Goal: Task Accomplishment & Management: Use online tool/utility

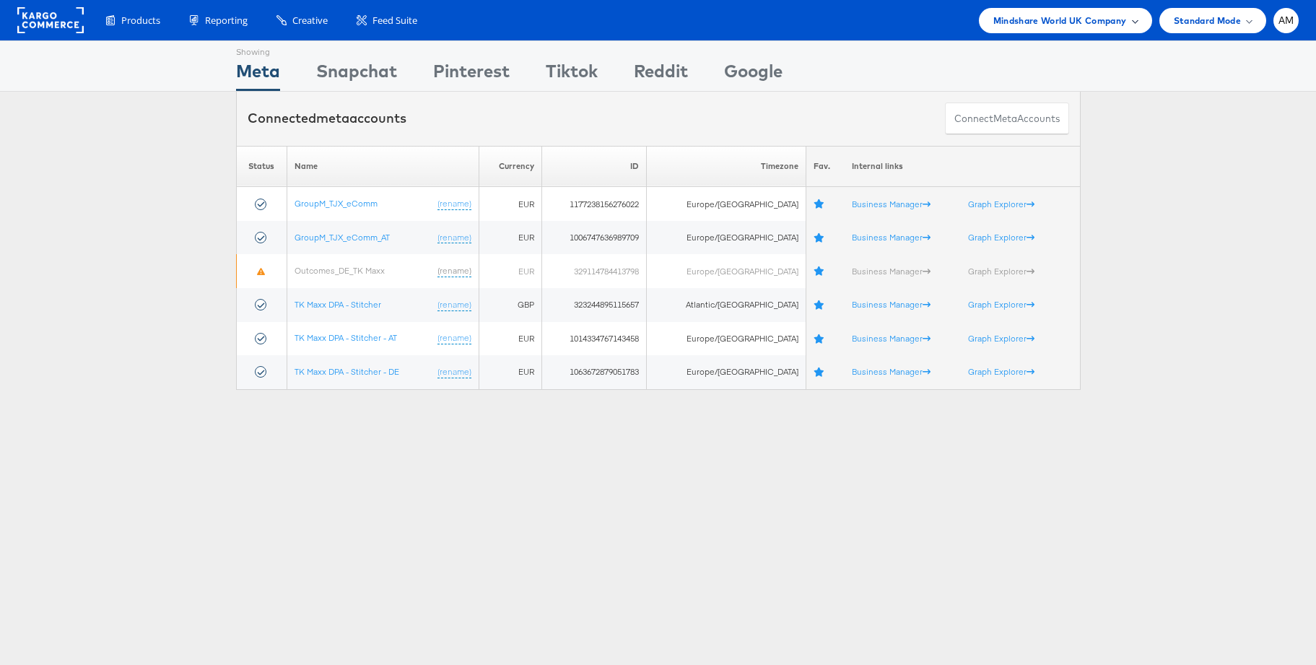
click at [1054, 24] on span "Mindshare World UK Company" at bounding box center [1060, 20] width 134 height 15
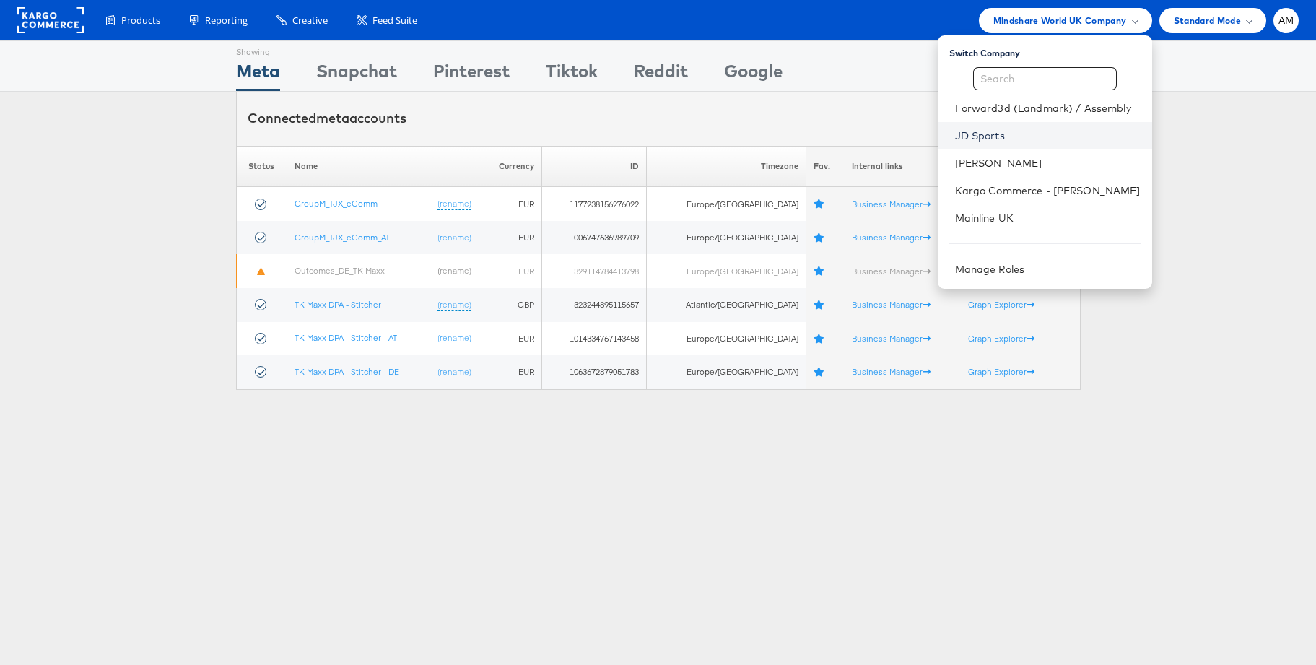
click at [998, 128] on link "JD Sports" at bounding box center [1047, 135] width 185 height 14
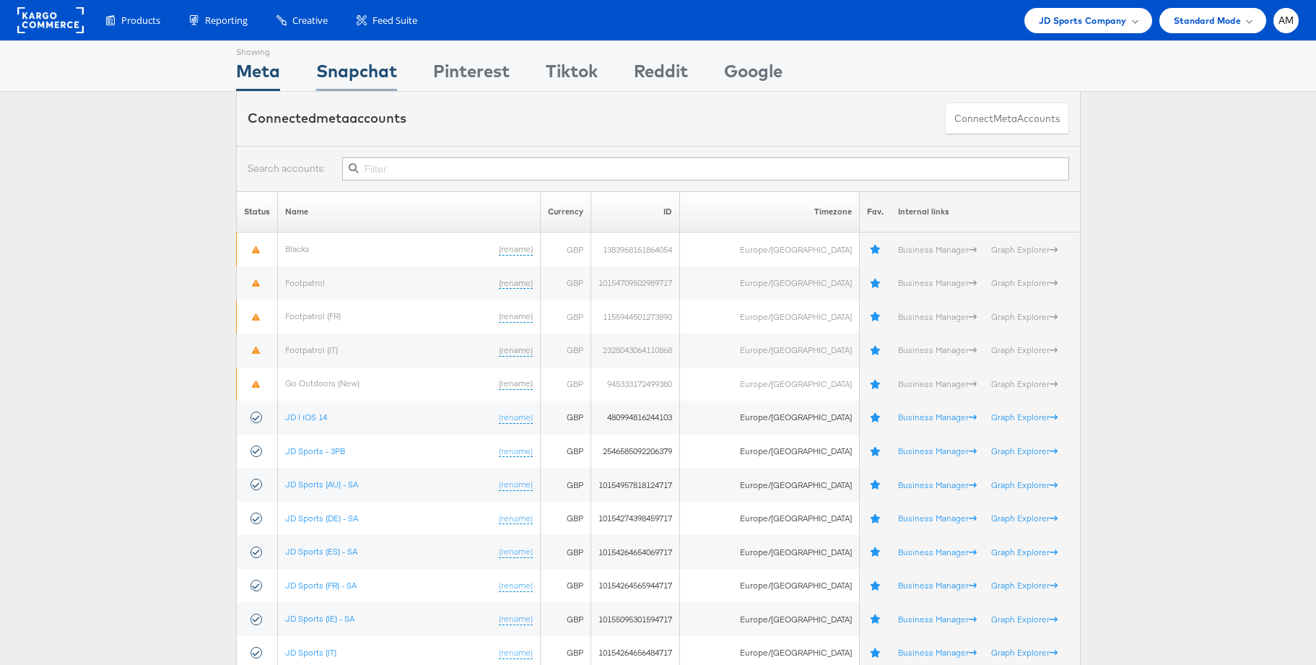
click at [369, 74] on div "Snapchat" at bounding box center [356, 74] width 81 height 32
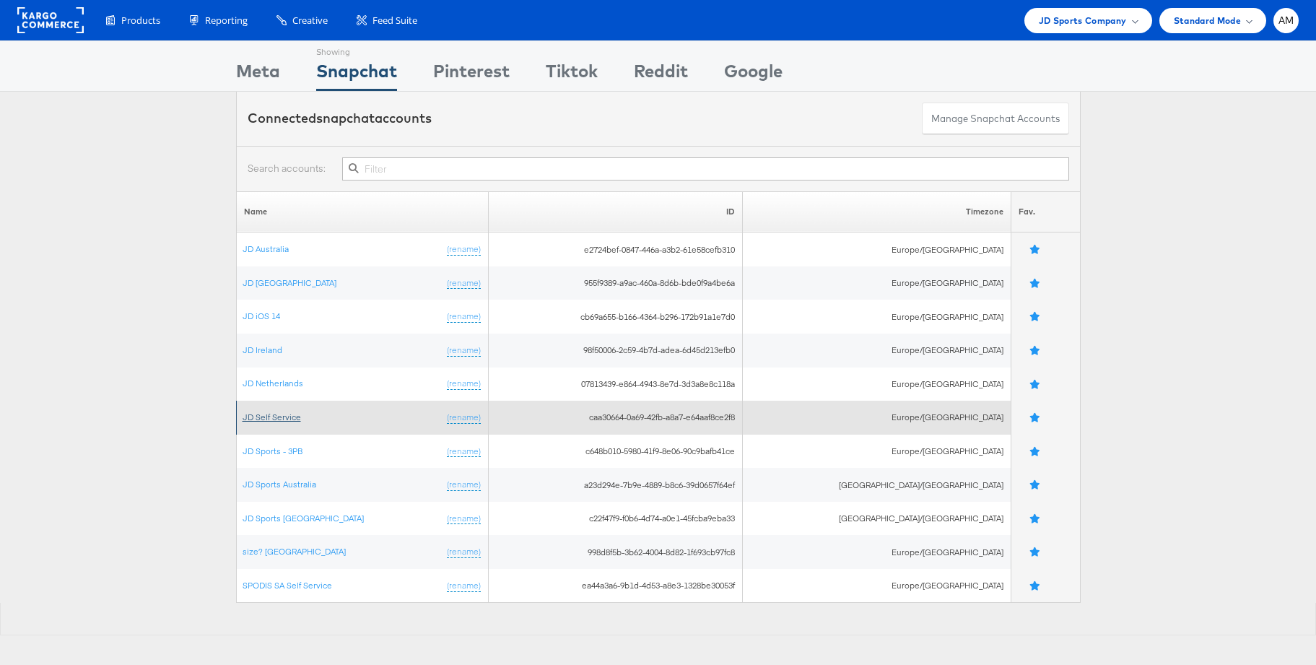
click at [288, 413] on link "JD Self Service" at bounding box center [272, 416] width 58 height 11
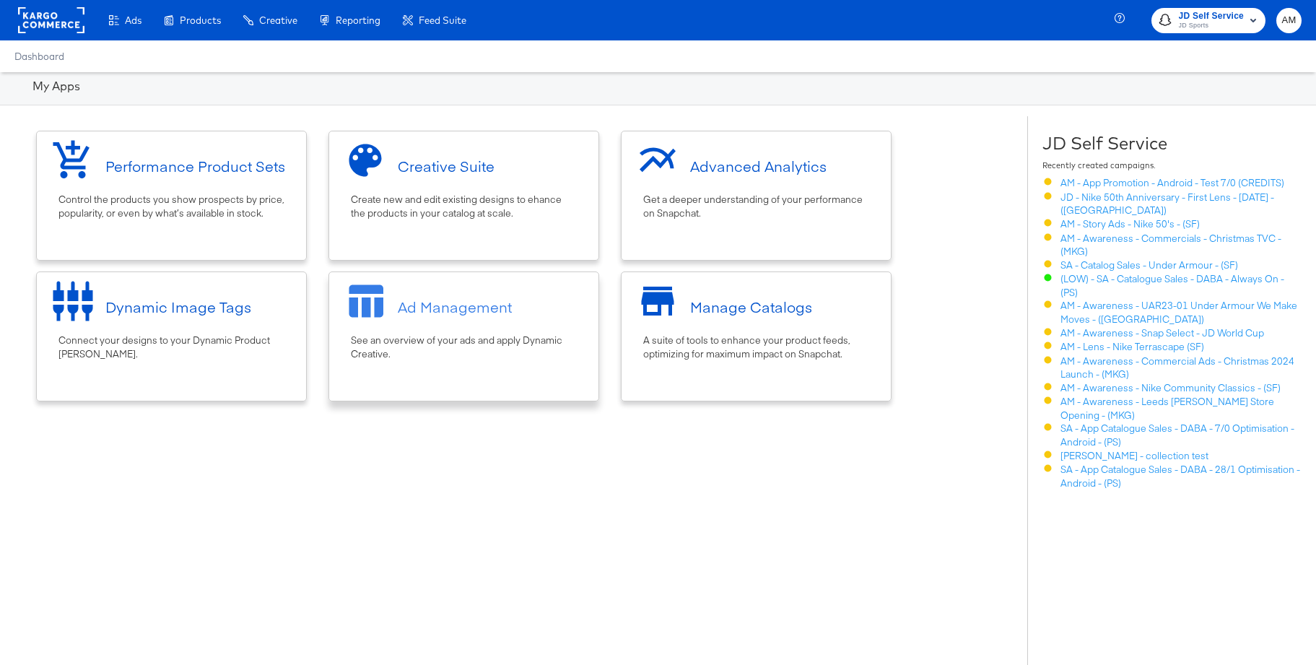
click at [470, 325] on div "Ad Management" at bounding box center [463, 306] width 255 height 54
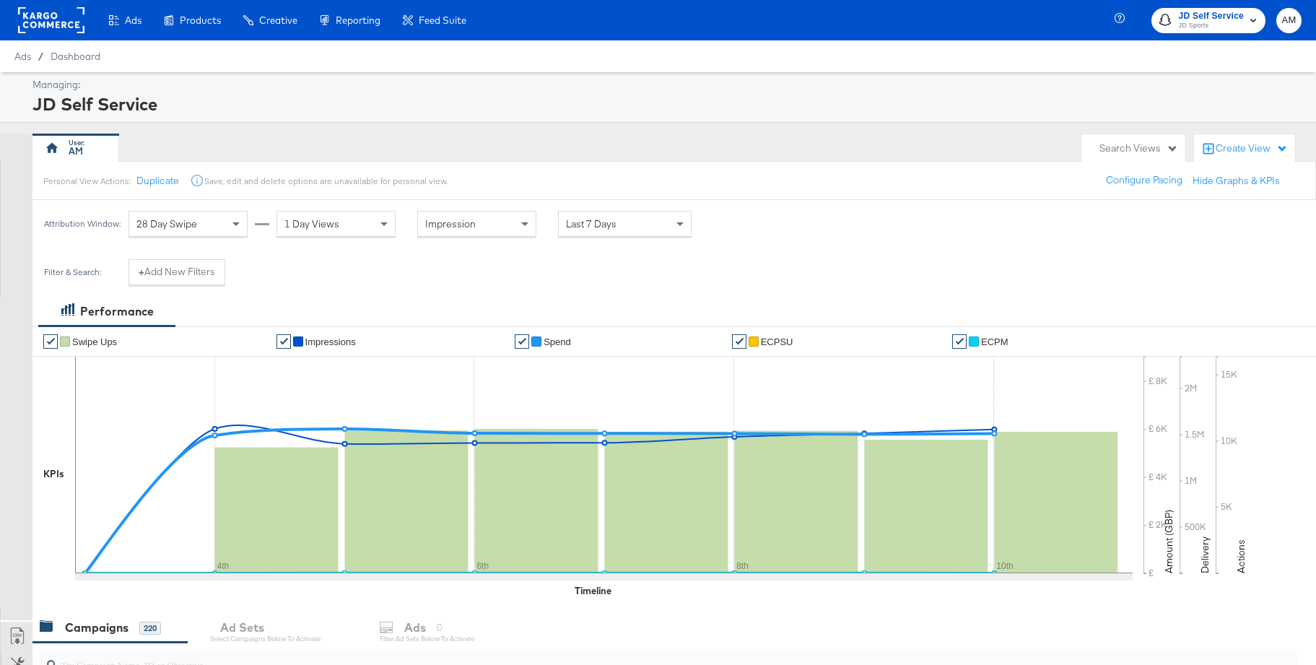
scroll to position [300, 0]
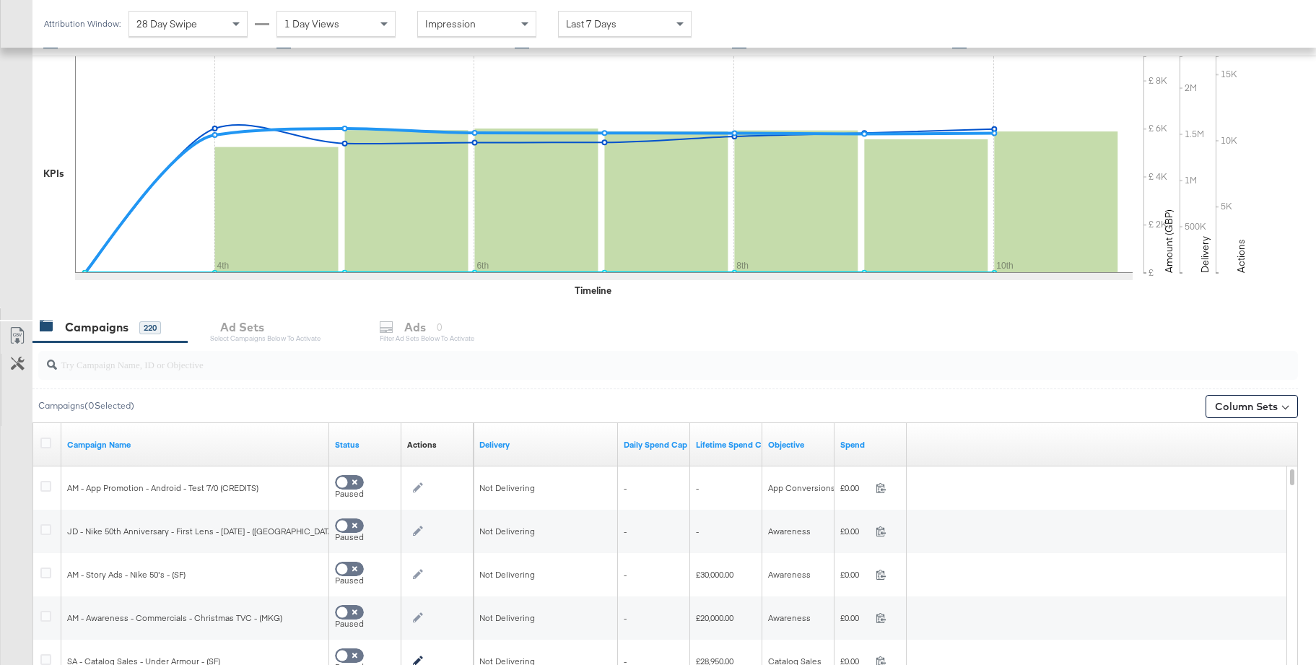
click at [190, 365] on input "search" at bounding box center [620, 359] width 1126 height 28
paste input "1fff9e47-da4c-4563-87dc-3063d669fd53"
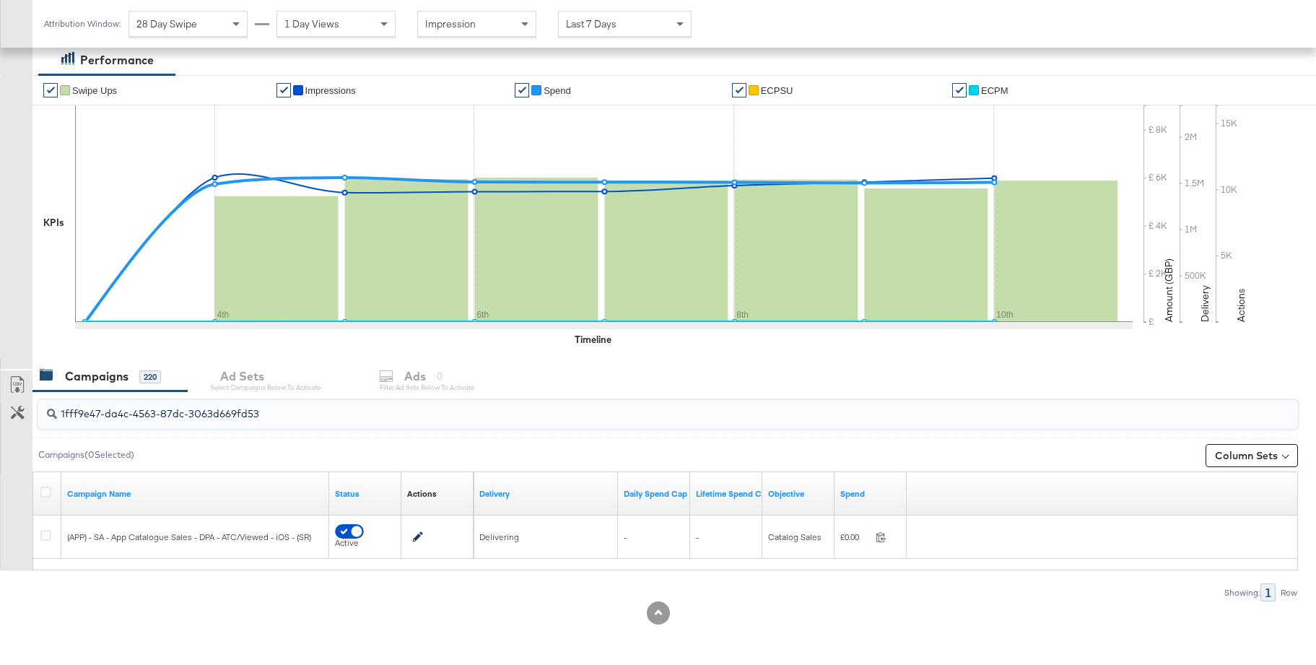
scroll to position [251, 0]
type input "1fff9e47-da4c-4563-87dc-3063d669fd53"
click at [46, 489] on icon at bounding box center [45, 491] width 11 height 11
click at [0, 0] on input "checkbox" at bounding box center [0, 0] width 0 height 0
click at [421, 377] on div "Ads" at bounding box center [422, 376] width 22 height 17
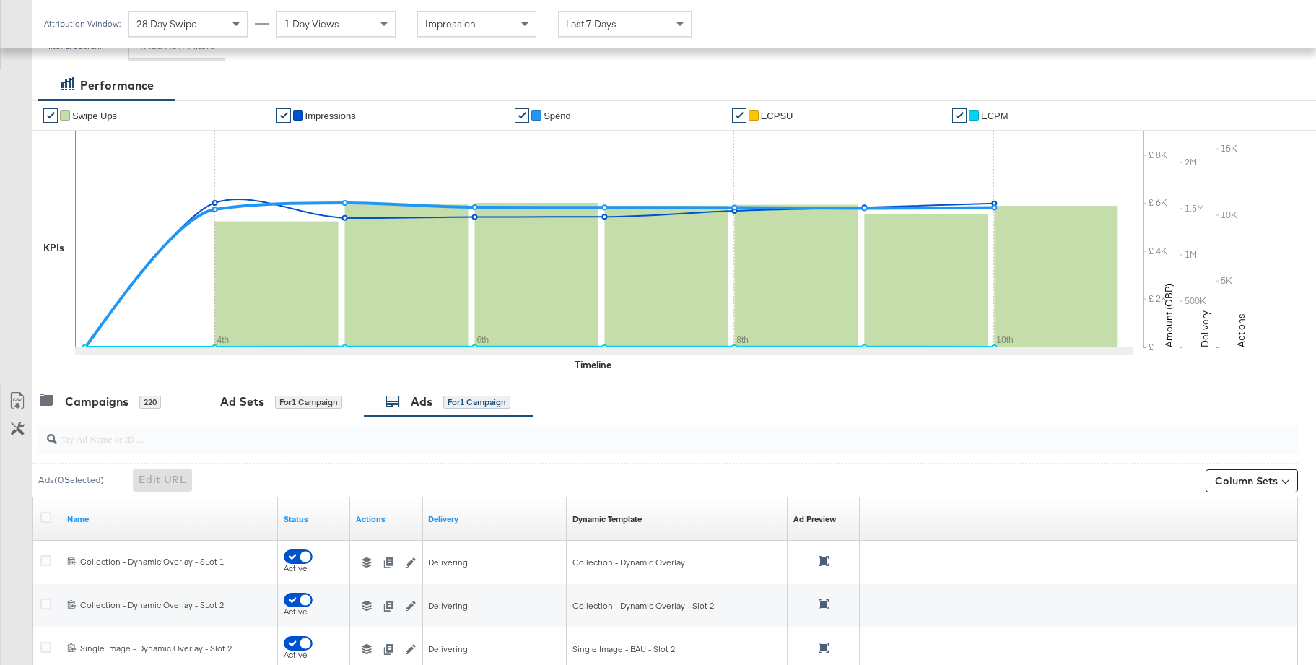
scroll to position [381, 0]
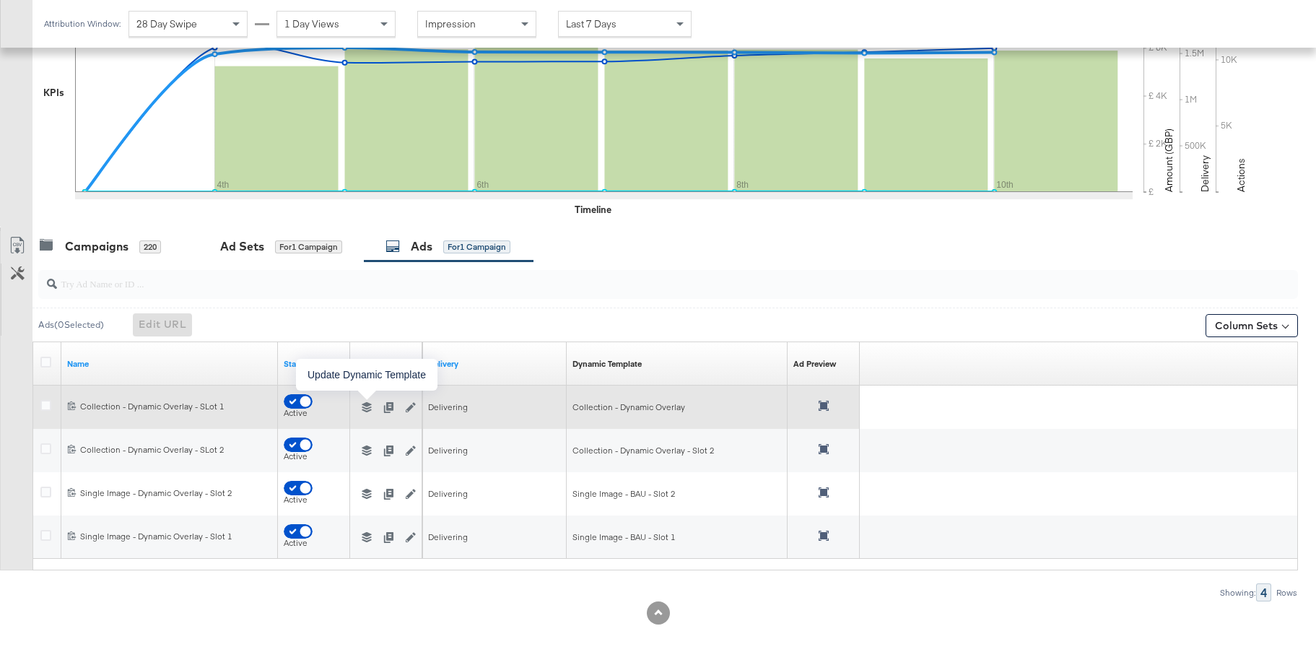
click at [366, 405] on icon "button" at bounding box center [367, 407] width 10 height 10
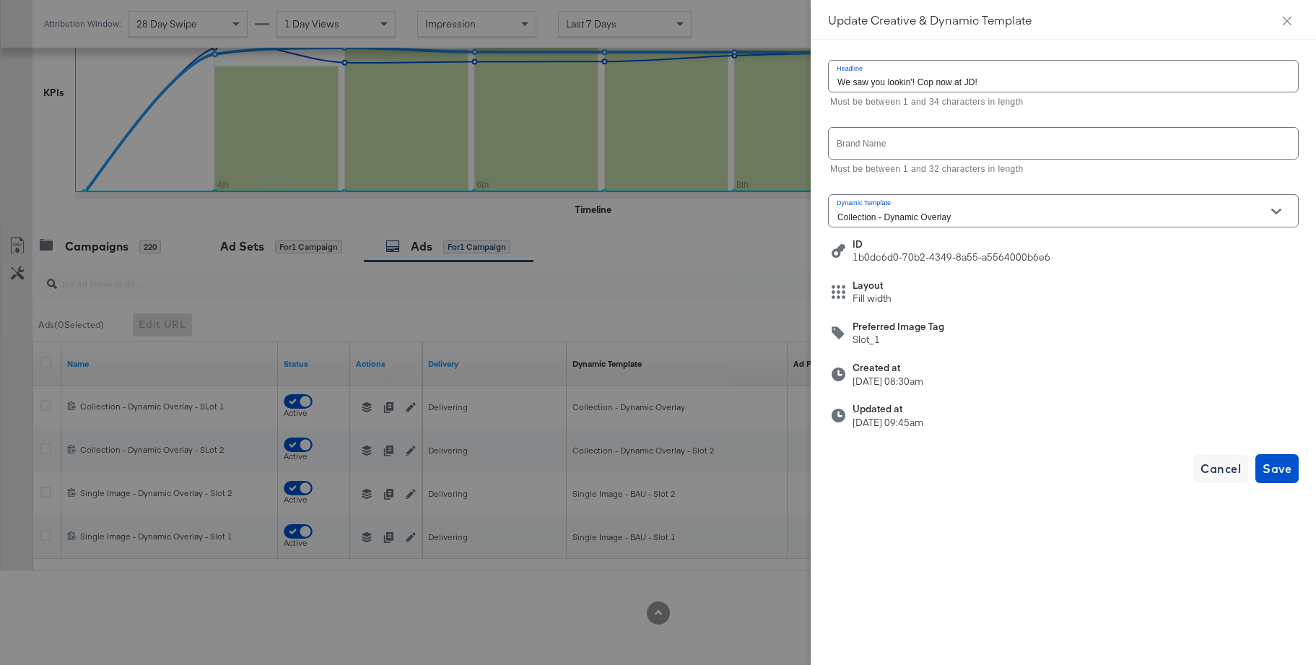
click at [940, 217] on input "Collection - Dynamic Overlay" at bounding box center [1051, 217] width 435 height 17
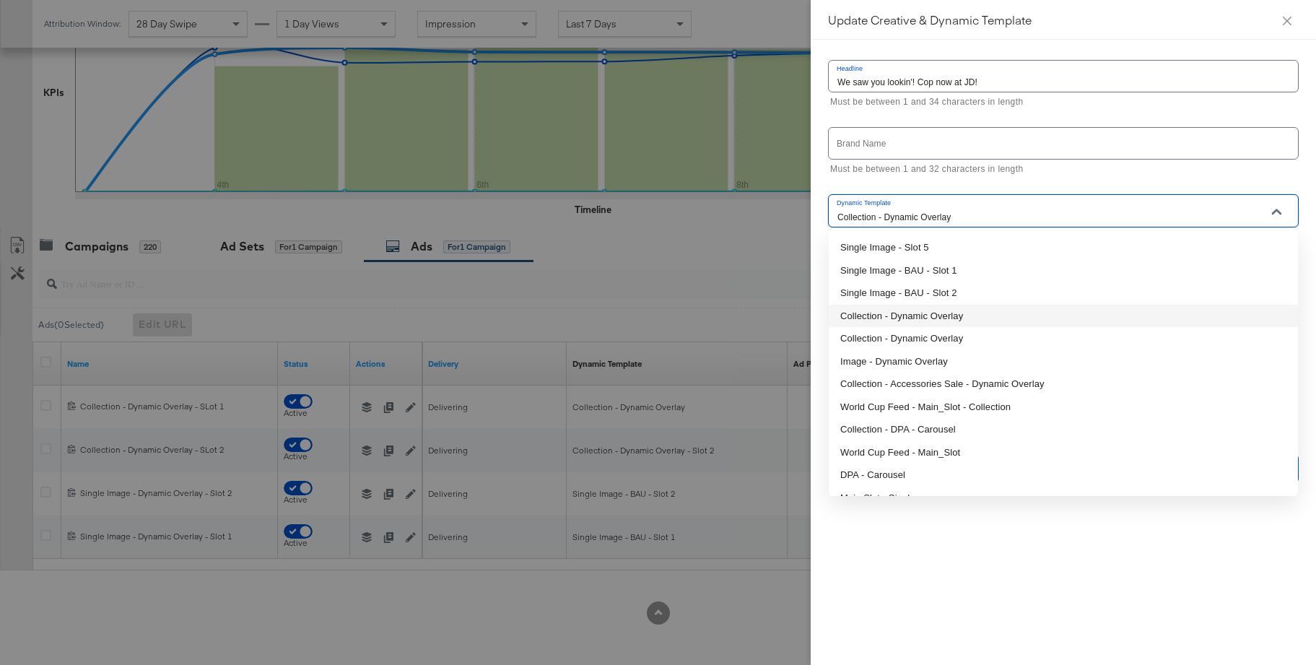
click at [907, 318] on li "Collection - Dynamic Overlay" at bounding box center [1063, 316] width 469 height 23
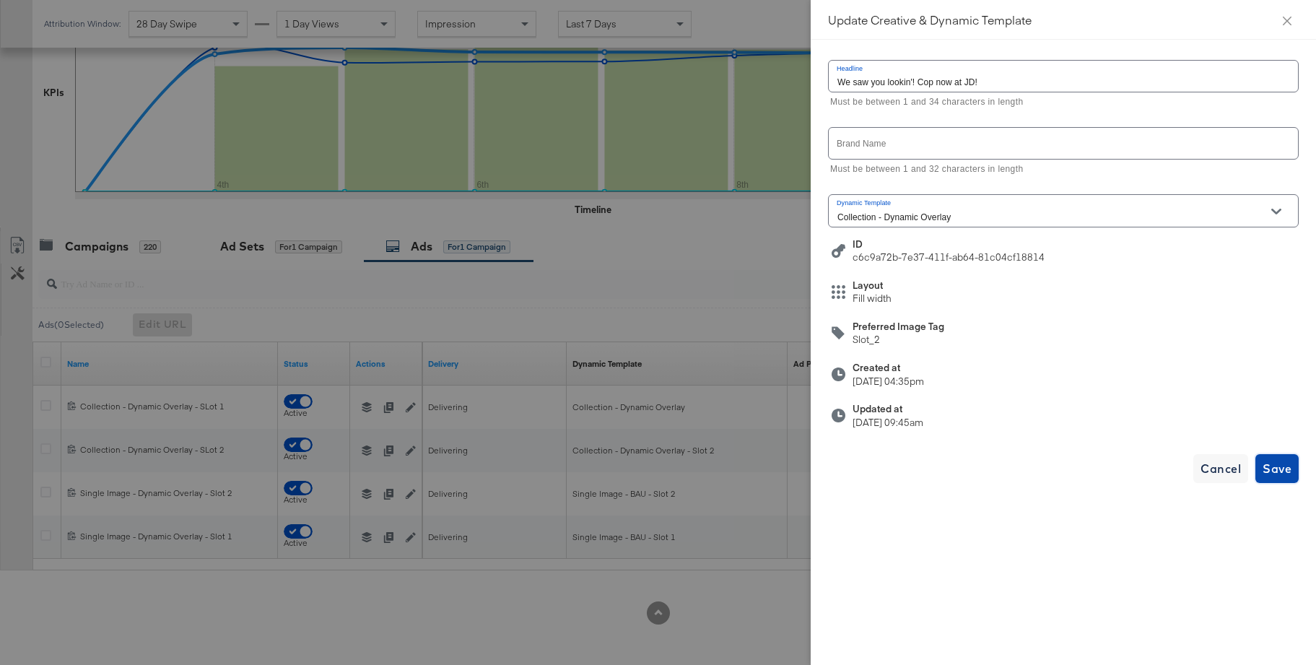
click at [1269, 466] on span "Save" at bounding box center [1276, 468] width 29 height 20
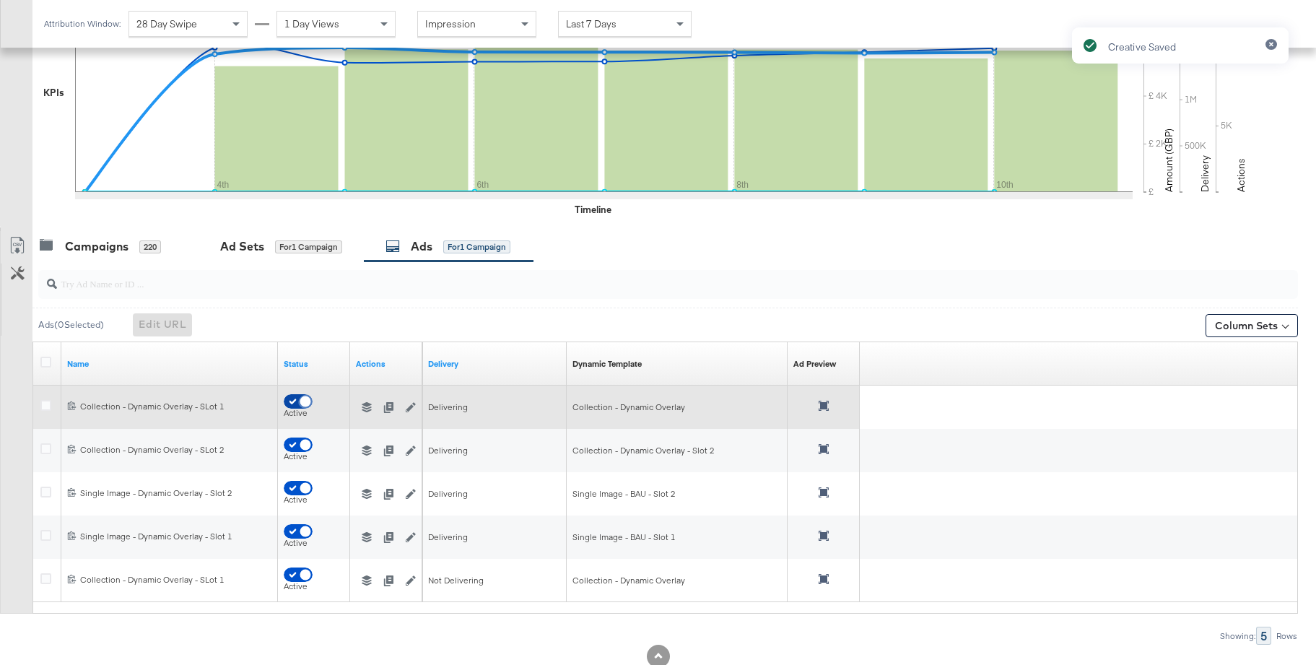
click at [289, 402] on input "checkbox" at bounding box center [305, 405] width 43 height 14
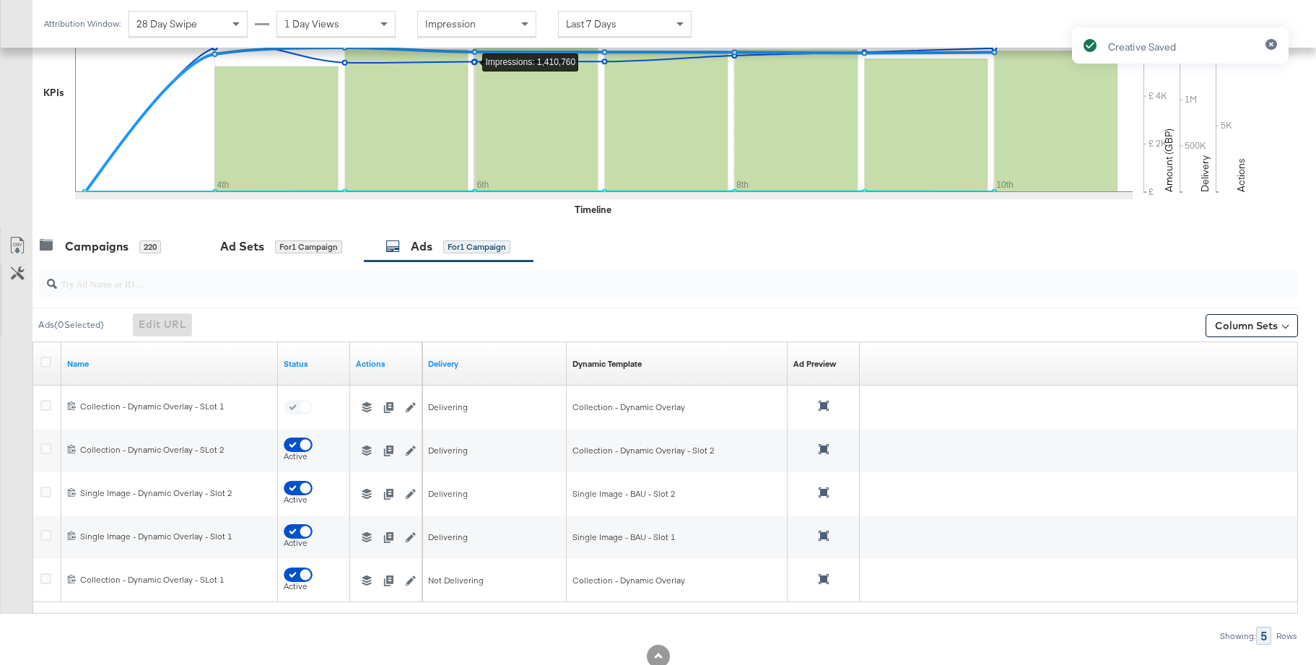
checkbox input "false"
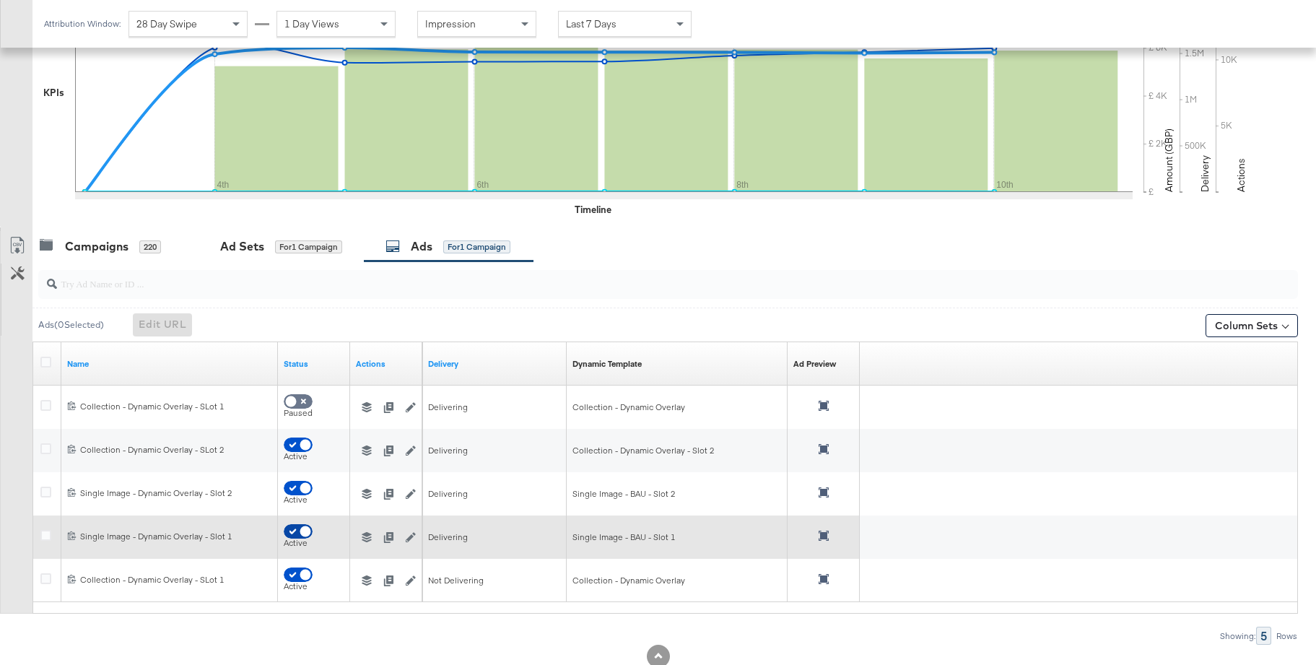
click at [289, 531] on input "checkbox" at bounding box center [305, 535] width 43 height 14
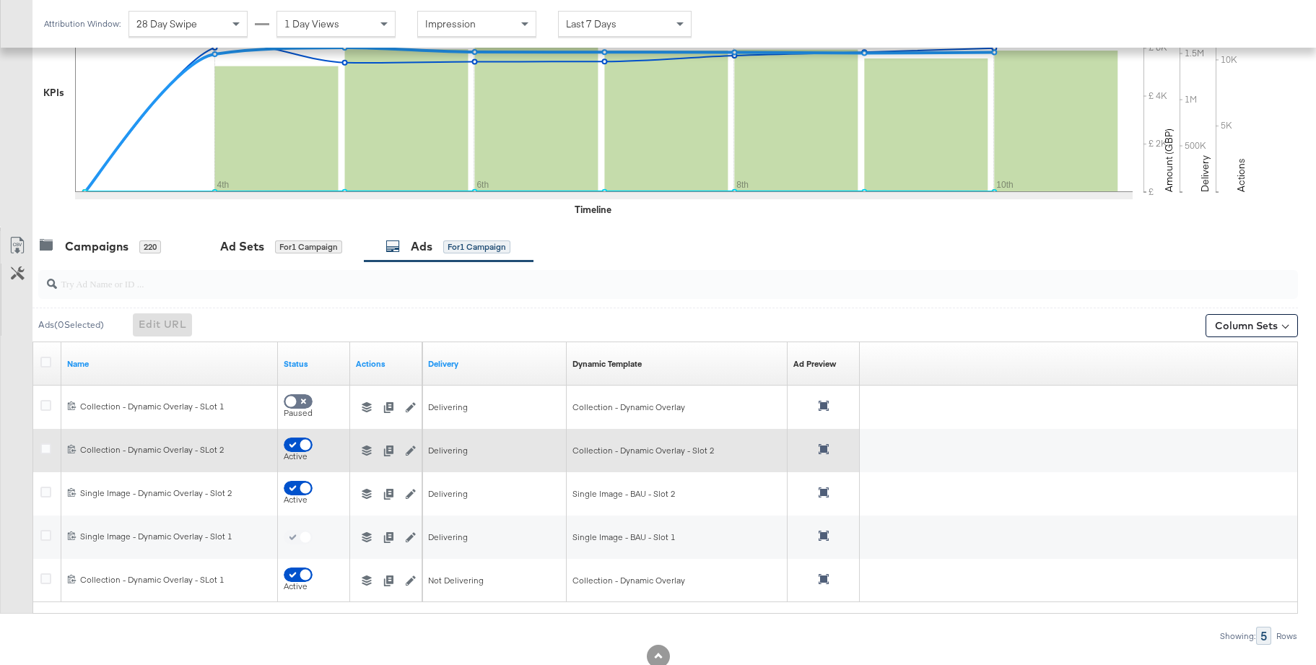
checkbox input "false"
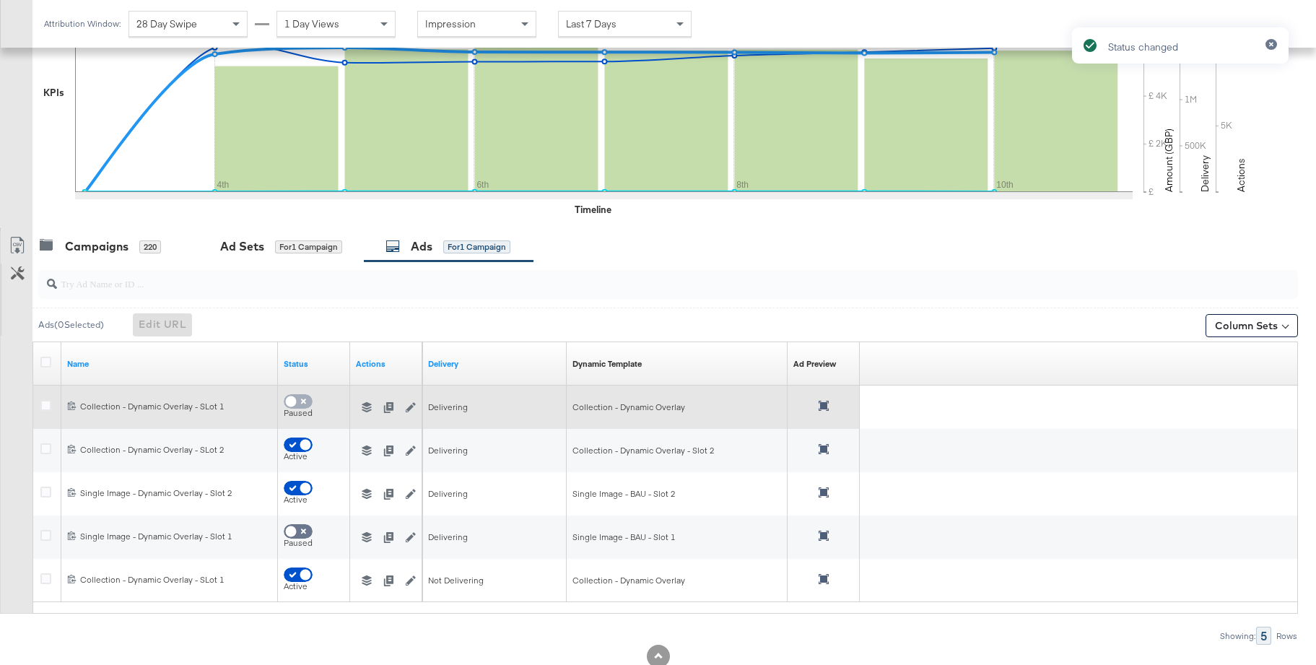
click at [303, 401] on input "checkbox" at bounding box center [290, 405] width 43 height 14
checkbox input "true"
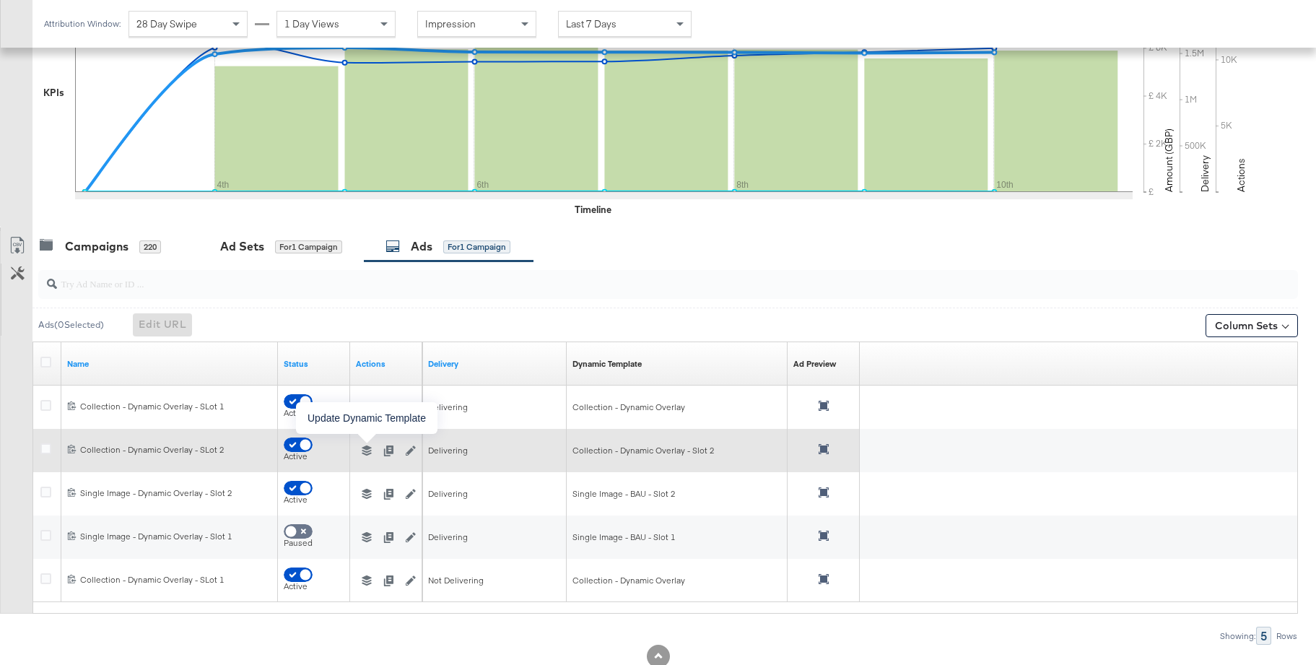
click at [365, 449] on icon "button" at bounding box center [367, 450] width 10 height 10
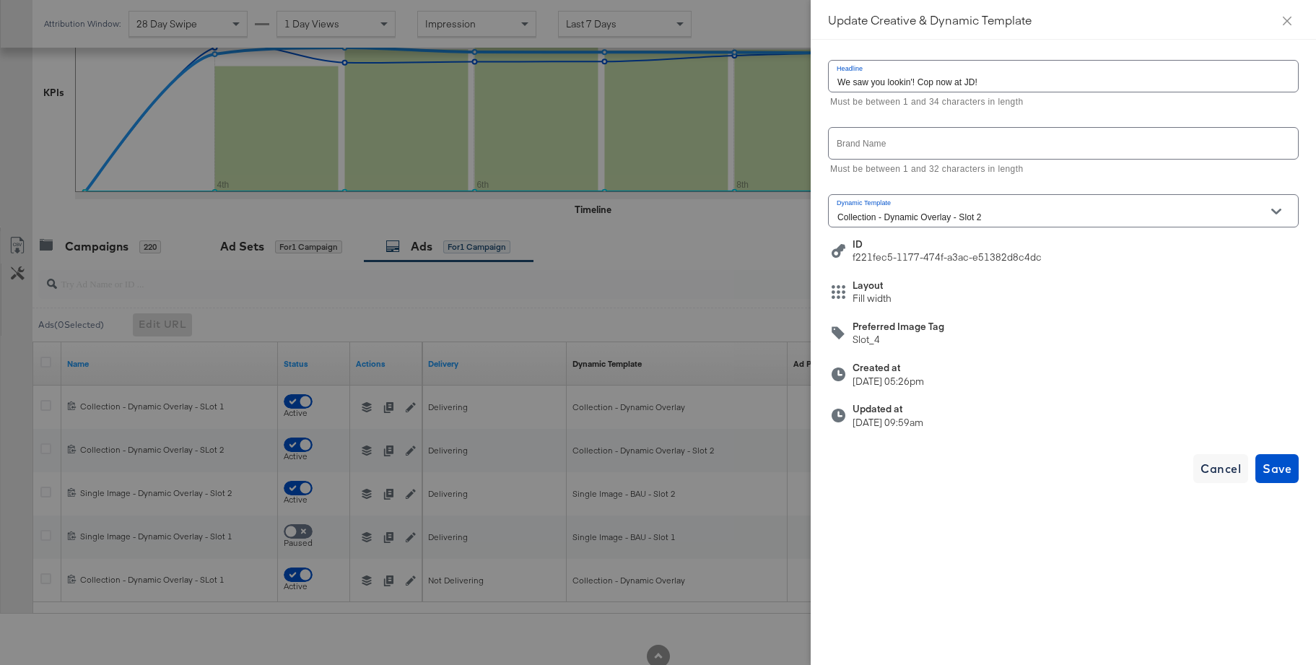
click at [949, 222] on input "Collection - Dynamic Overlay - Slot 2" at bounding box center [1051, 217] width 435 height 17
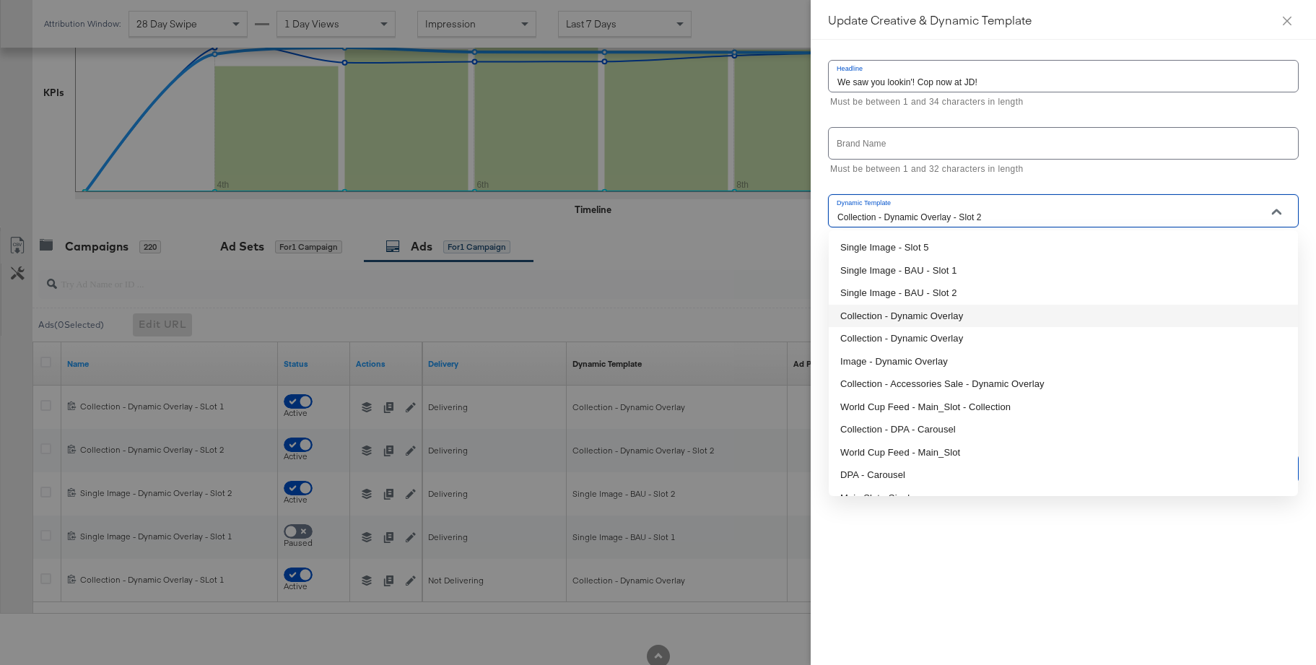
click at [918, 318] on li "Collection - Dynamic Overlay" at bounding box center [1063, 316] width 469 height 23
type input "Collection - Dynamic Overlay"
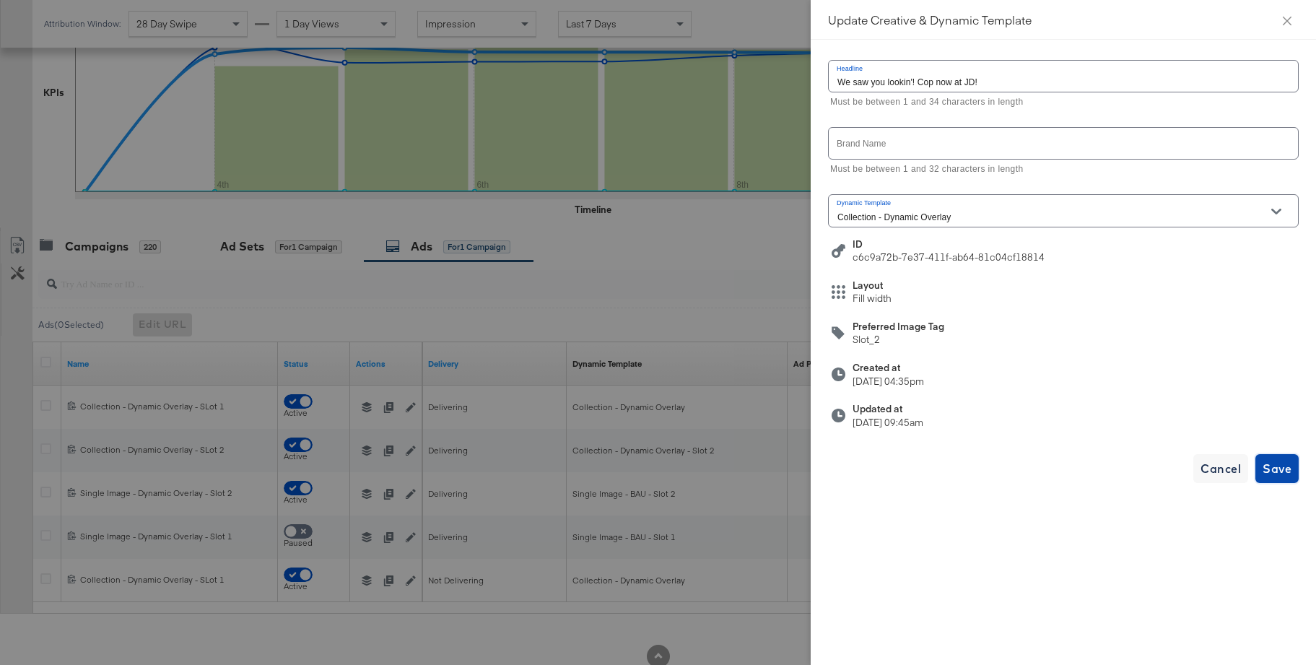
click at [1280, 472] on span "Save" at bounding box center [1276, 468] width 29 height 20
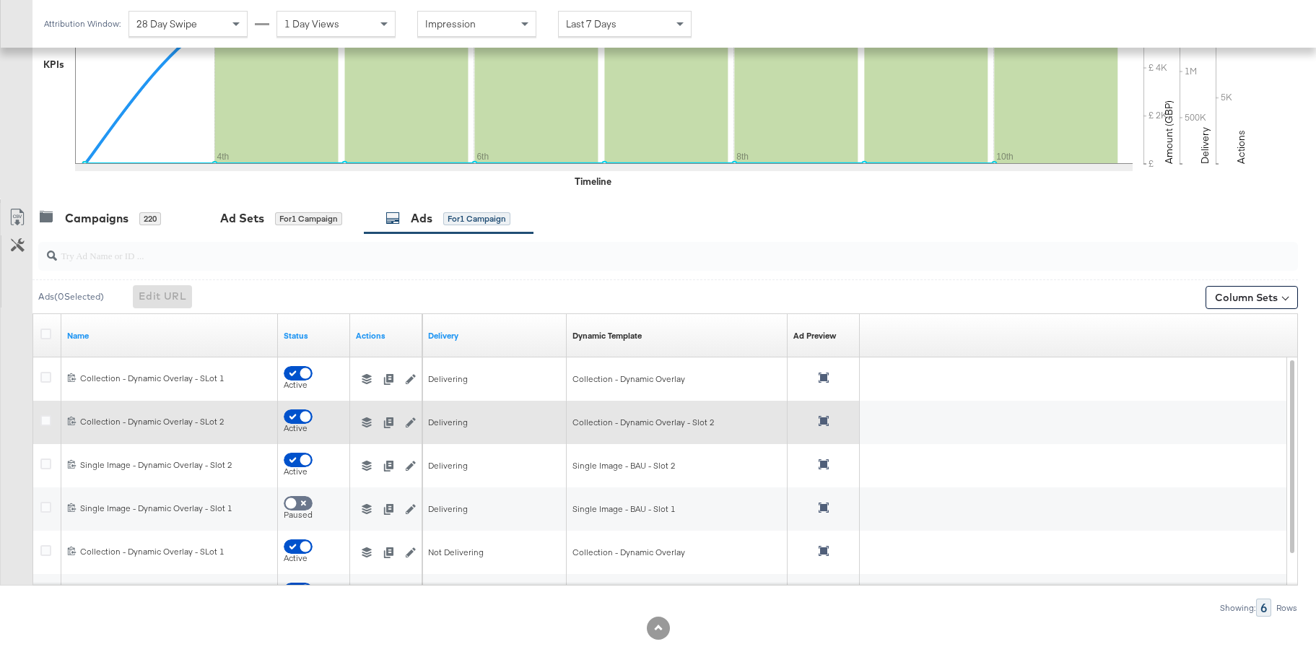
scroll to position [403, 0]
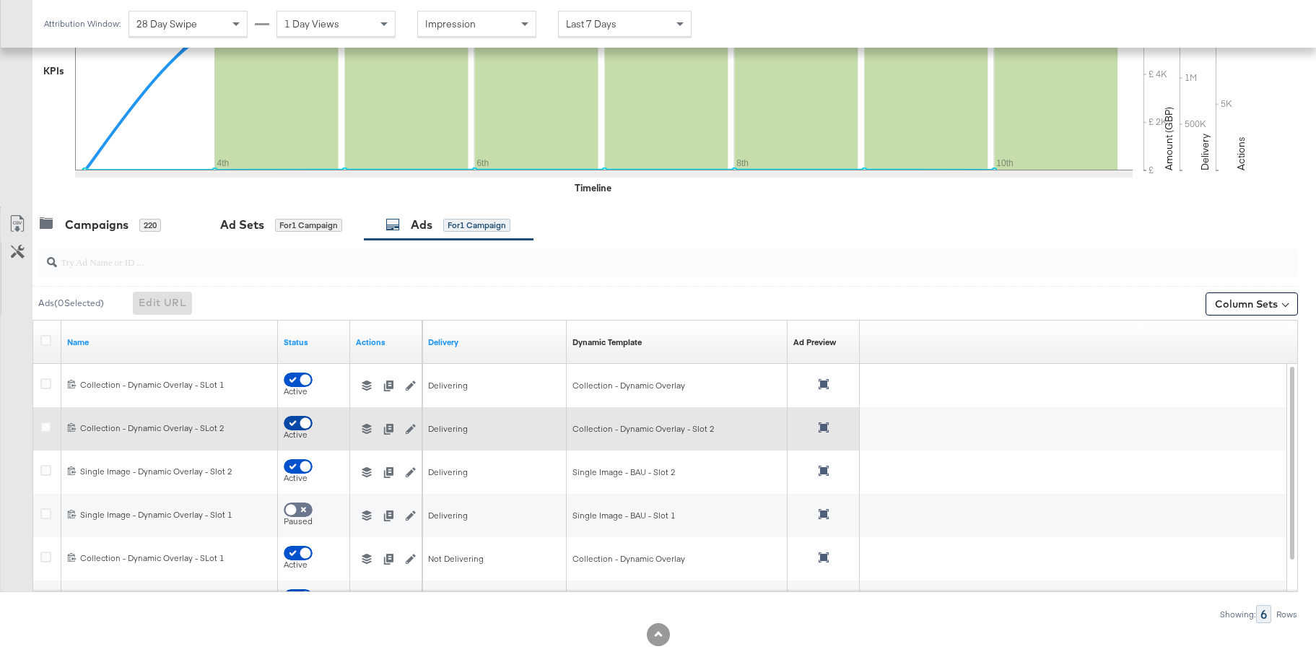
click at [287, 424] on input "checkbox" at bounding box center [305, 426] width 43 height 14
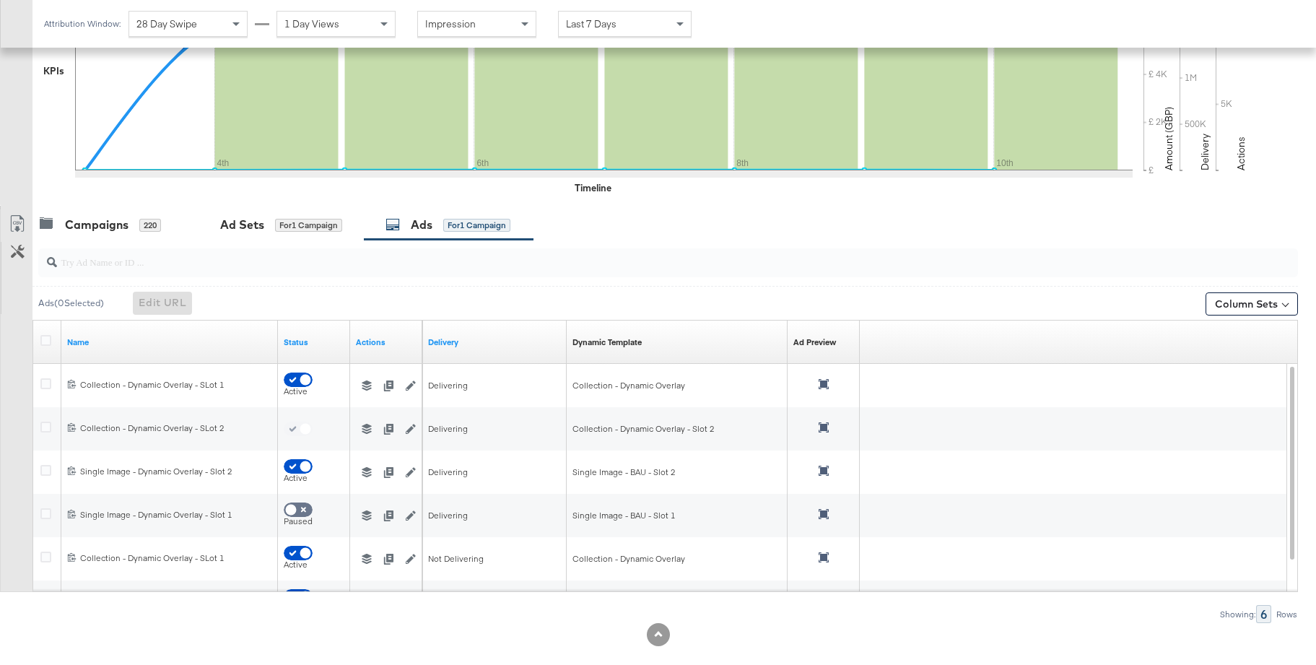
checkbox input "false"
click at [92, 228] on div "Campaigns" at bounding box center [97, 225] width 64 height 17
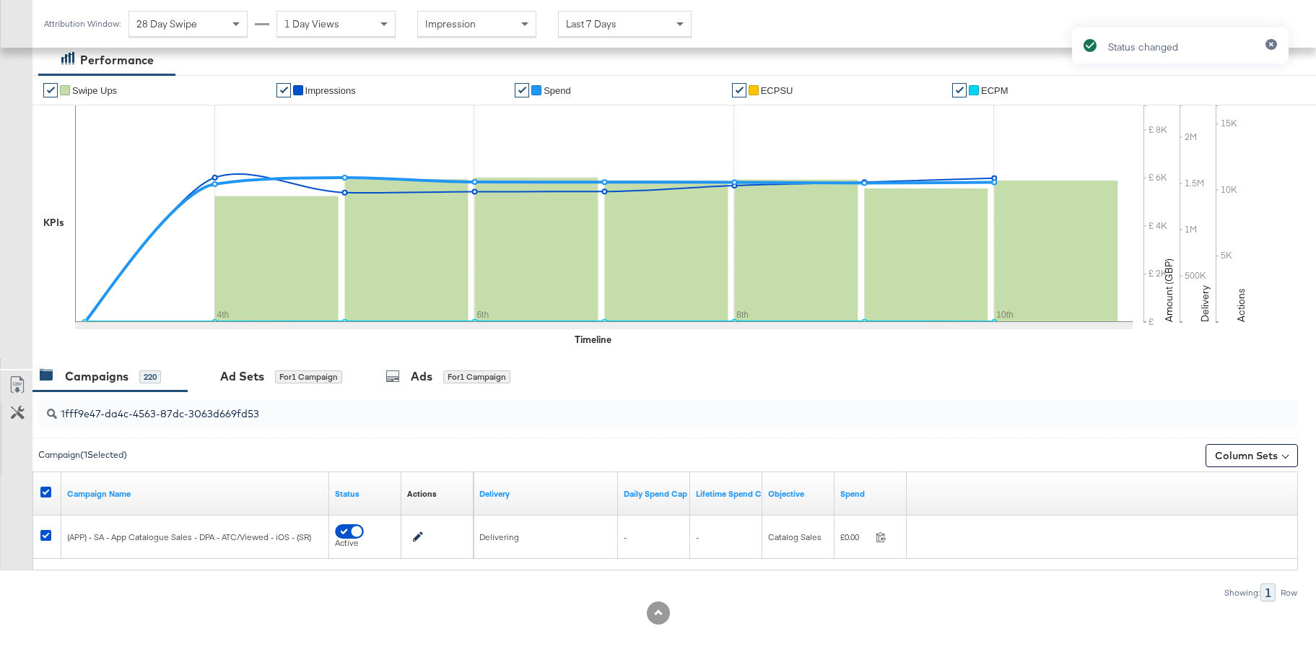
scroll to position [251, 0]
click at [47, 494] on icon at bounding box center [45, 491] width 11 height 11
click at [0, 0] on input "checkbox" at bounding box center [0, 0] width 0 height 0
click at [116, 415] on input "1fff9e47-da4c-4563-87dc-3063d669fd53" at bounding box center [620, 408] width 1126 height 28
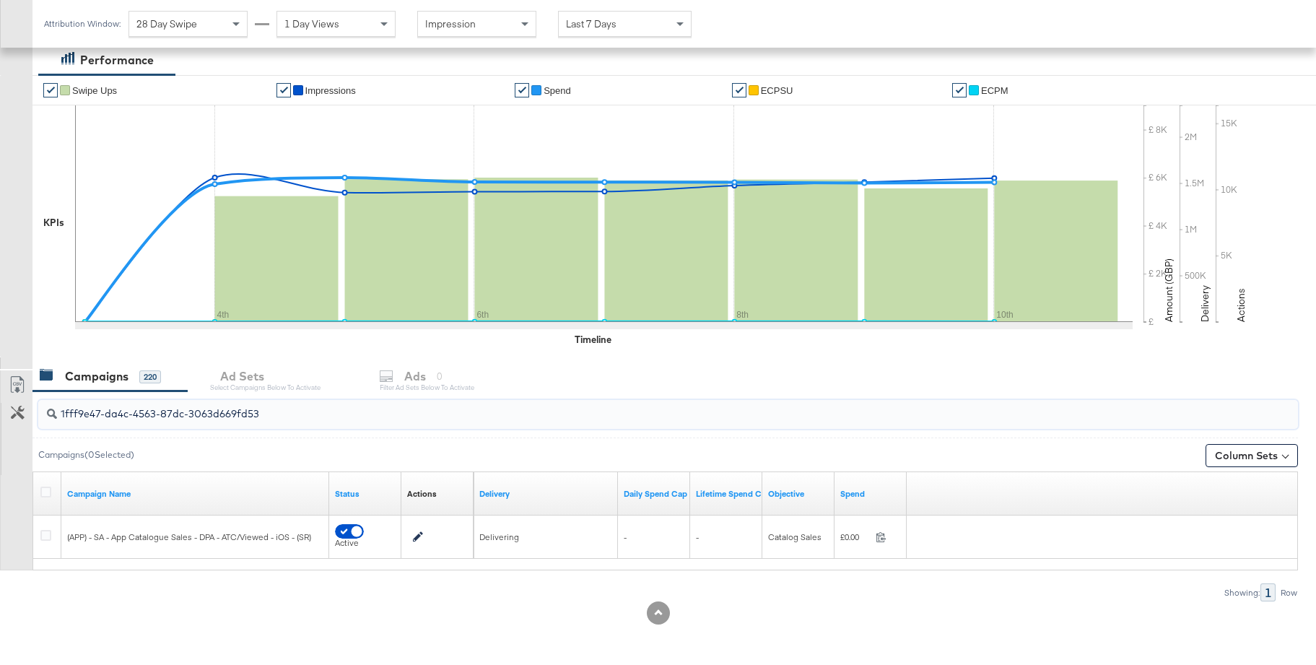
click at [116, 416] on input "1fff9e47-da4c-4563-87dc-3063d669fd53" at bounding box center [620, 408] width 1126 height 28
paste input "a7e43d5b-961b-4f63-b83e-2c30ce4177dc"
type input "a7e43d5b-961b-4f63-b83e-2c30ce4177dc"
click at [44, 489] on icon at bounding box center [45, 491] width 11 height 11
click at [0, 0] on input "checkbox" at bounding box center [0, 0] width 0 height 0
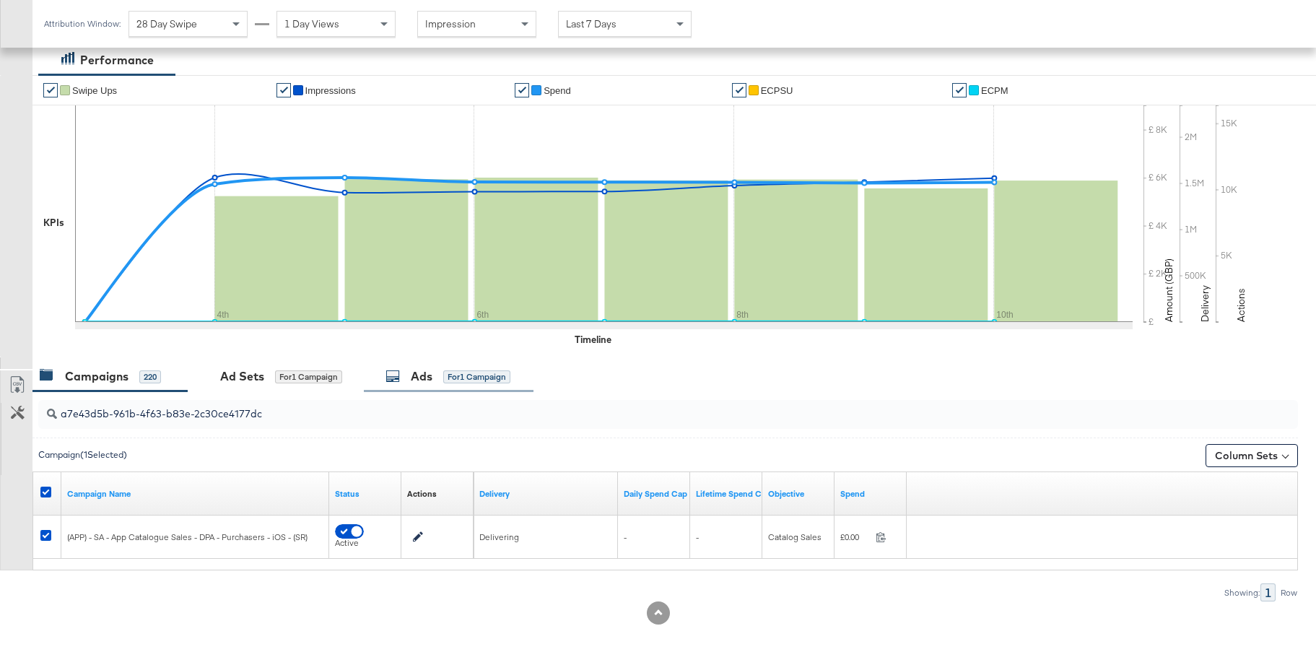
click at [425, 385] on div "Ads for 1 Campaign" at bounding box center [449, 376] width 170 height 31
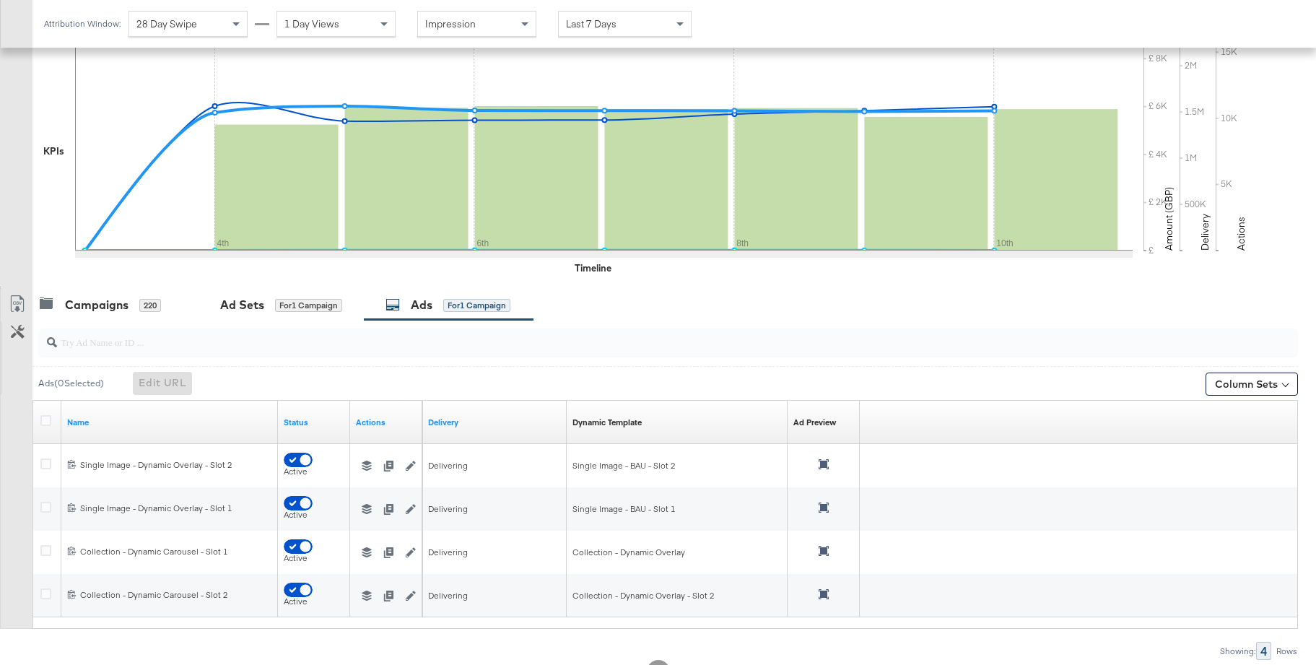
scroll to position [381, 0]
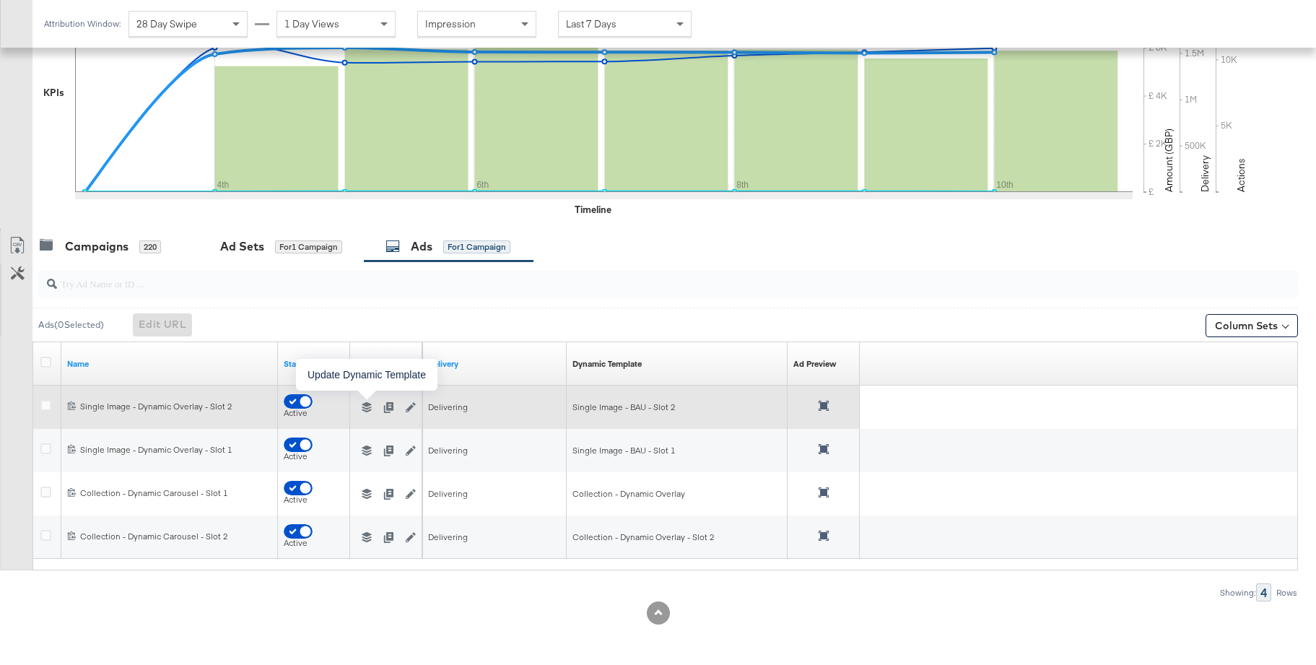
click at [365, 405] on icon "button" at bounding box center [367, 407] width 10 height 10
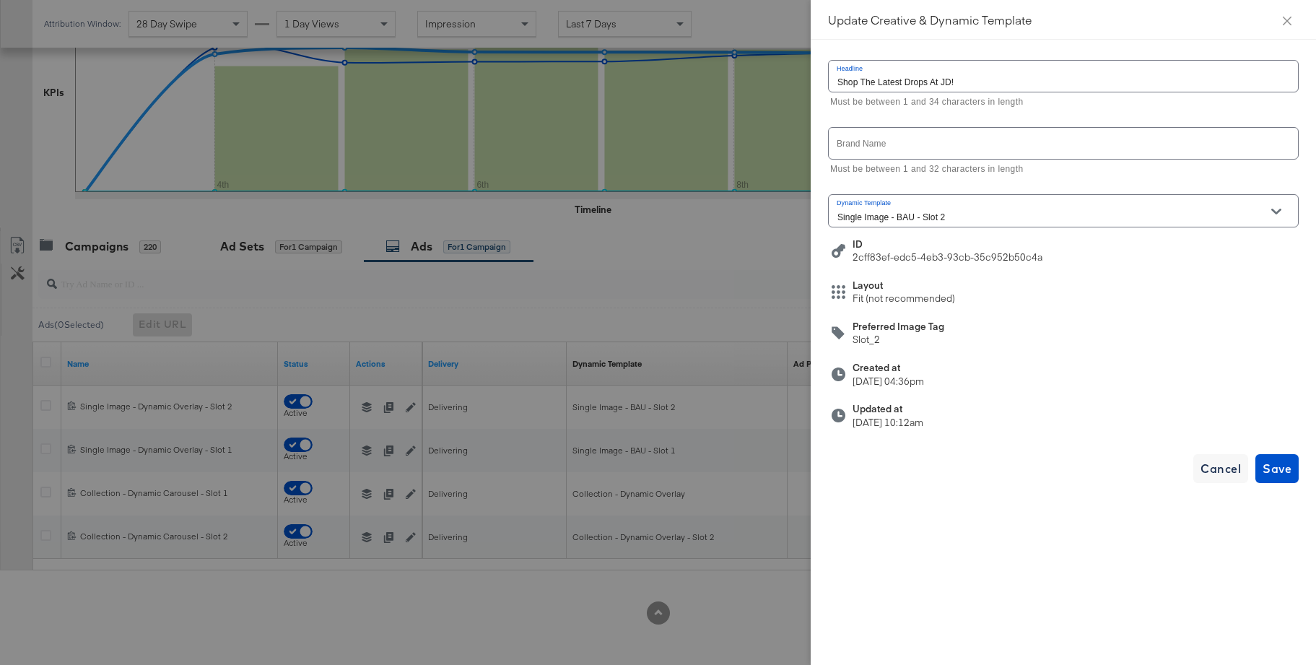
click at [1002, 215] on input "Single Image - BAU - Slot 2" at bounding box center [1051, 217] width 435 height 17
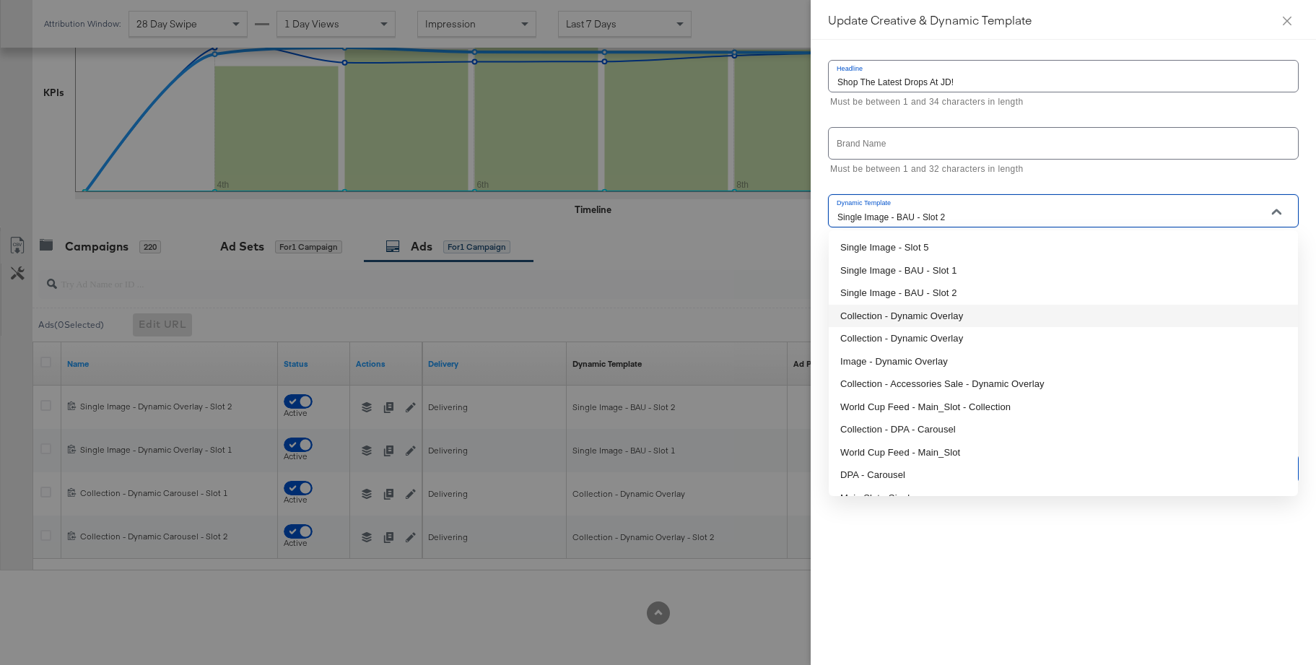
click at [927, 308] on li "Collection - Dynamic Overlay" at bounding box center [1063, 316] width 469 height 23
type input "Collection - Dynamic Overlay"
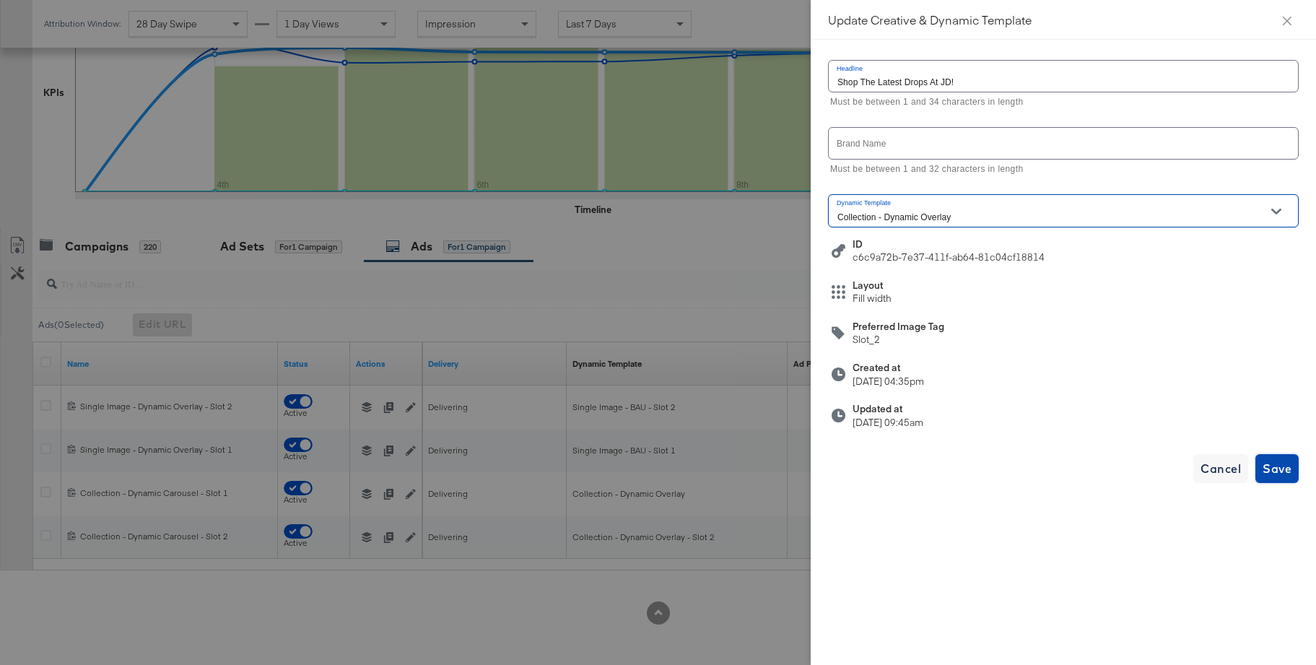
click at [1270, 475] on span "Save" at bounding box center [1276, 468] width 29 height 20
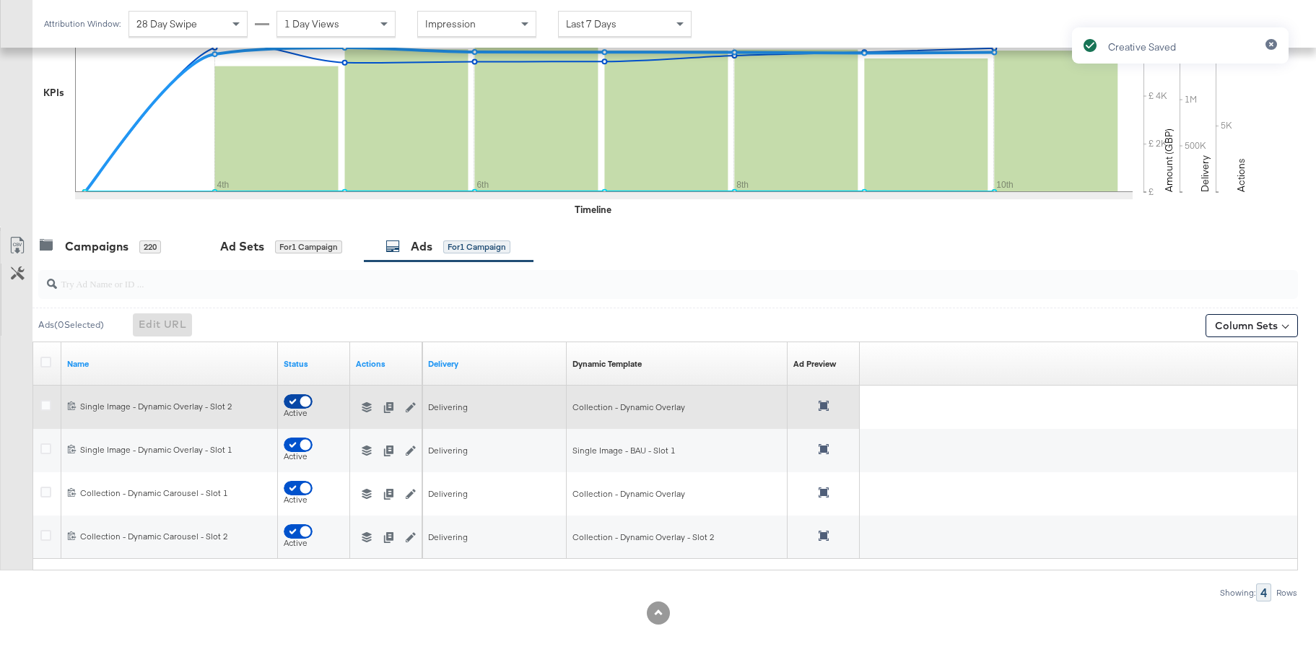
click at [288, 404] on input "checkbox" at bounding box center [305, 405] width 43 height 14
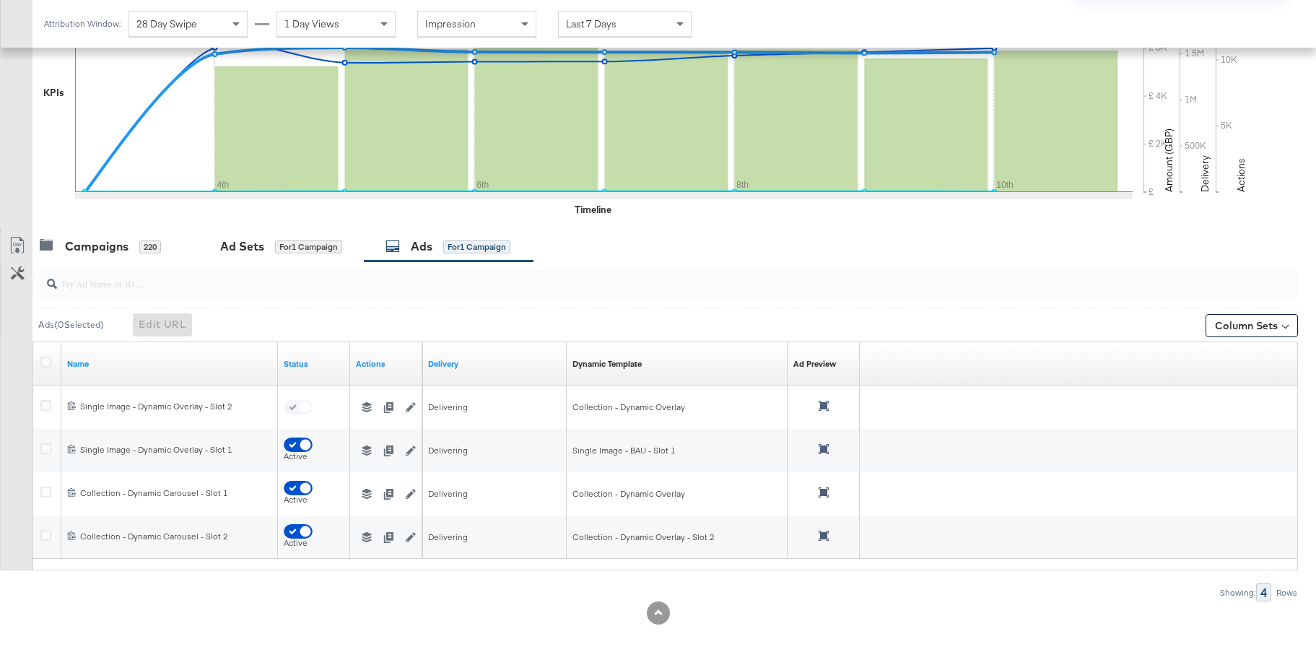
checkbox input "false"
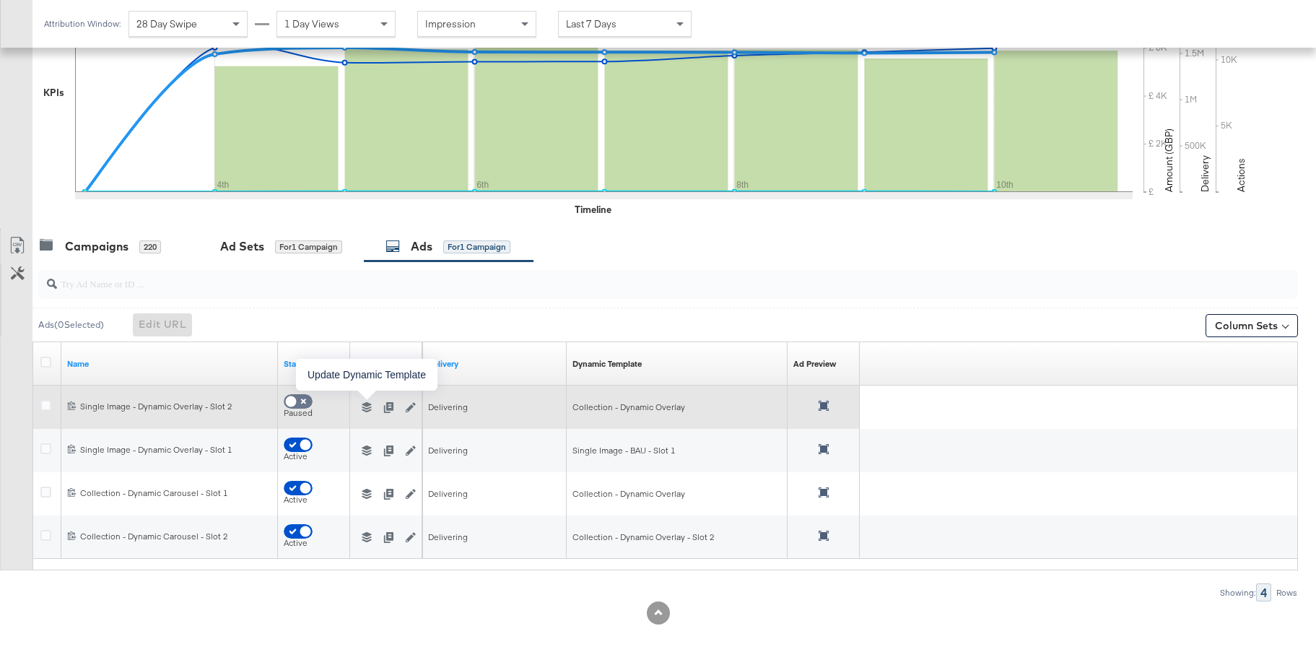
click at [367, 405] on icon "button" at bounding box center [367, 407] width 10 height 10
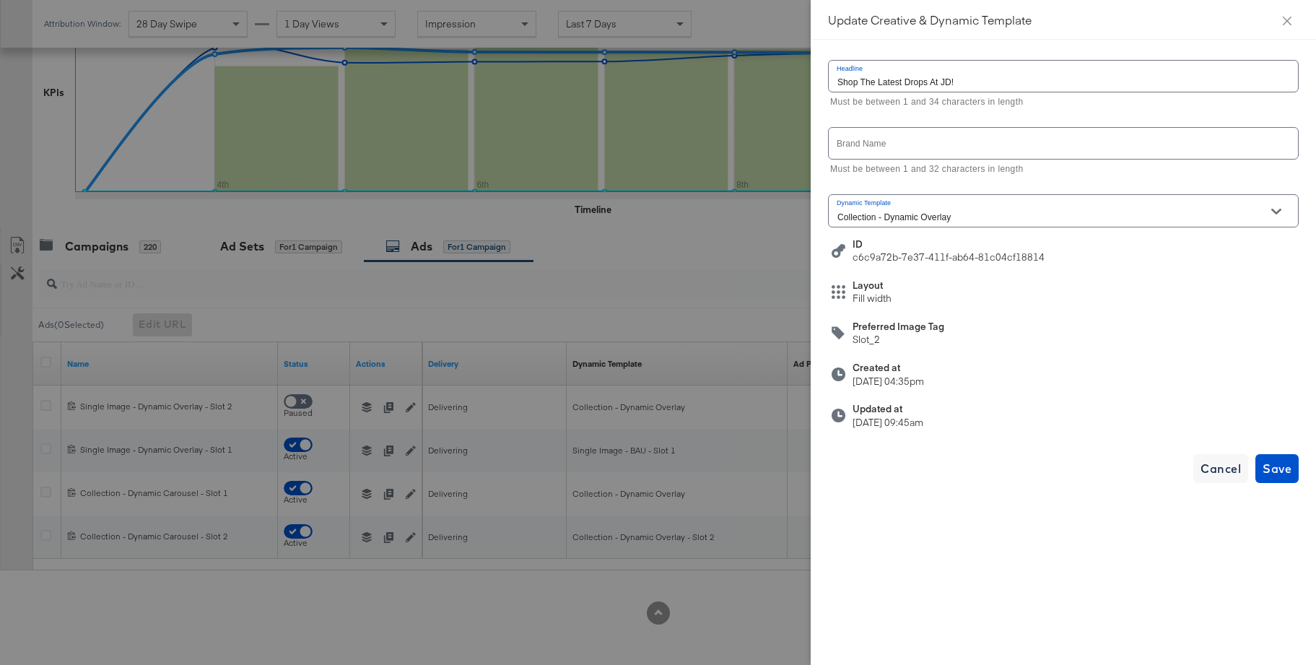
click at [896, 214] on input "Collection - Dynamic Overlay" at bounding box center [1051, 217] width 435 height 17
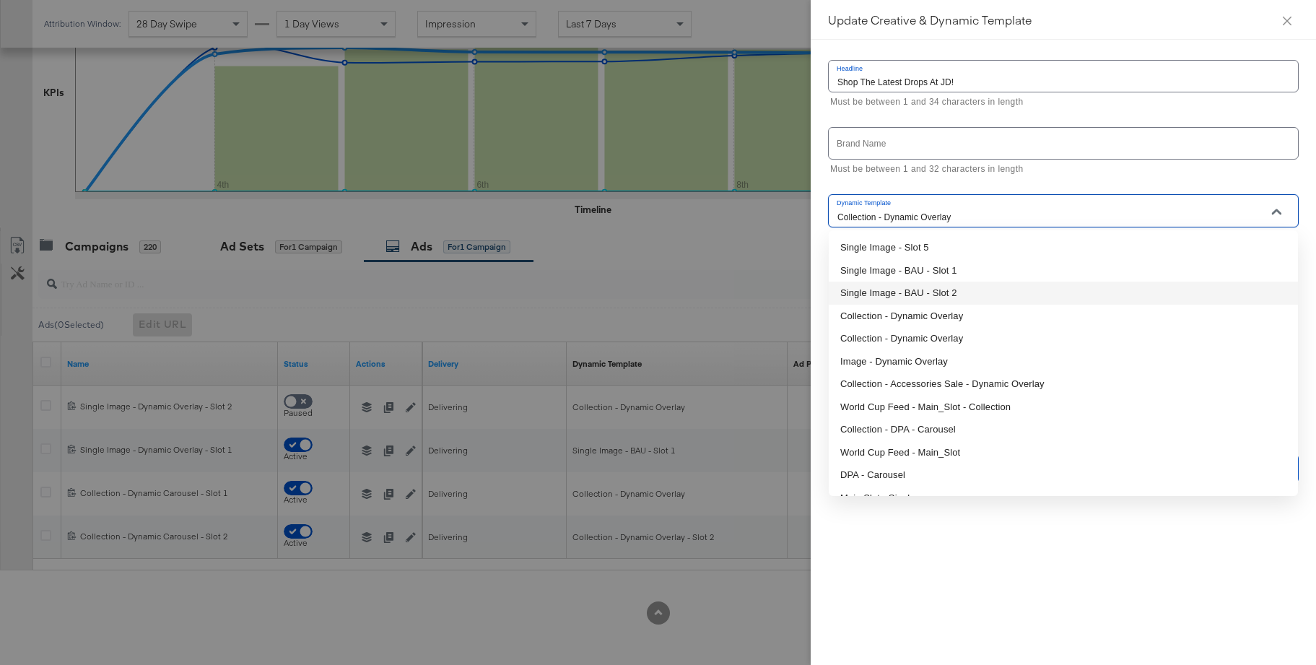
click at [897, 293] on li "Single Image - BAU - Slot 2" at bounding box center [1063, 292] width 469 height 23
type input "Single Image - BAU - Slot 2"
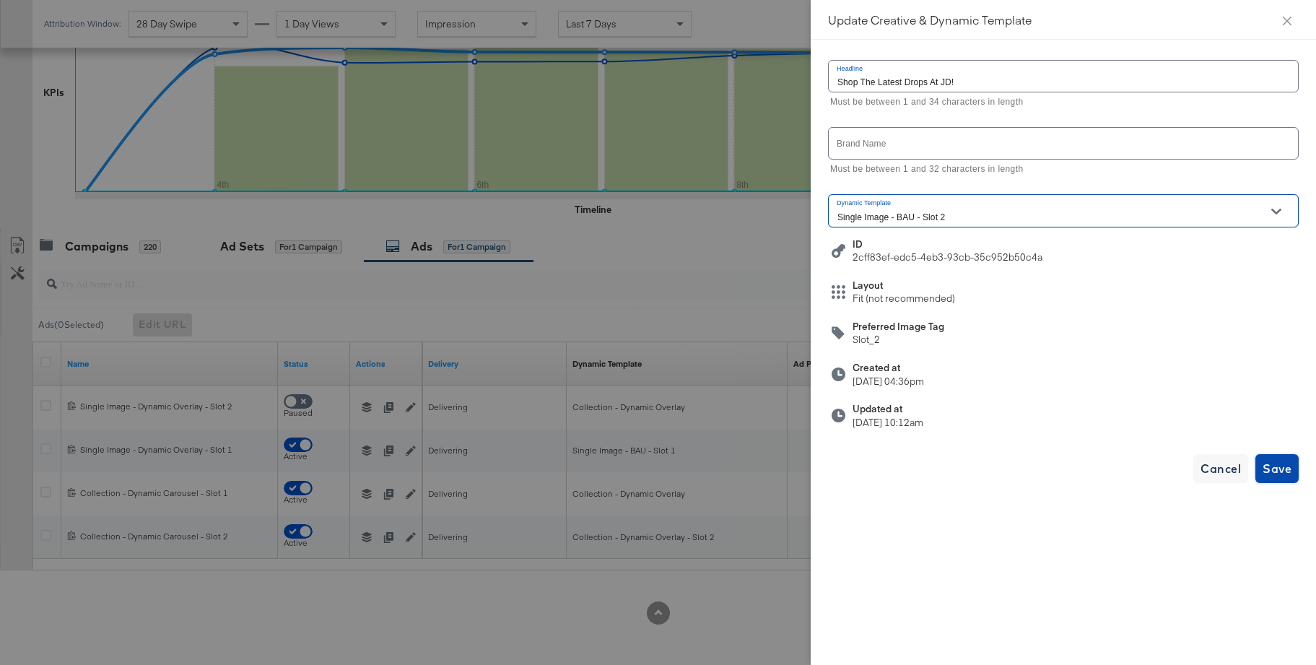
click at [1281, 477] on span "Save" at bounding box center [1276, 468] width 29 height 20
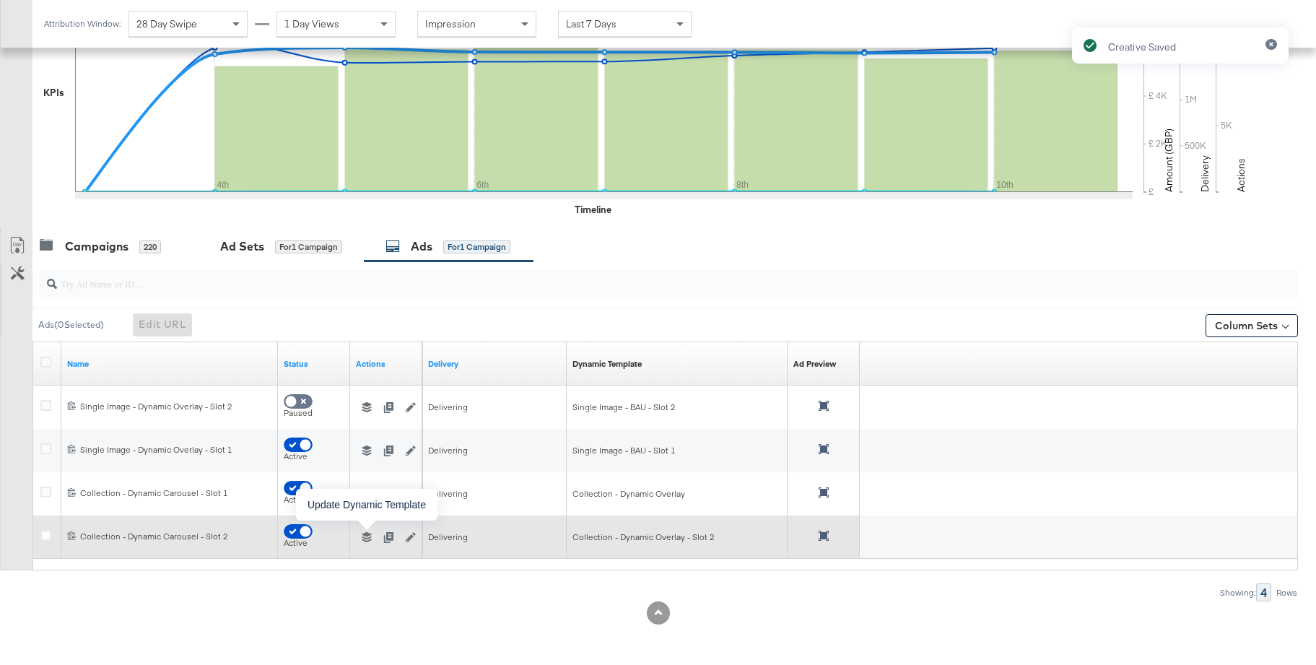
click at [365, 536] on icon "button" at bounding box center [367, 537] width 10 height 10
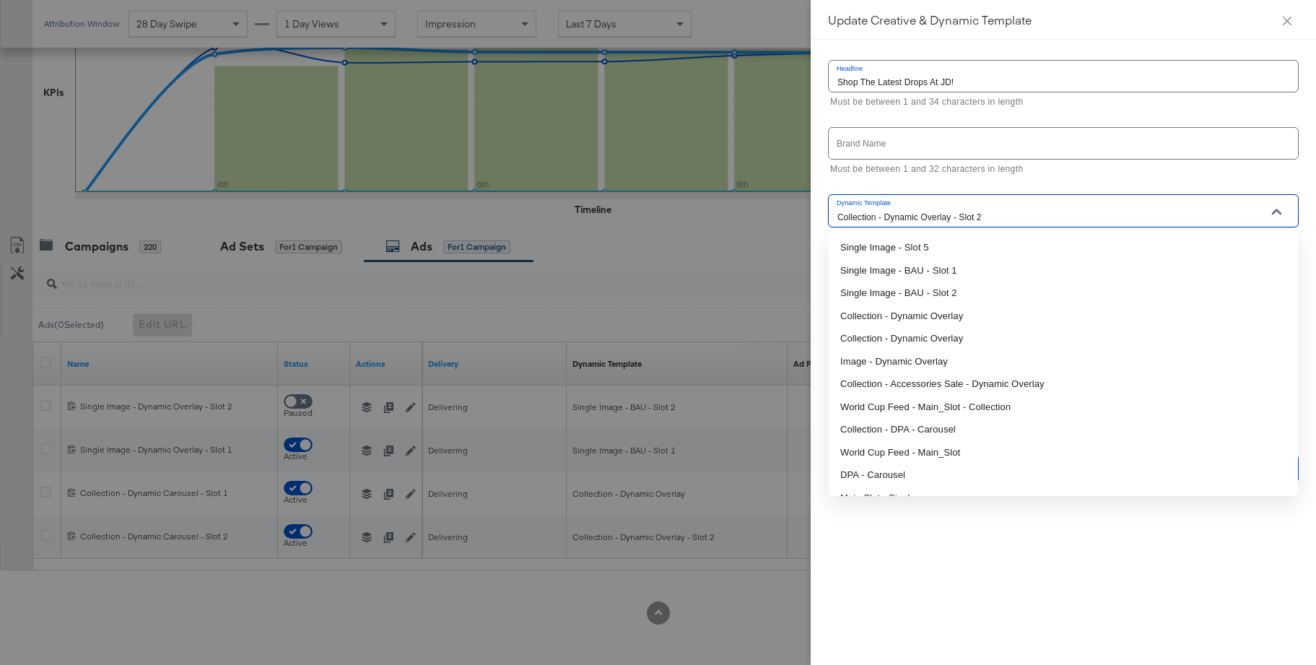
click at [938, 212] on input "Collection - Dynamic Overlay - Slot 2" at bounding box center [1051, 217] width 435 height 17
click at [928, 309] on li "Collection - Dynamic Overlay" at bounding box center [1063, 316] width 469 height 23
type input "Collection - Dynamic Overlay"
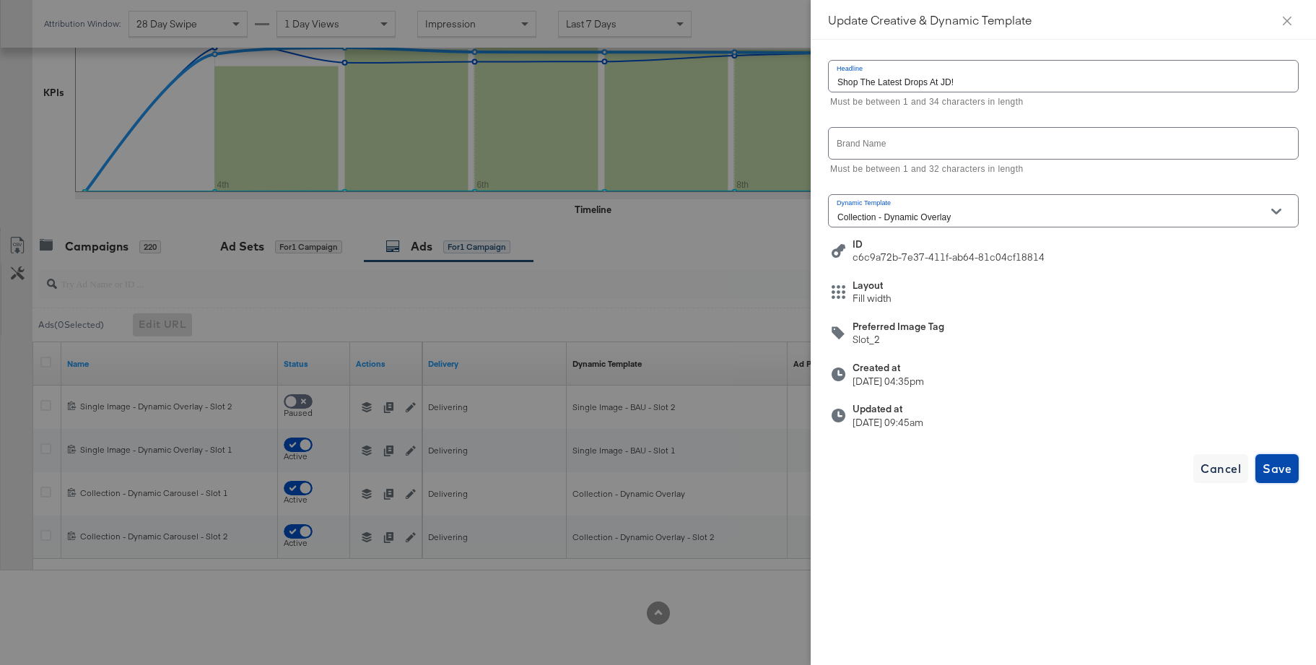
click at [1276, 475] on span "Save" at bounding box center [1276, 468] width 29 height 20
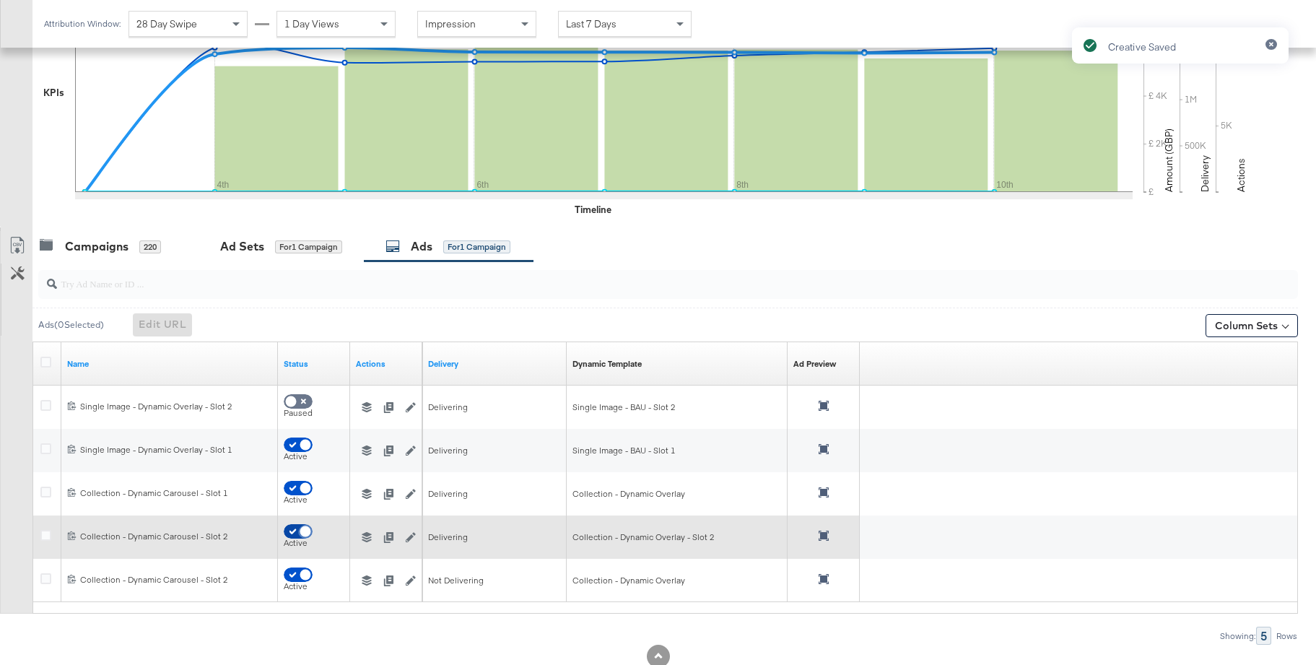
click at [294, 532] on input "checkbox" at bounding box center [305, 535] width 43 height 14
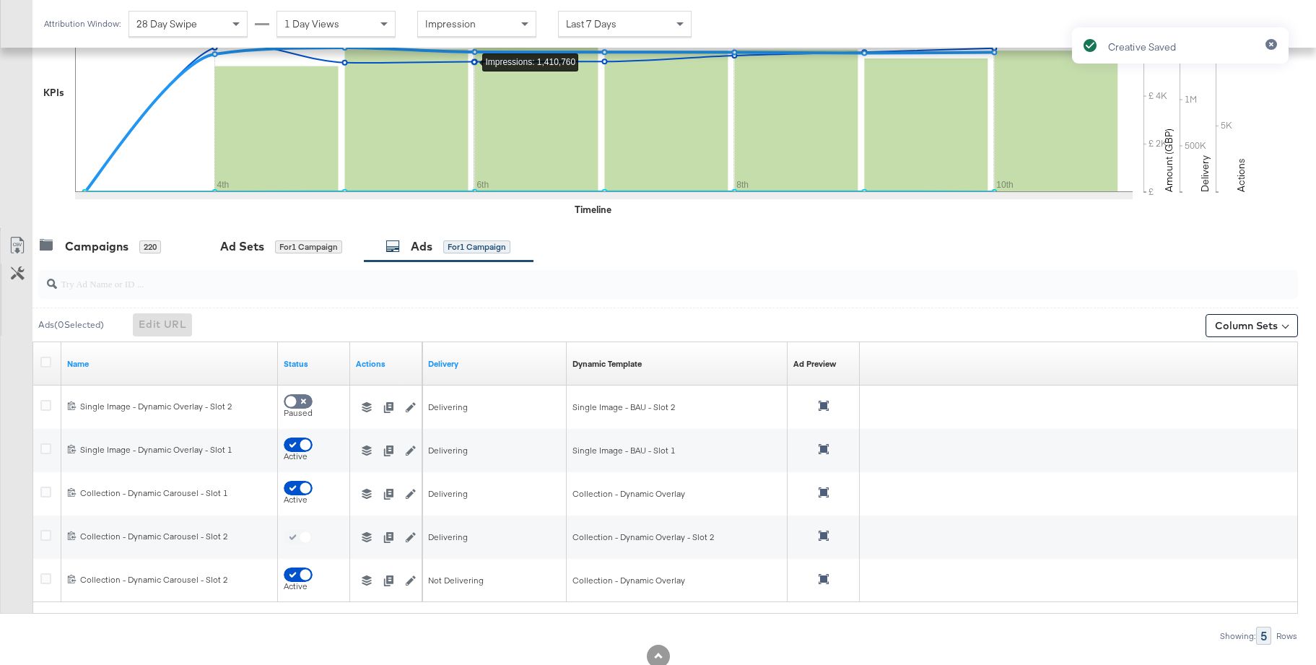
scroll to position [385, 0]
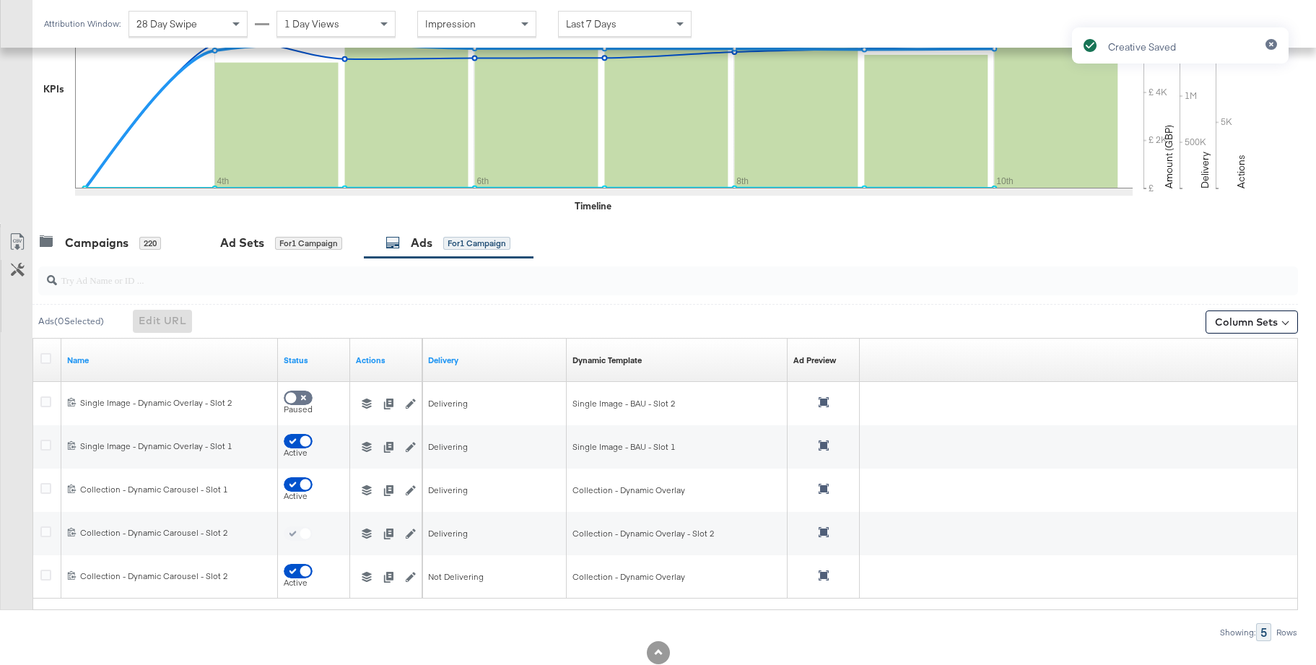
checkbox input "false"
click at [92, 240] on div "Campaigns" at bounding box center [97, 243] width 64 height 17
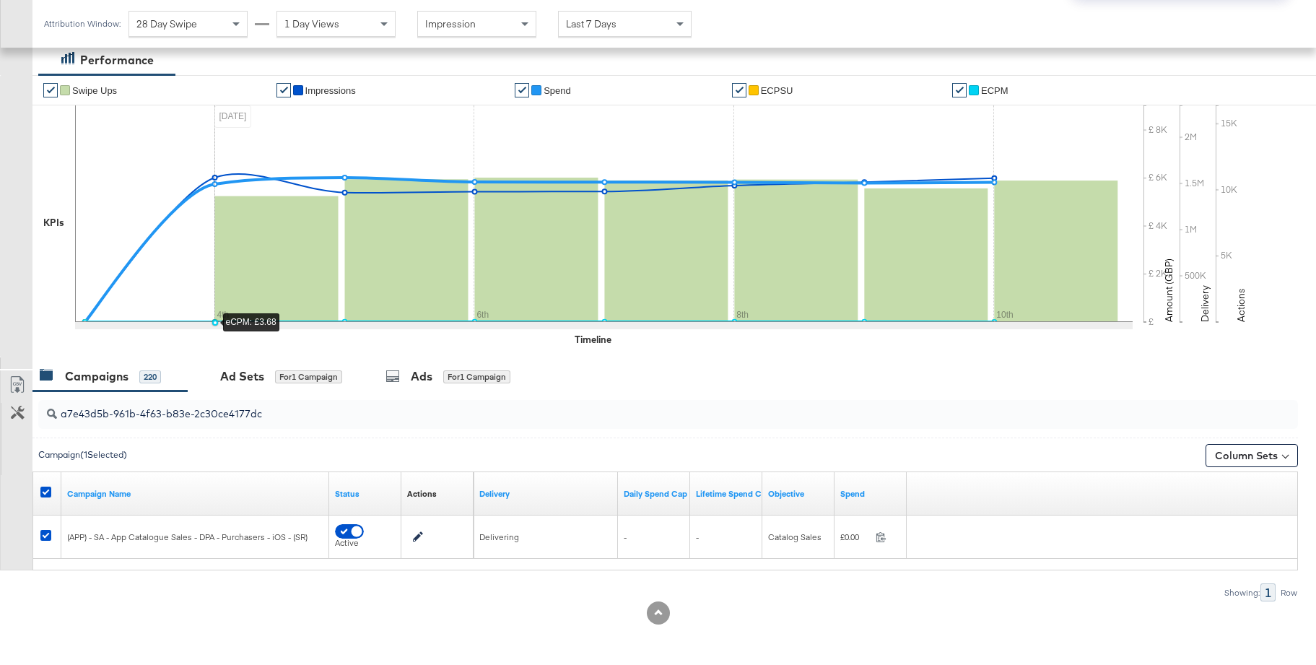
scroll to position [251, 0]
drag, startPoint x: 43, startPoint y: 491, endPoint x: 93, endPoint y: 463, distance: 57.2
click at [44, 491] on icon at bounding box center [45, 491] width 11 height 11
click at [0, 0] on input "checkbox" at bounding box center [0, 0] width 0 height 0
click at [113, 417] on input "a7e43d5b-961b-4f63-b83e-2c30ce4177dc" at bounding box center [620, 408] width 1126 height 28
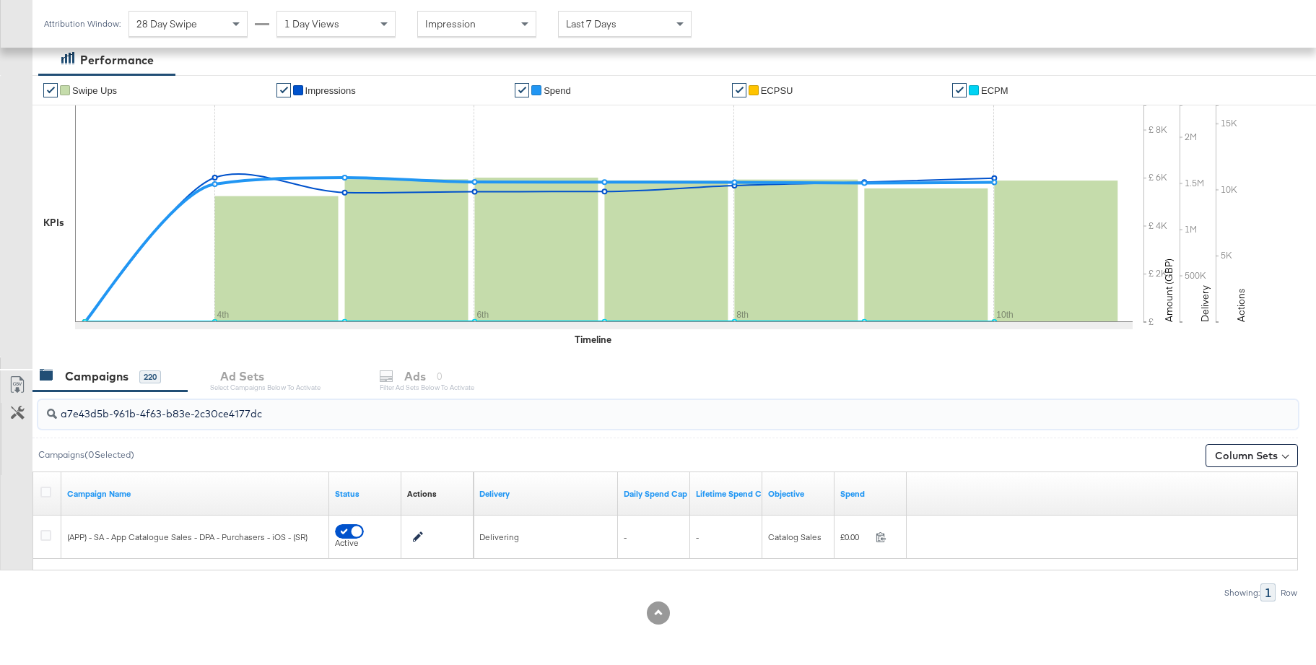
click at [113, 417] on input "a7e43d5b-961b-4f63-b83e-2c30ce4177dc" at bounding box center [620, 408] width 1126 height 28
click at [114, 417] on input "a7e43d5b-961b-4f63-b83e-2c30ce4177dc" at bounding box center [620, 408] width 1126 height 28
paste input "(APP) - SA - App Catalogue Sales - DABA - Always On - Android - (PS)"
type input "(APP) - SA - App Catalogue Sales - DABA - Always On - Android - (PS)"
click at [44, 490] on icon at bounding box center [45, 491] width 11 height 11
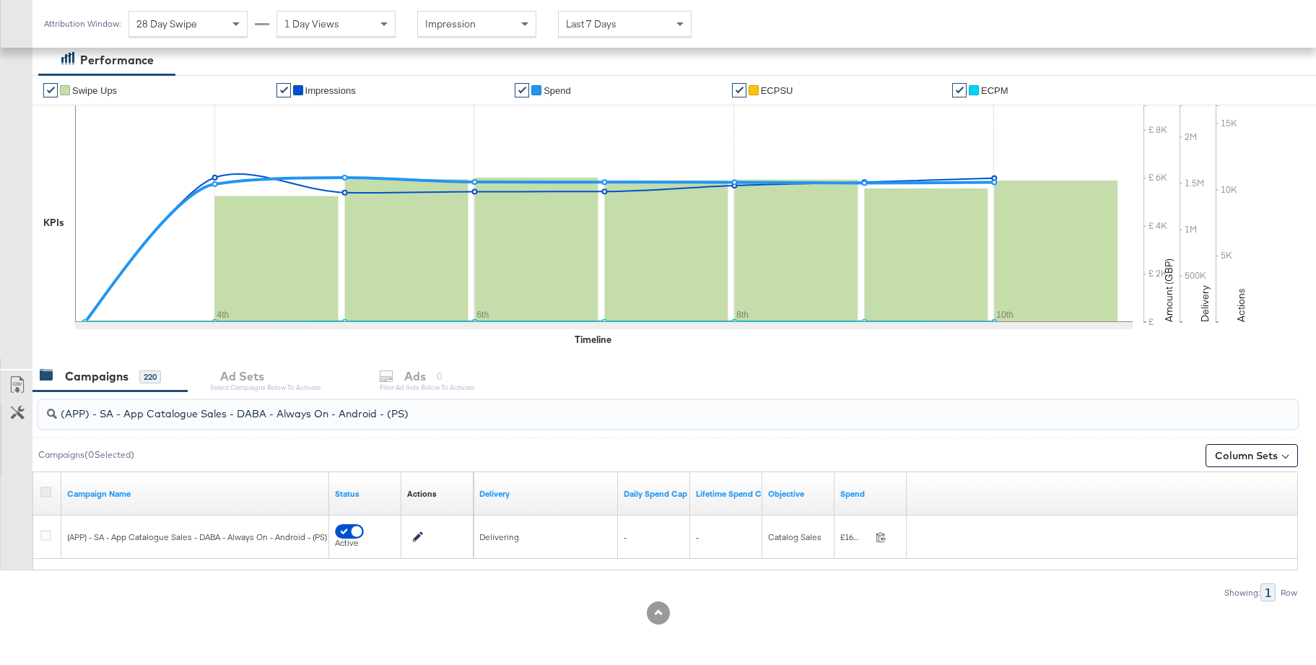
click at [0, 0] on input "checkbox" at bounding box center [0, 0] width 0 height 0
click at [248, 375] on div "Ad Sets" at bounding box center [242, 376] width 44 height 17
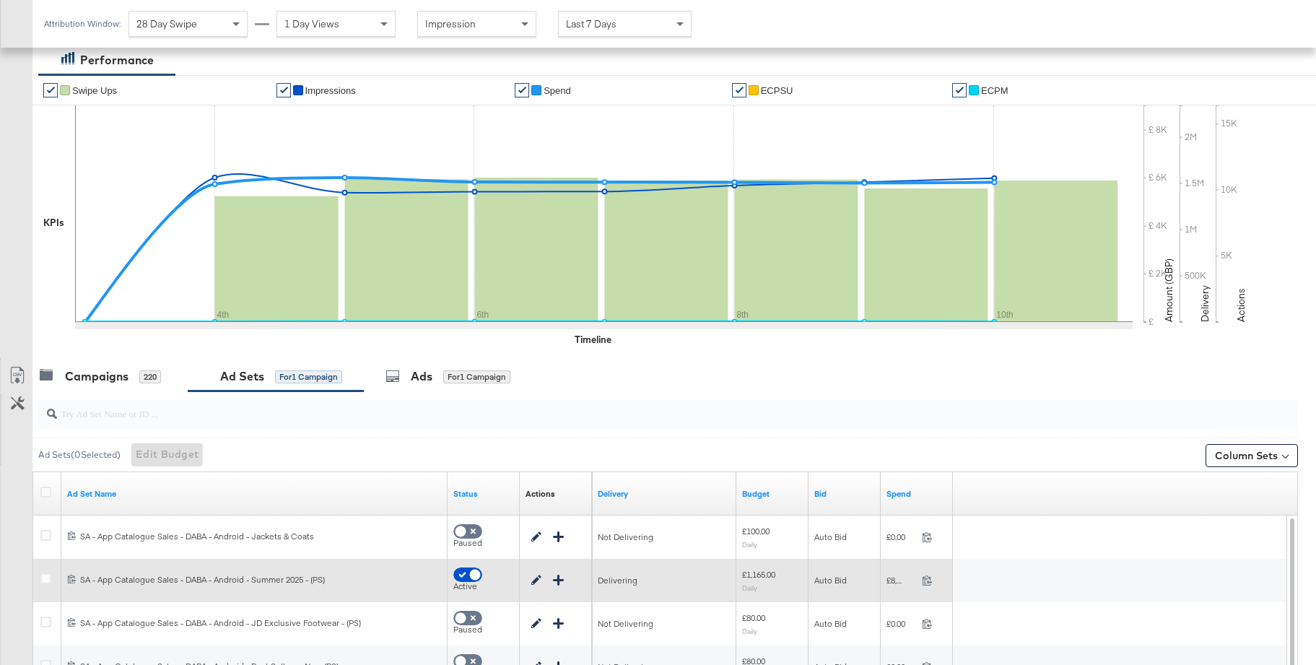
drag, startPoint x: 43, startPoint y: 581, endPoint x: 68, endPoint y: 577, distance: 24.8
click at [43, 581] on icon at bounding box center [45, 578] width 11 height 11
click at [0, 0] on input "checkbox" at bounding box center [0, 0] width 0 height 0
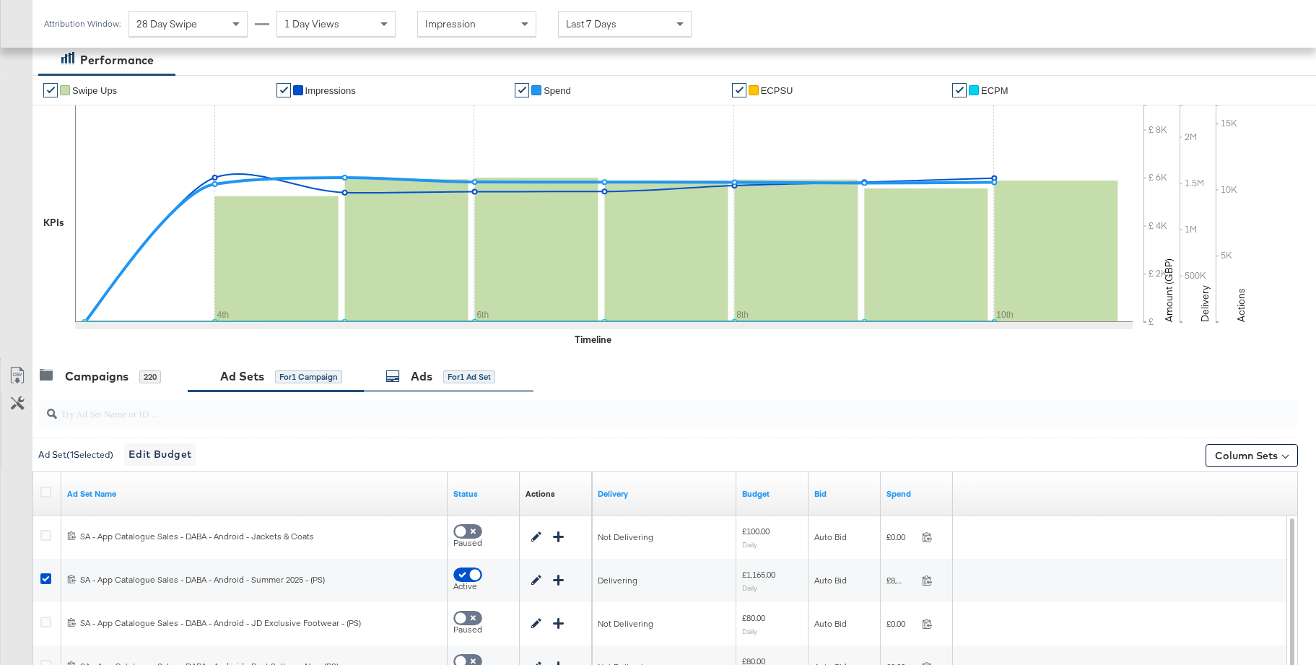
click at [424, 377] on div "Ads" at bounding box center [422, 376] width 22 height 17
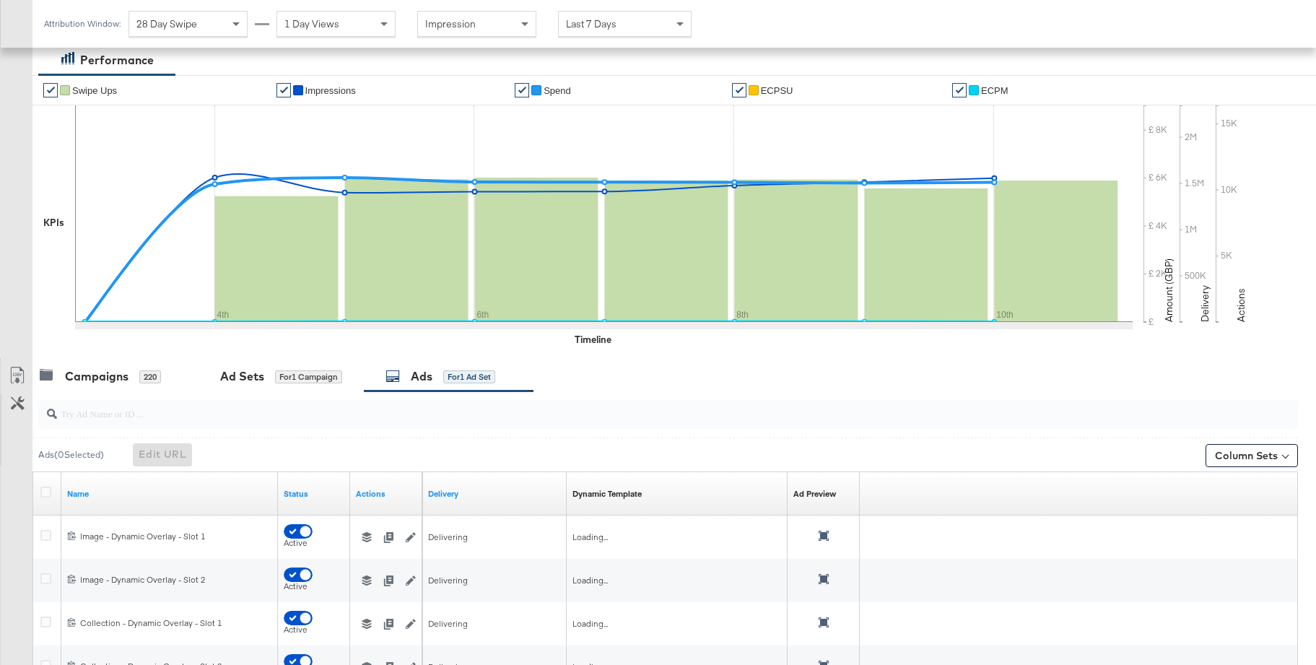
scroll to position [381, 0]
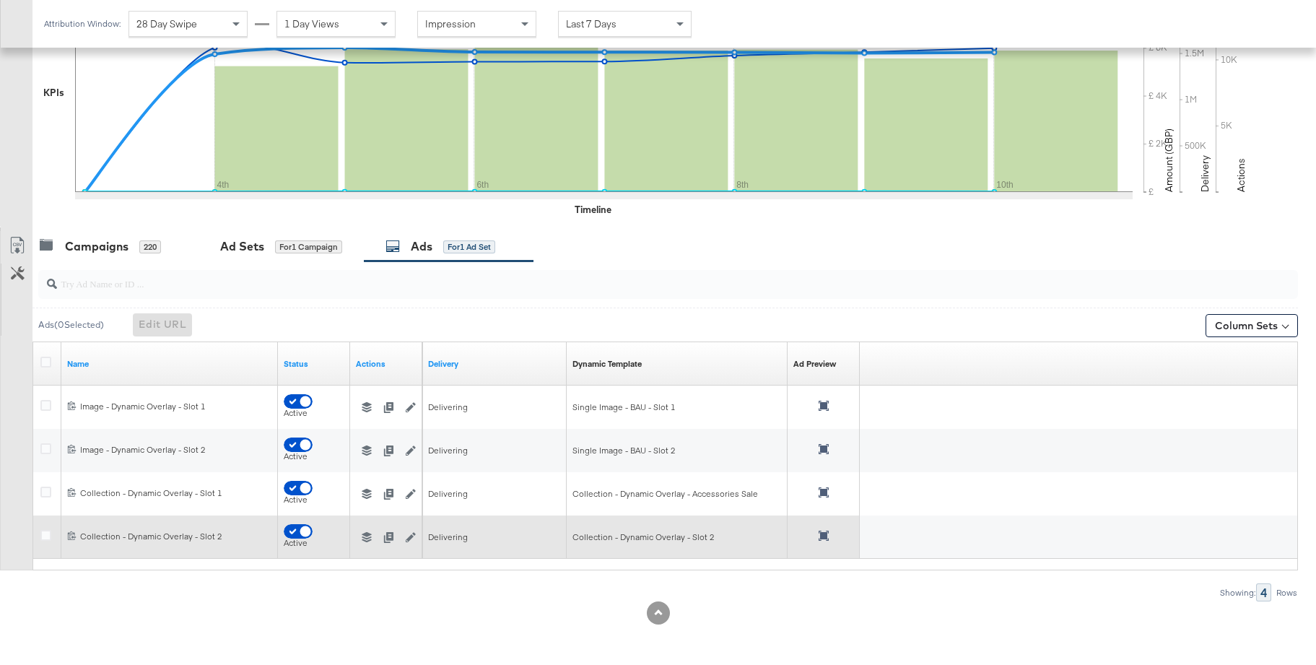
click at [367, 537] on icon "button" at bounding box center [367, 537] width 10 height 10
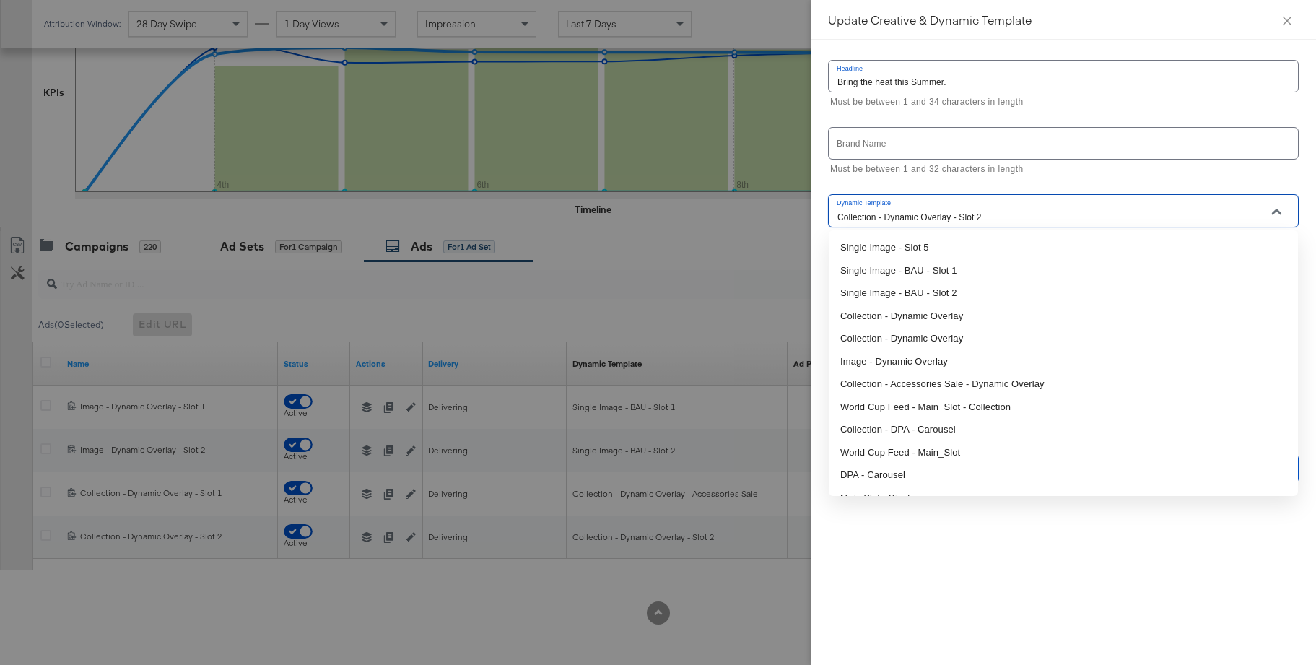
click at [936, 219] on input "Collection - Dynamic Overlay - Slot 2" at bounding box center [1051, 217] width 435 height 17
click at [919, 314] on li "Collection - Dynamic Overlay" at bounding box center [1063, 316] width 469 height 23
type input "Collection - Dynamic Overlay"
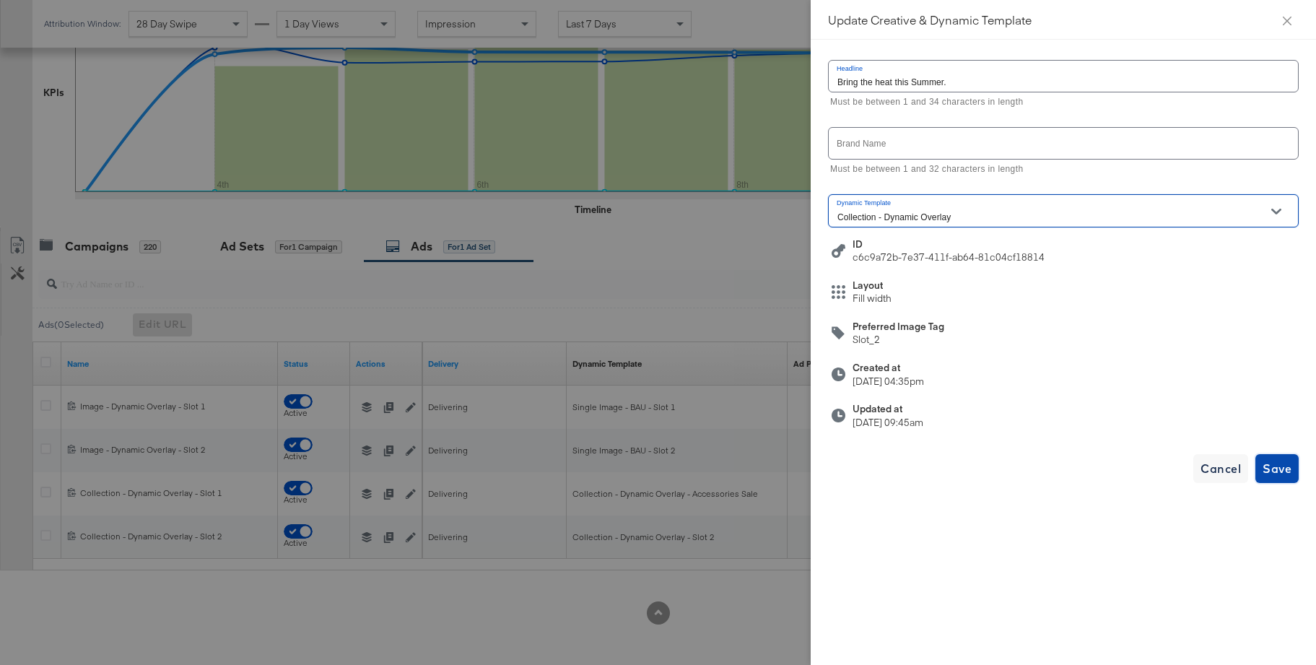
click at [1285, 468] on span "Save" at bounding box center [1276, 468] width 29 height 20
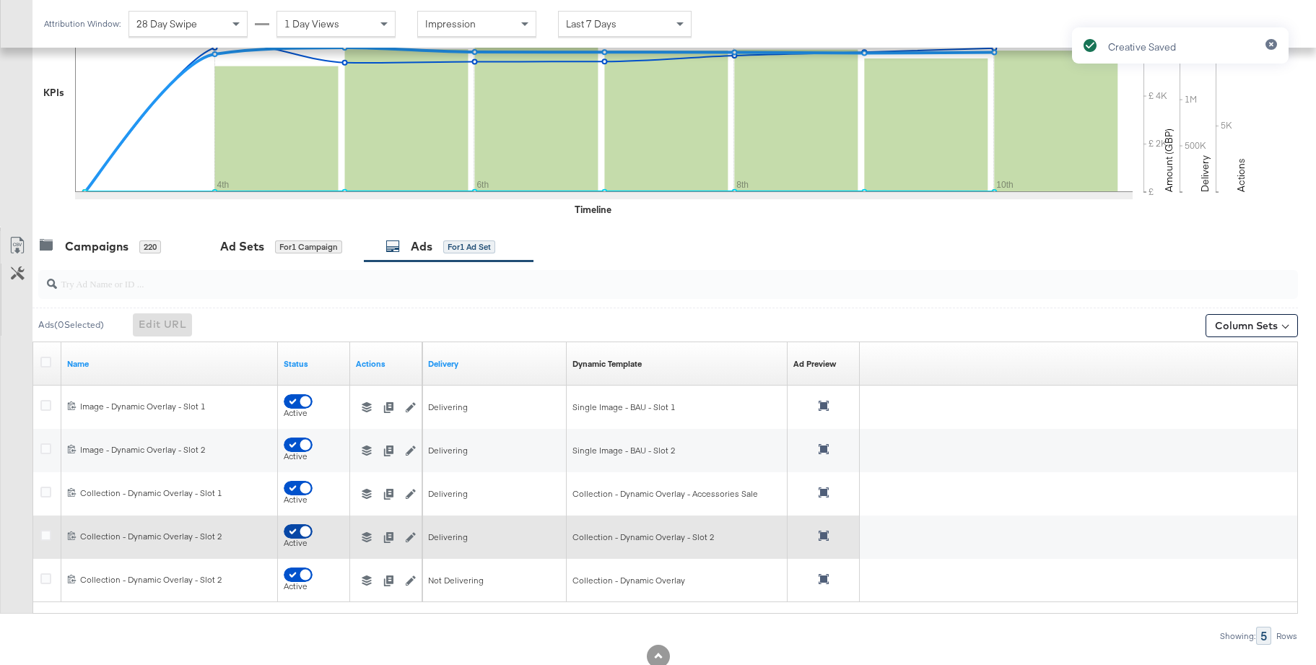
click at [293, 528] on input "checkbox" at bounding box center [305, 535] width 43 height 14
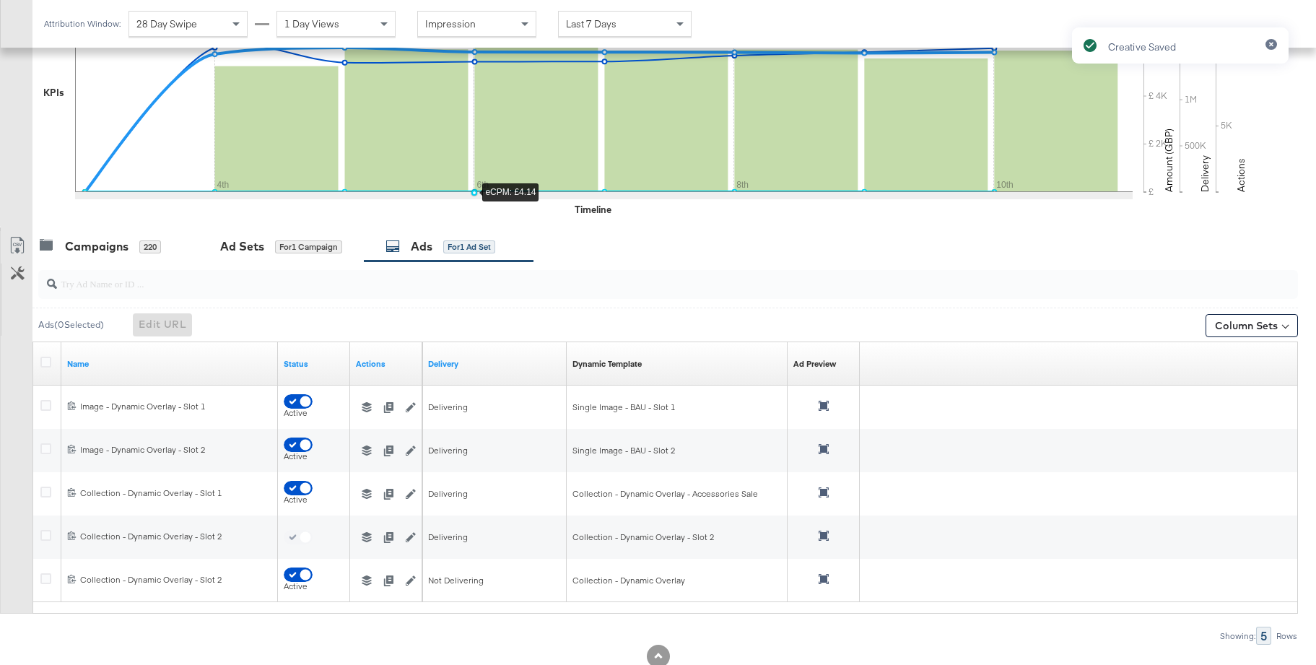
checkbox input "false"
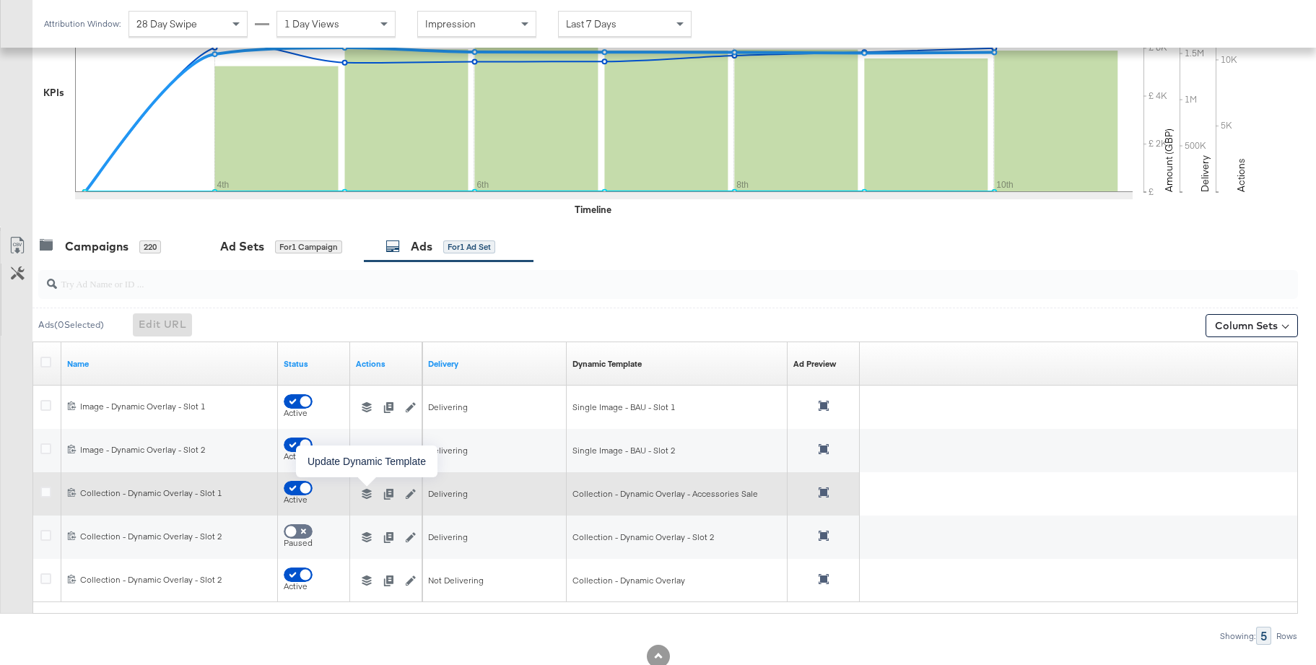
click at [364, 491] on icon "button" at bounding box center [367, 494] width 10 height 10
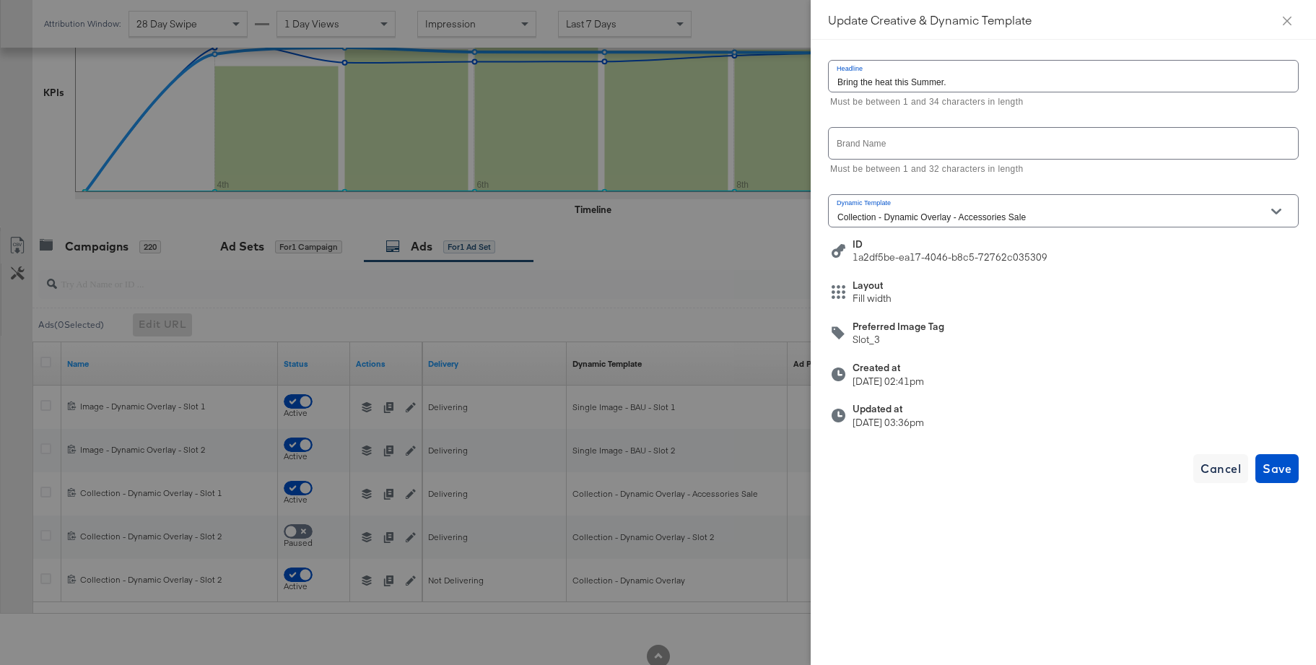
click at [917, 216] on input "Collection - Dynamic Overlay - Accessories Sale" at bounding box center [1051, 217] width 435 height 17
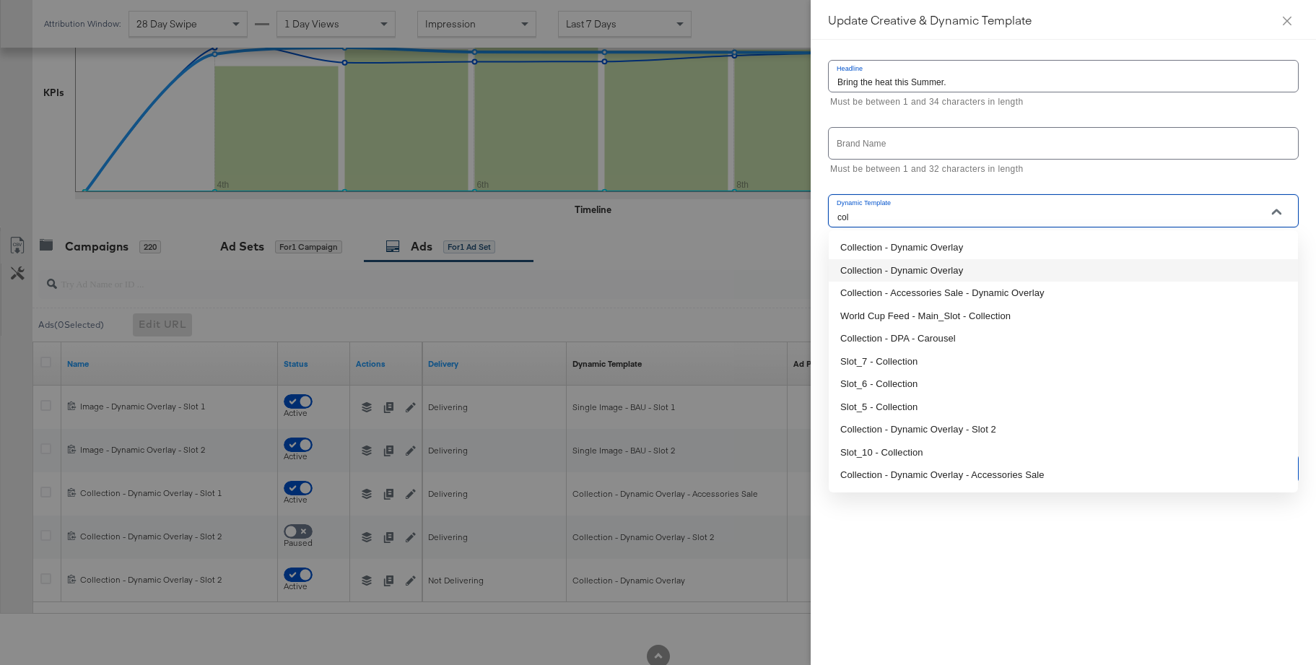
click at [915, 273] on li "Collection - Dynamic Overlay" at bounding box center [1063, 270] width 469 height 23
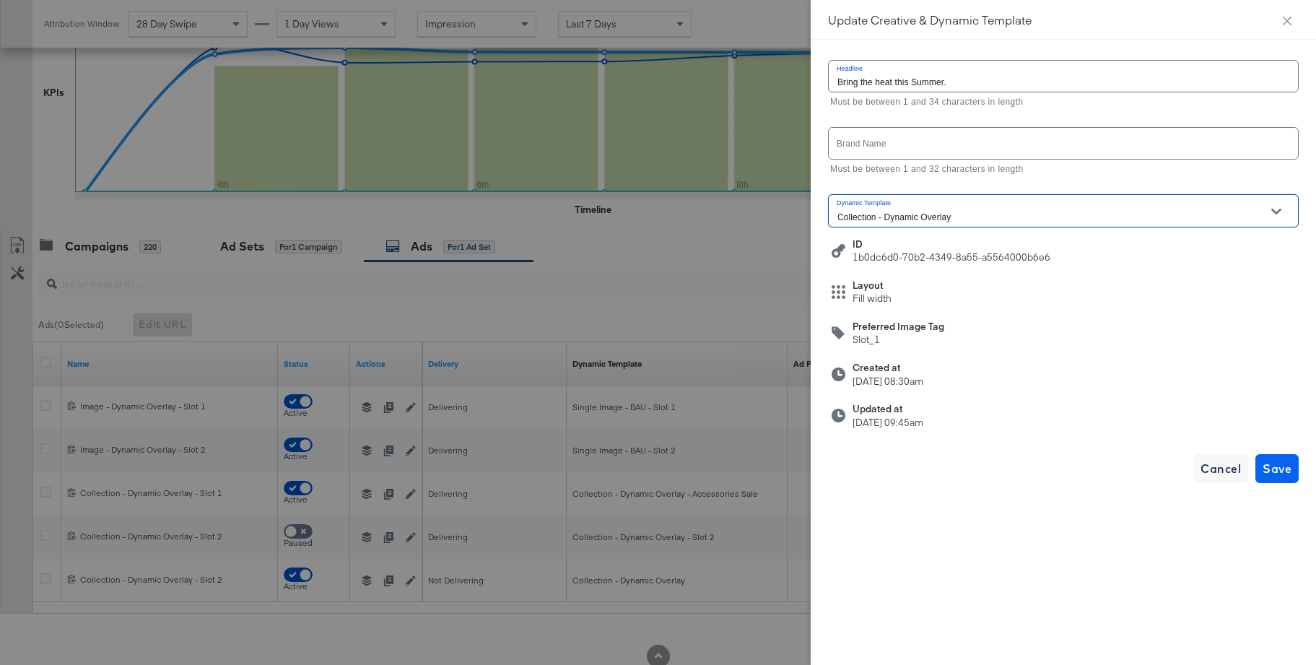
type input "Collection - Dynamic Overlay"
click at [1283, 463] on span "Save" at bounding box center [1276, 468] width 29 height 20
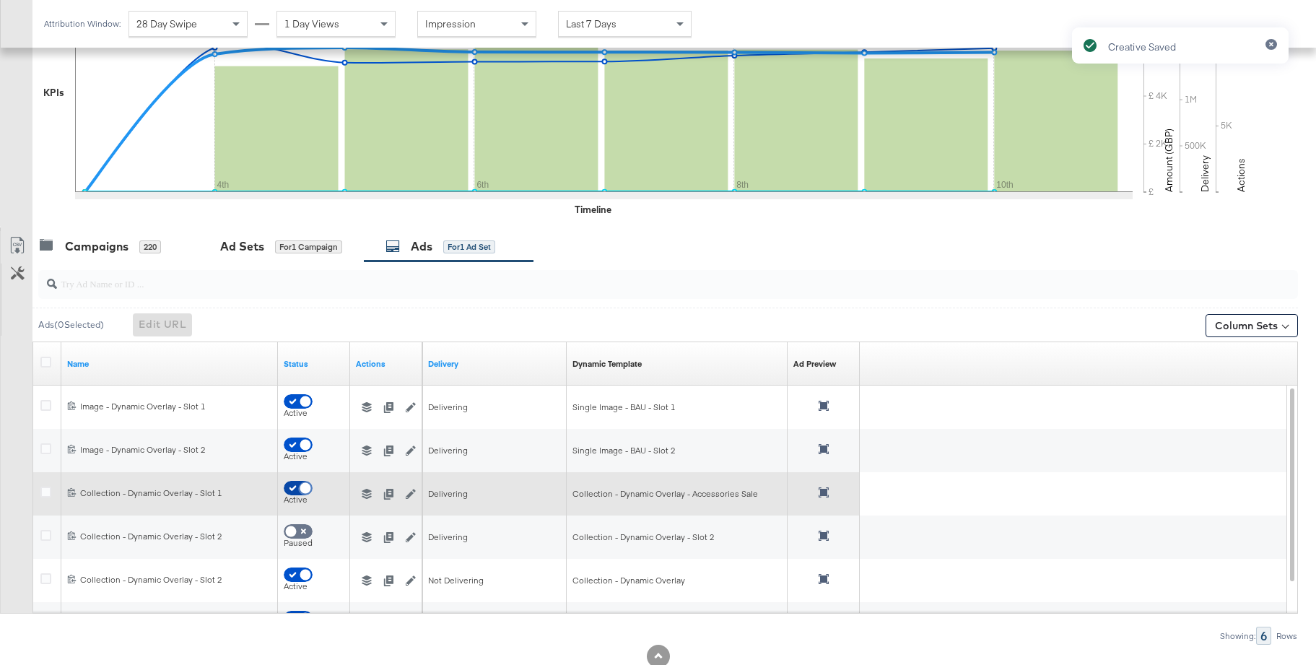
click at [288, 487] on input "checkbox" at bounding box center [305, 491] width 43 height 14
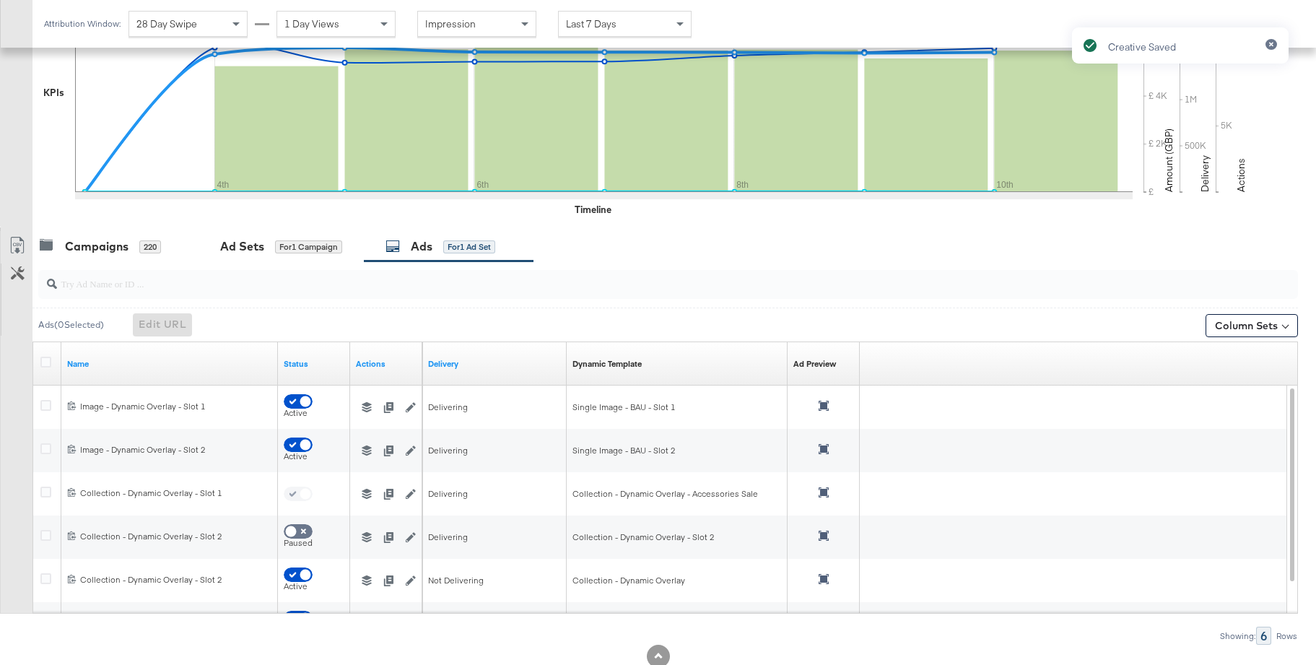
checkbox input "false"
click at [89, 251] on div "Campaigns" at bounding box center [97, 246] width 64 height 17
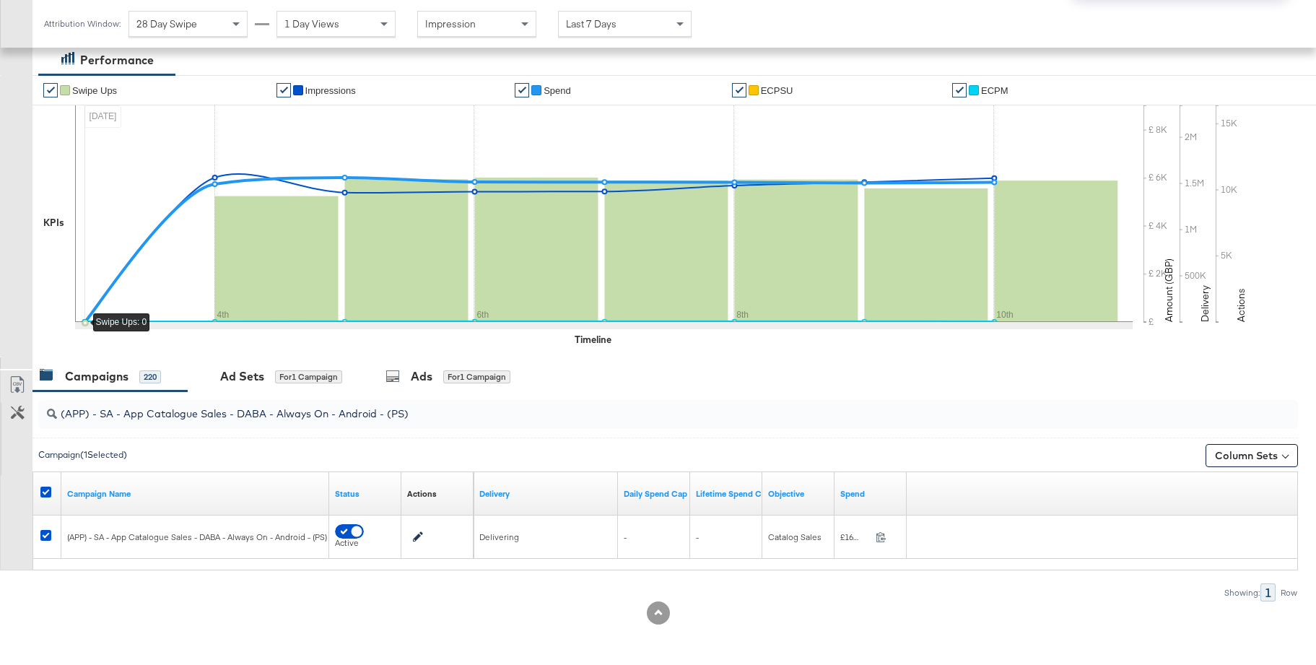
scroll to position [251, 0]
drag, startPoint x: 42, startPoint y: 488, endPoint x: 67, endPoint y: 477, distance: 27.5
click at [41, 488] on icon at bounding box center [45, 491] width 11 height 11
click at [0, 0] on input "checkbox" at bounding box center [0, 0] width 0 height 0
drag, startPoint x: 102, startPoint y: 415, endPoint x: 27, endPoint y: 409, distance: 74.6
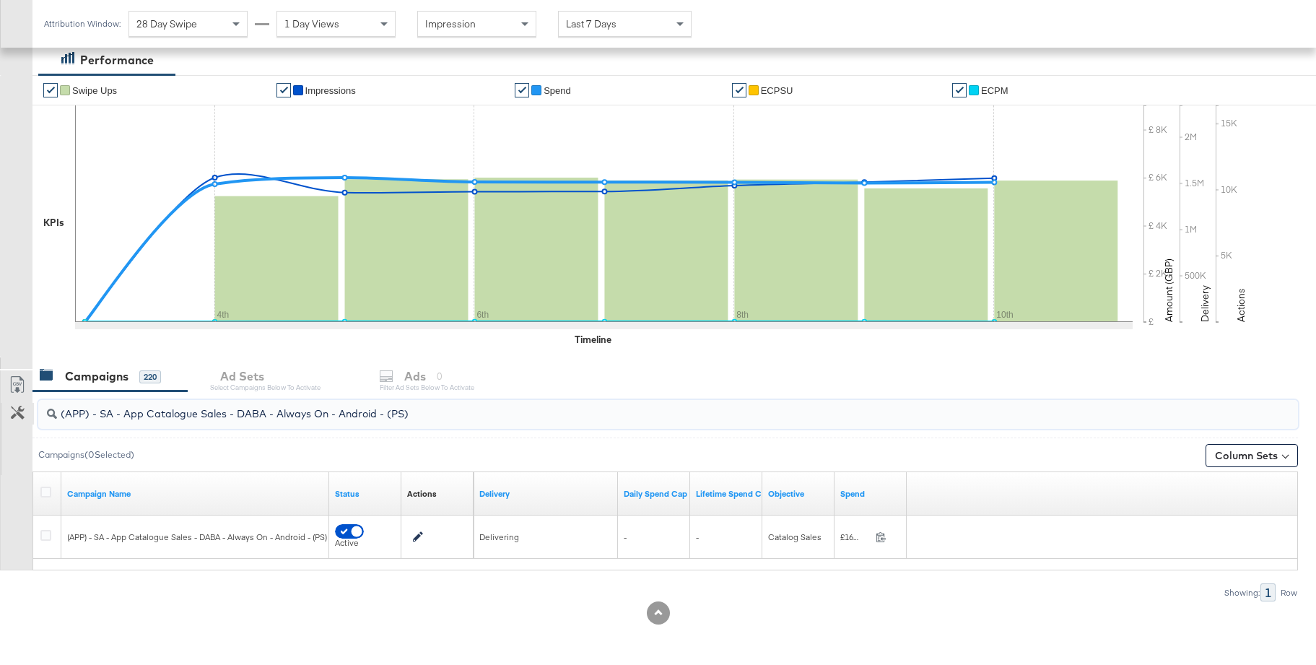
click at [27, 409] on div "(APP) - SA - App Catalogue Sales - DABA - Always On - Android - (PS) Campaigns …" at bounding box center [649, 496] width 1298 height 210
drag, startPoint x: 86, startPoint y: 416, endPoint x: 399, endPoint y: 422, distance: 313.3
click at [399, 422] on div "SA - App Catalogue Sales - DABA - Always On - Android - (PS)" at bounding box center [667, 414] width 1259 height 29
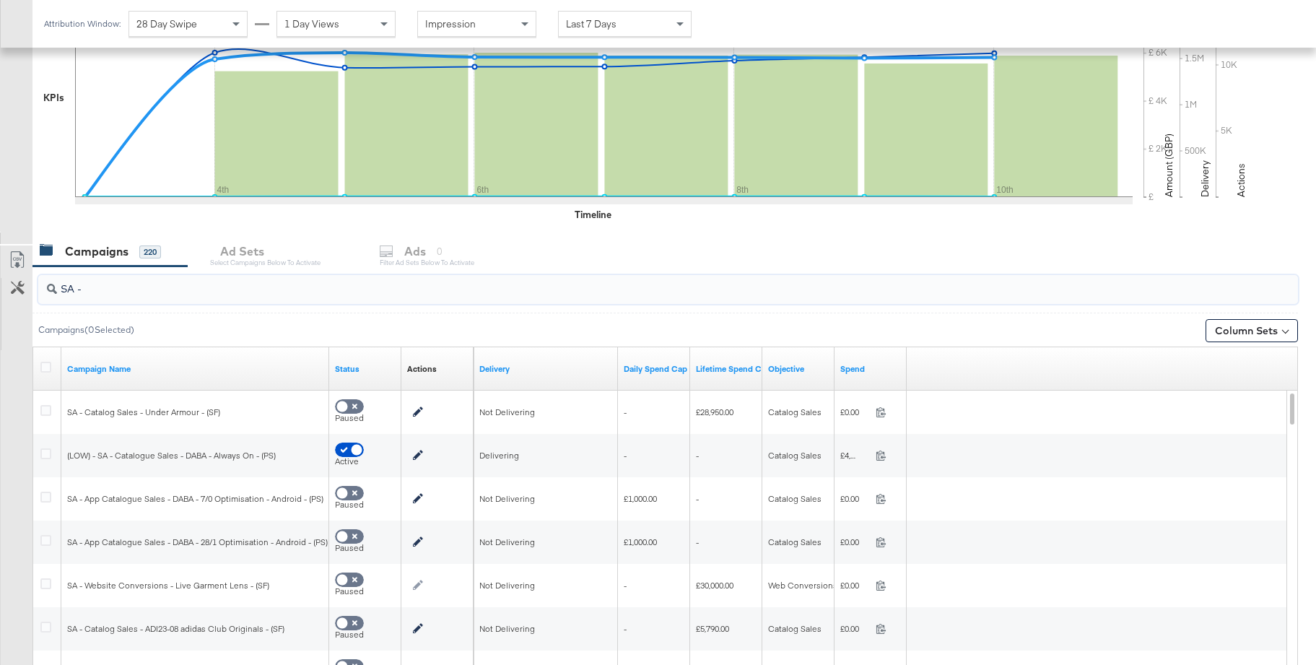
scroll to position [367, 0]
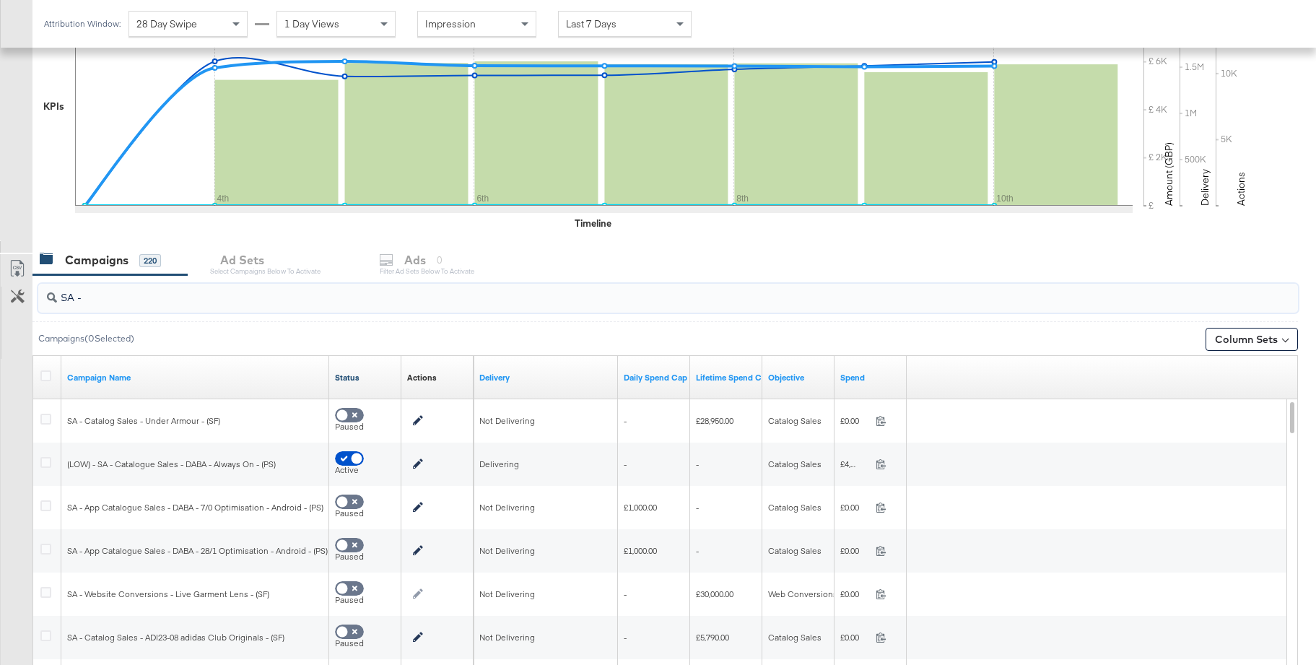
click at [346, 383] on link "Status" at bounding box center [365, 378] width 61 height 12
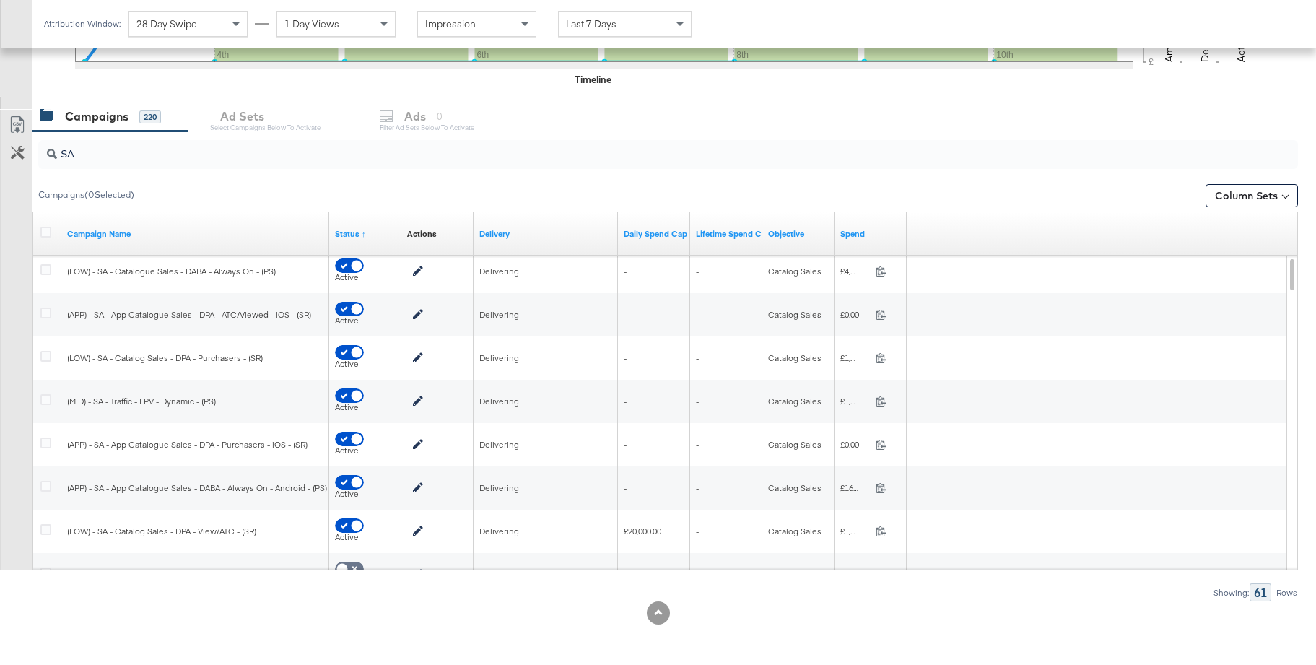
scroll to position [507, 0]
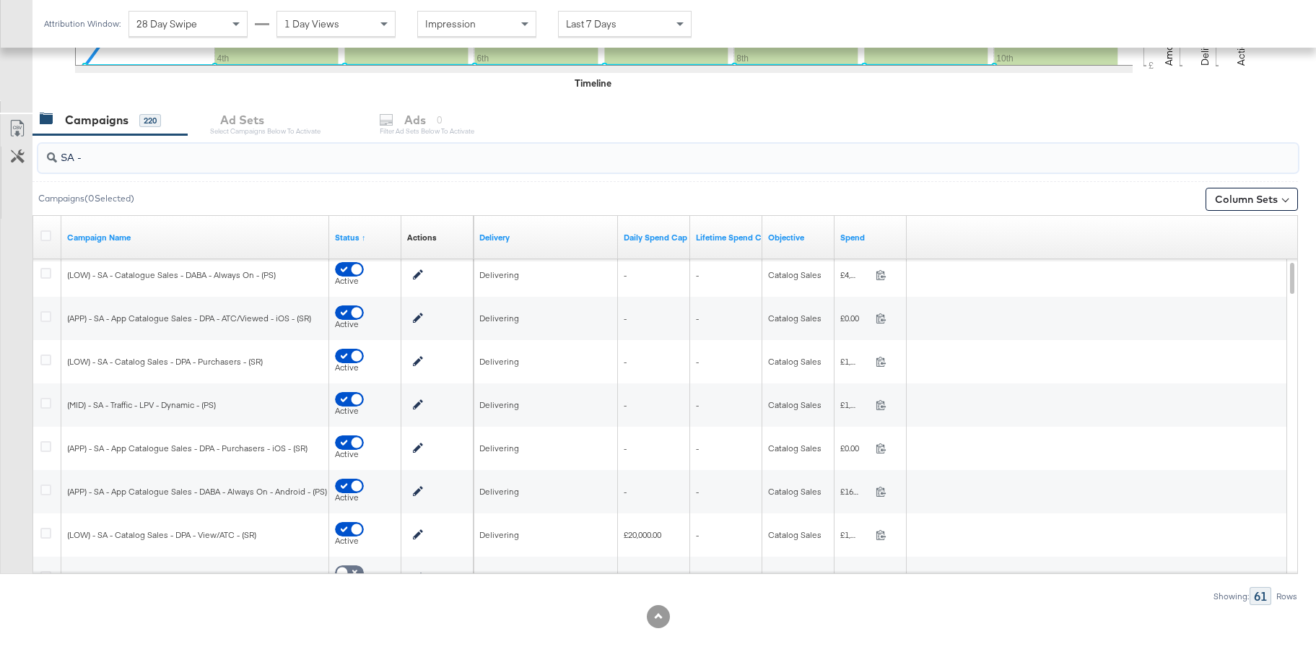
drag, startPoint x: 111, startPoint y: 158, endPoint x: 35, endPoint y: 152, distance: 76.7
click at [35, 152] on div "SA -" at bounding box center [664, 158] width 1265 height 46
paste input "(LOW) - SA - Catalogue Sales - DABA - Always On - (PS)"
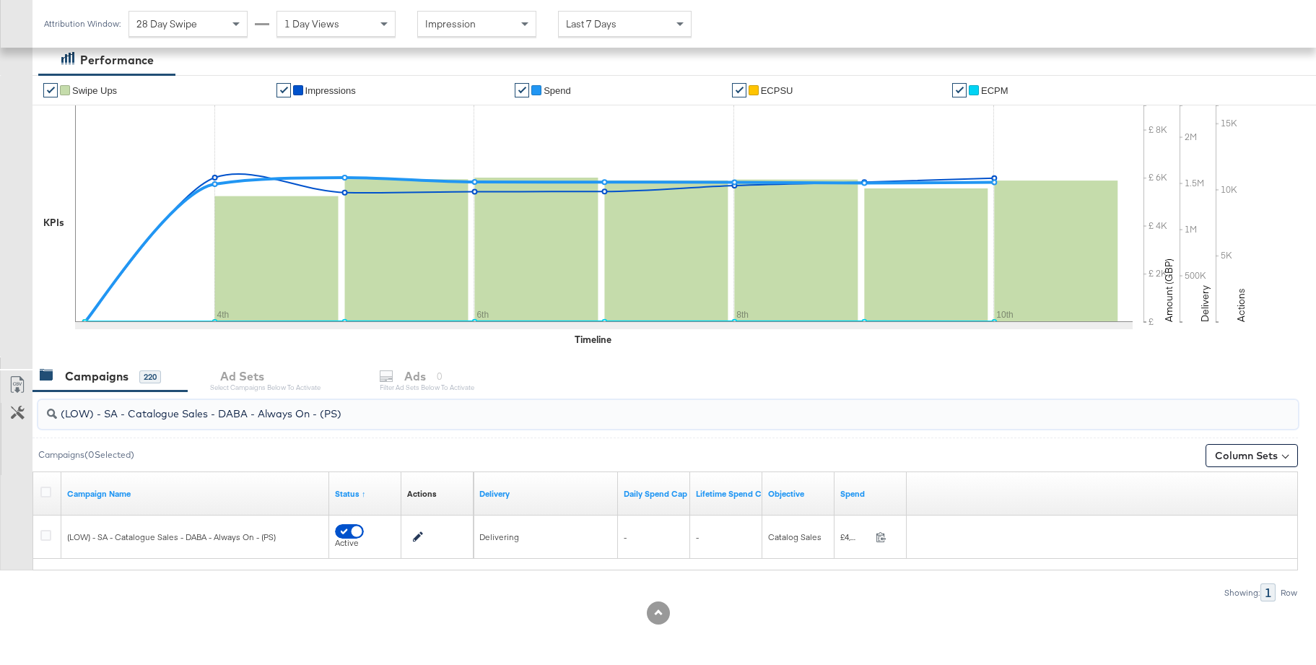
scroll to position [251, 0]
type input "(LOW) - SA - Catalogue Sales - DABA - Always On - (PS)"
drag, startPoint x: 45, startPoint y: 491, endPoint x: 158, endPoint y: 451, distance: 119.4
click at [47, 490] on icon at bounding box center [45, 491] width 11 height 11
click at [0, 0] on input "checkbox" at bounding box center [0, 0] width 0 height 0
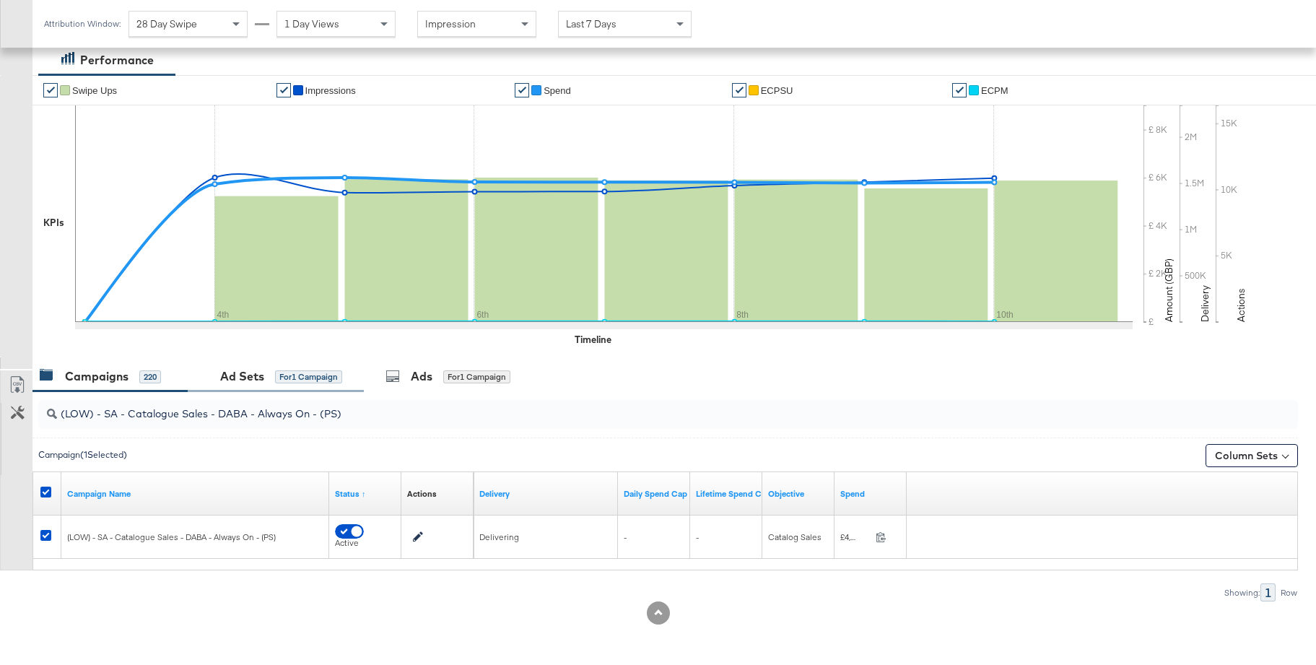
click at [245, 378] on div "Ad Sets" at bounding box center [242, 376] width 44 height 17
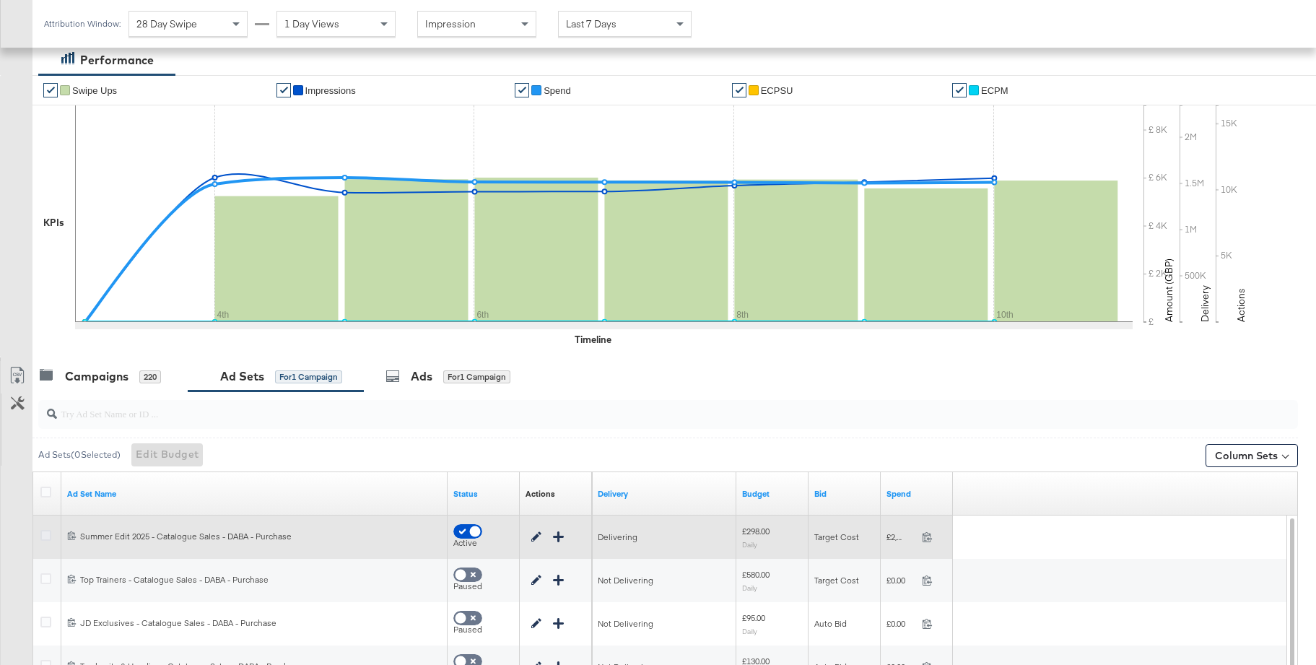
click at [45, 538] on icon at bounding box center [45, 535] width 11 height 11
click at [0, 0] on input "checkbox" at bounding box center [0, 0] width 0 height 0
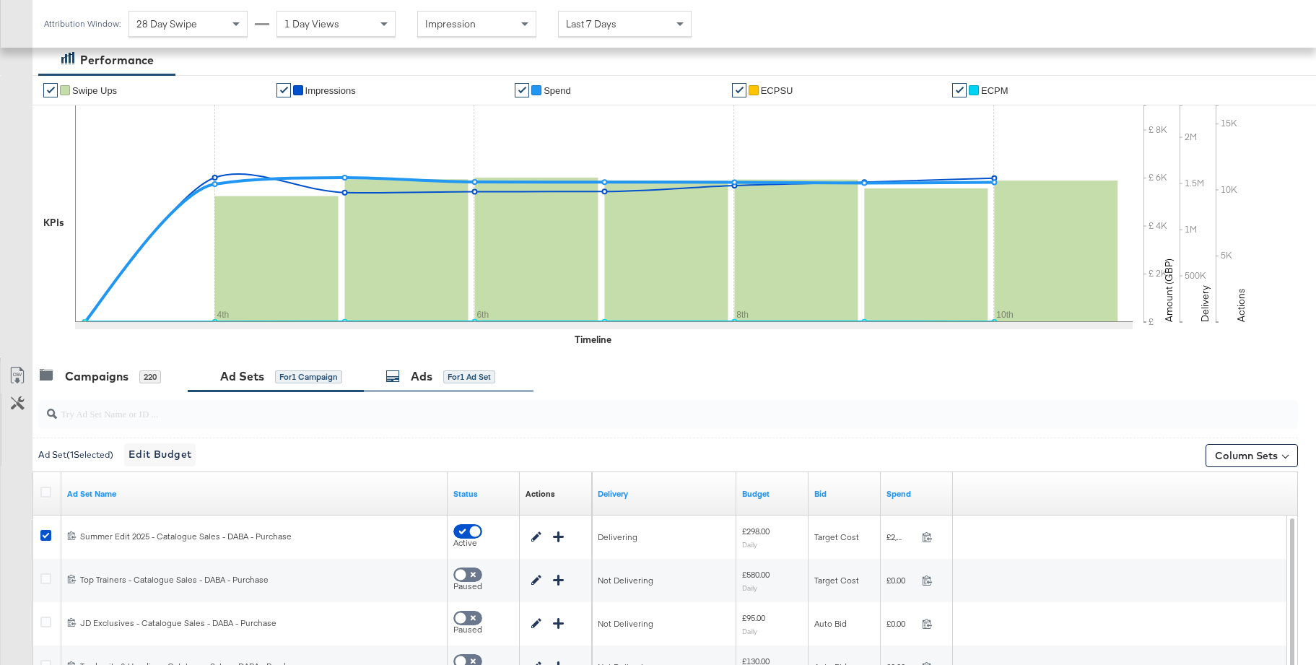
click at [407, 380] on div "Ads for 1 Ad Set" at bounding box center [440, 376] width 110 height 17
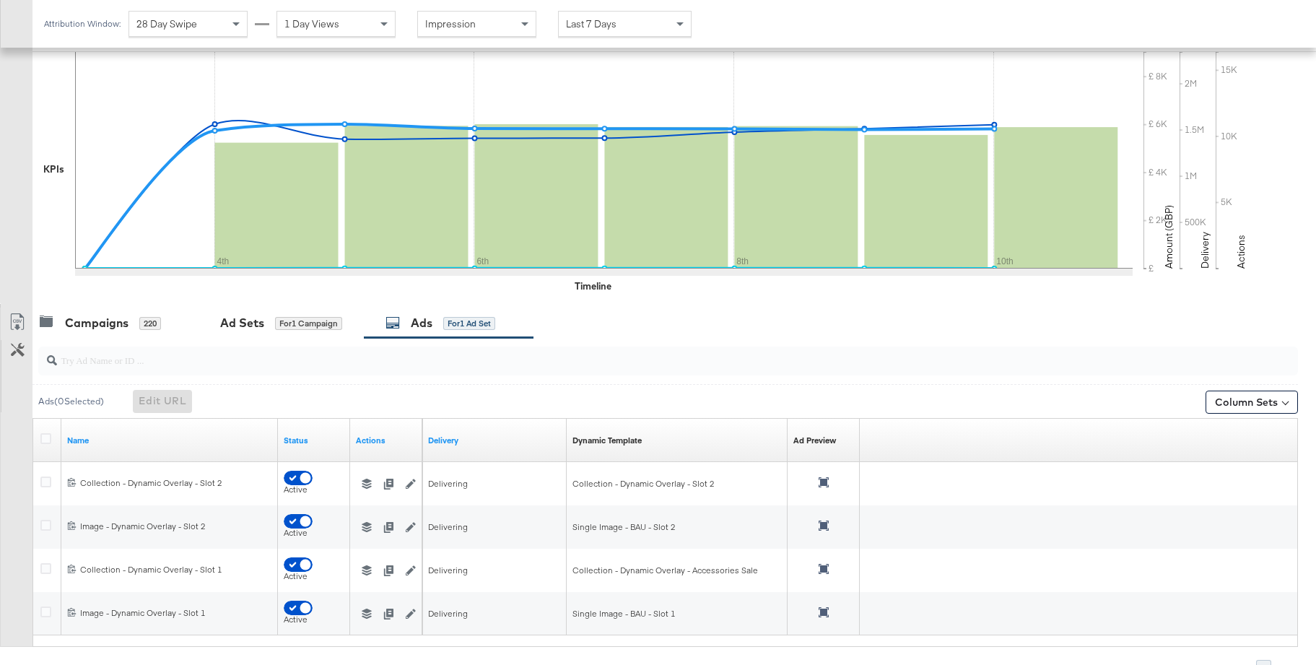
scroll to position [369, 0]
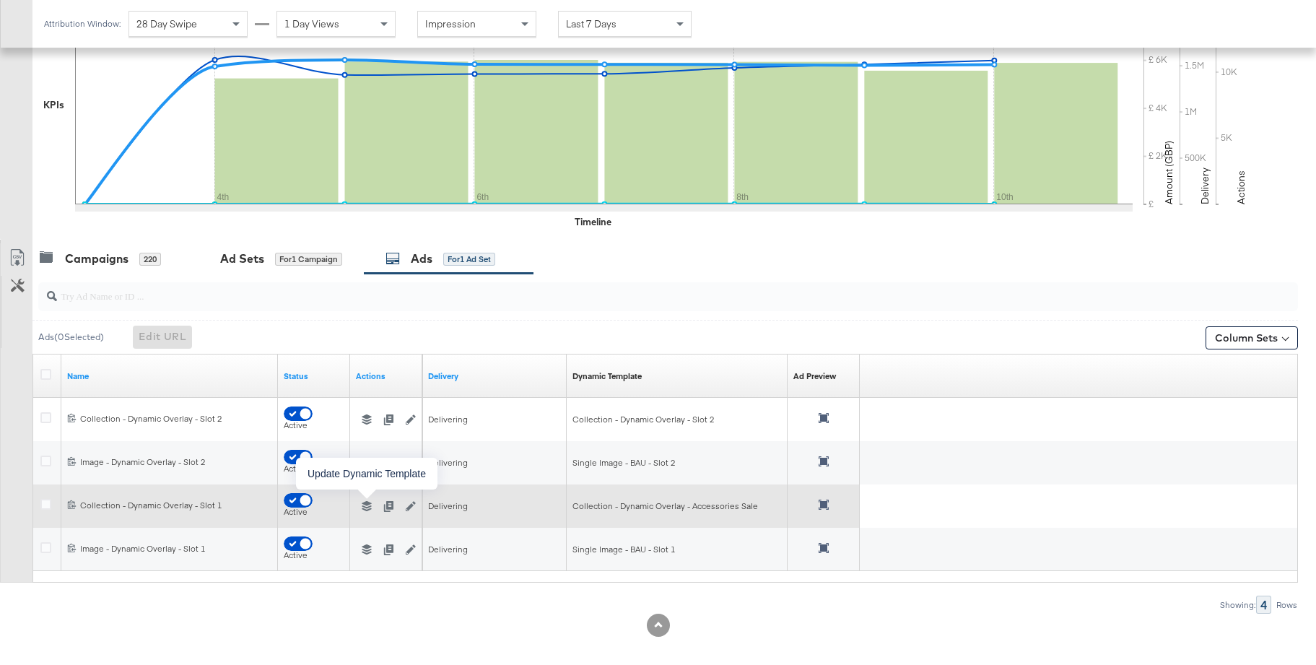
click at [366, 503] on icon "button" at bounding box center [367, 506] width 10 height 10
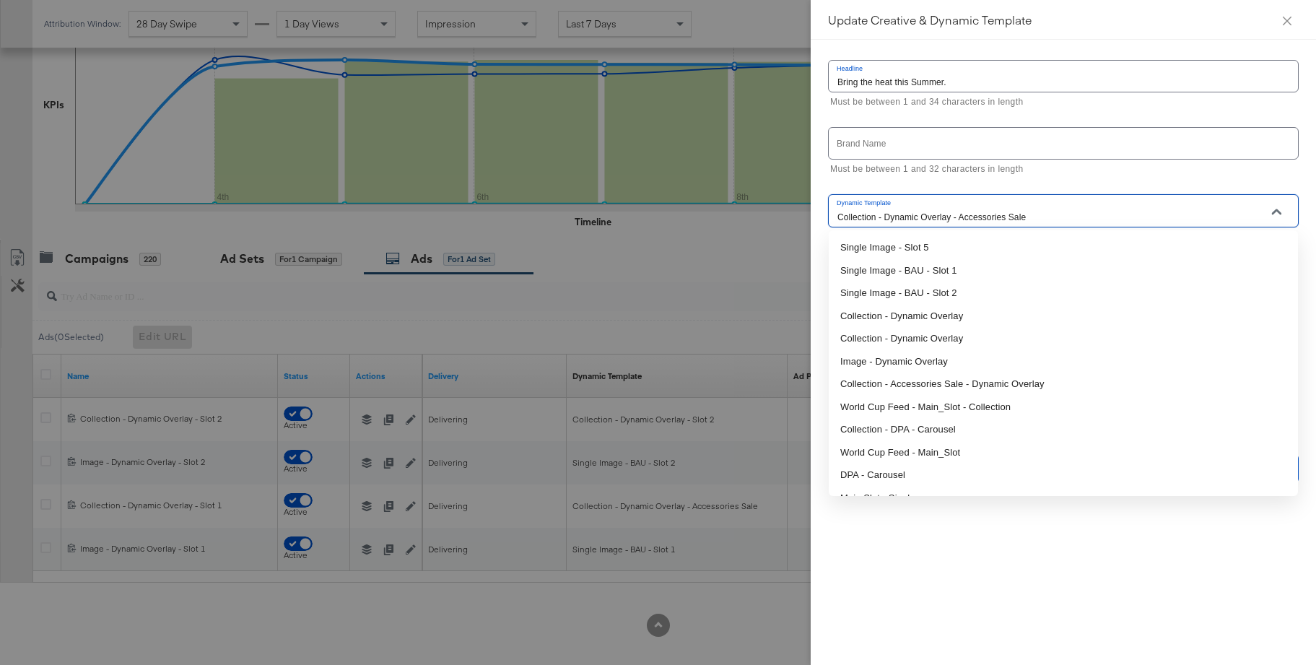
click at [928, 217] on input "Collection - Dynamic Overlay - Accessories Sale" at bounding box center [1051, 217] width 435 height 17
click at [938, 336] on li "Collection - Dynamic Overlay" at bounding box center [1063, 338] width 469 height 23
type input "Collection - Dynamic Overlay"
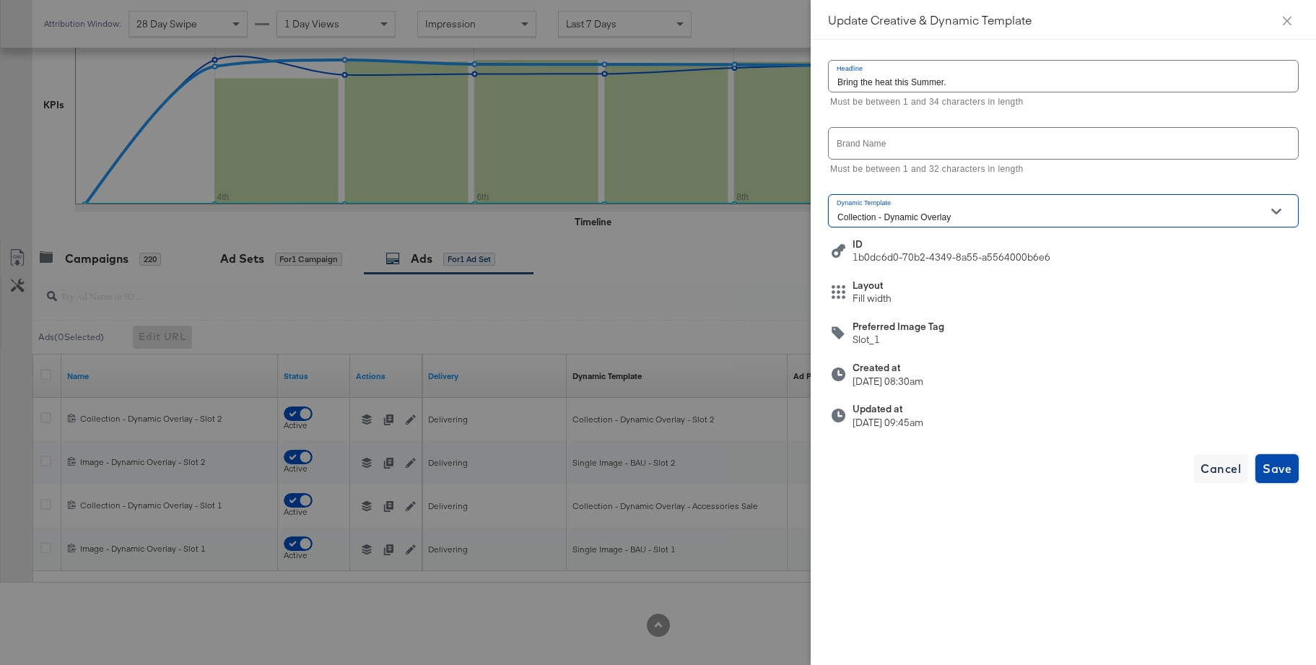
click at [1287, 472] on span "Save" at bounding box center [1276, 468] width 29 height 20
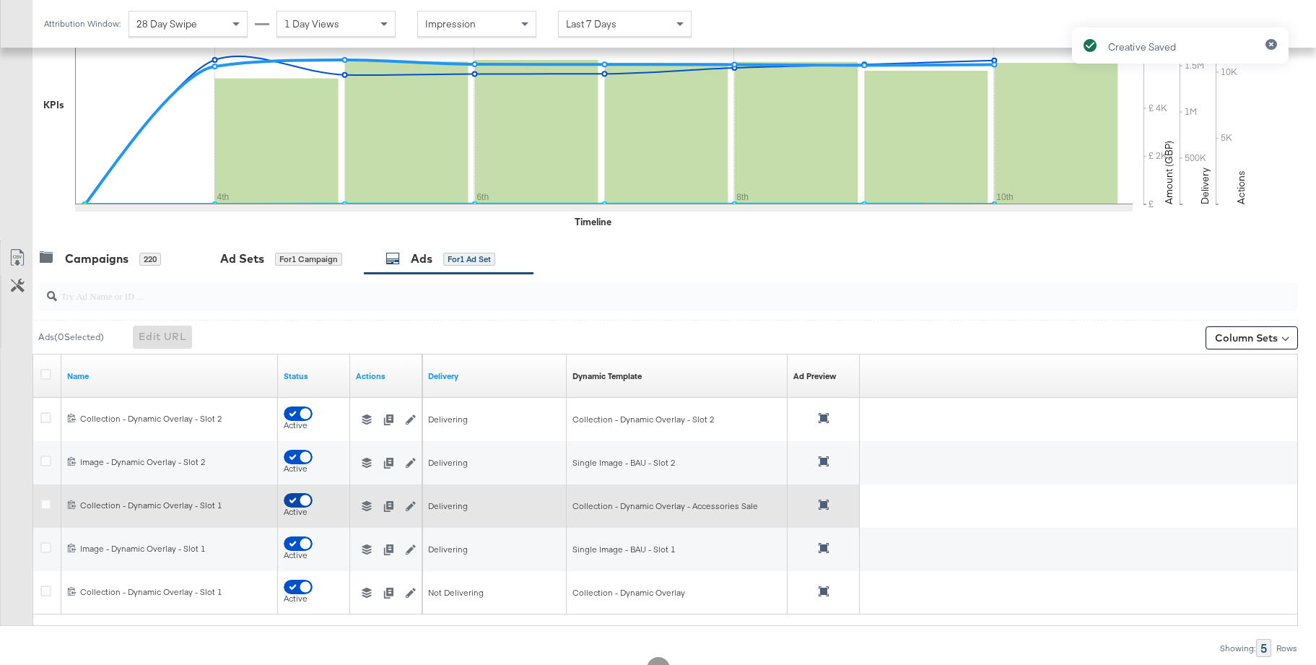
click at [291, 501] on input "checkbox" at bounding box center [305, 504] width 43 height 14
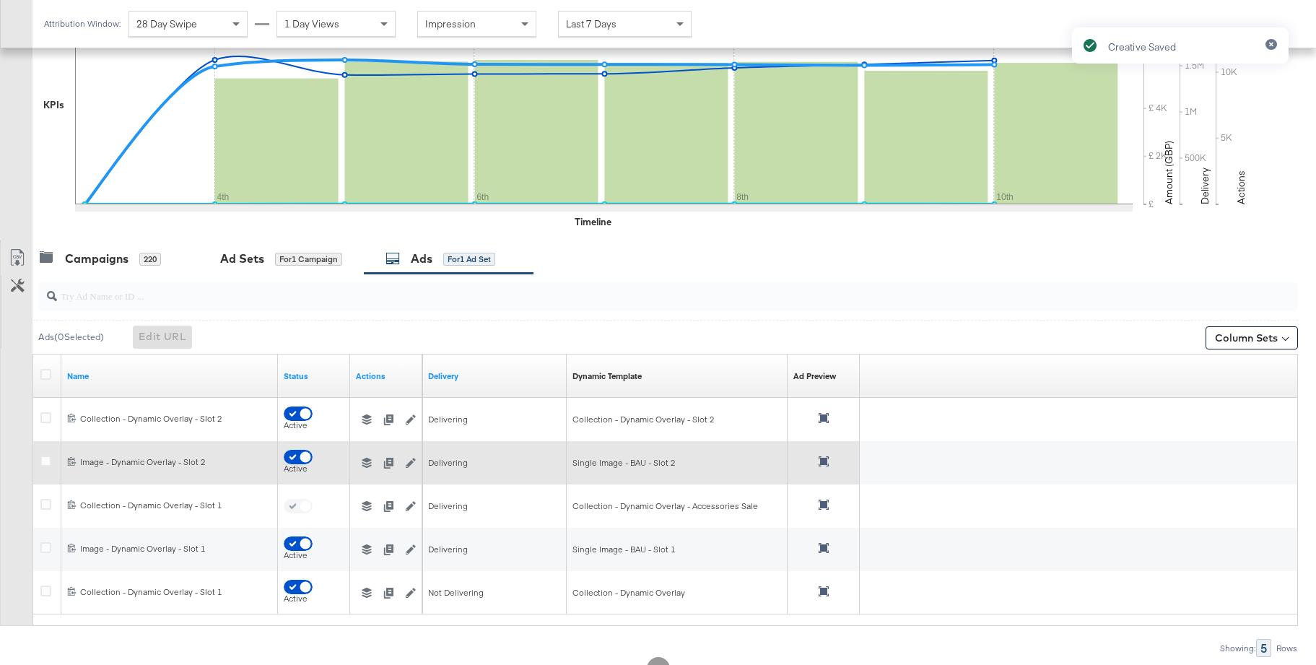
checkbox input "false"
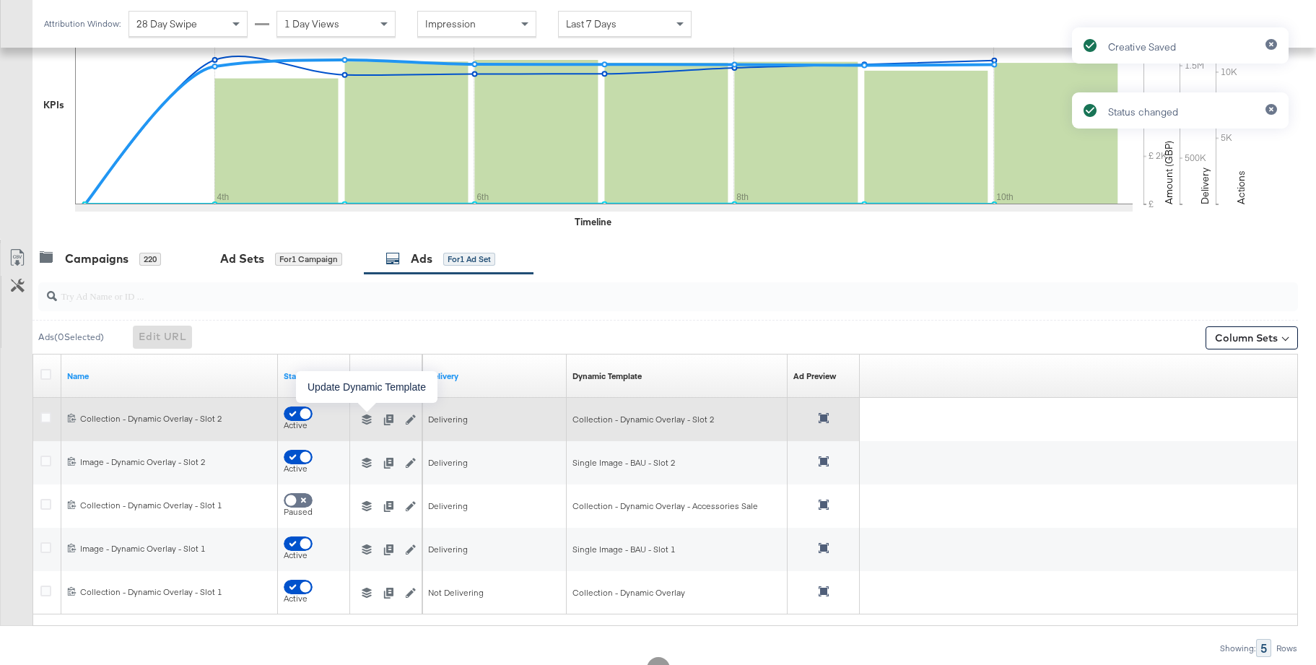
click at [364, 419] on icon "button" at bounding box center [367, 419] width 10 height 10
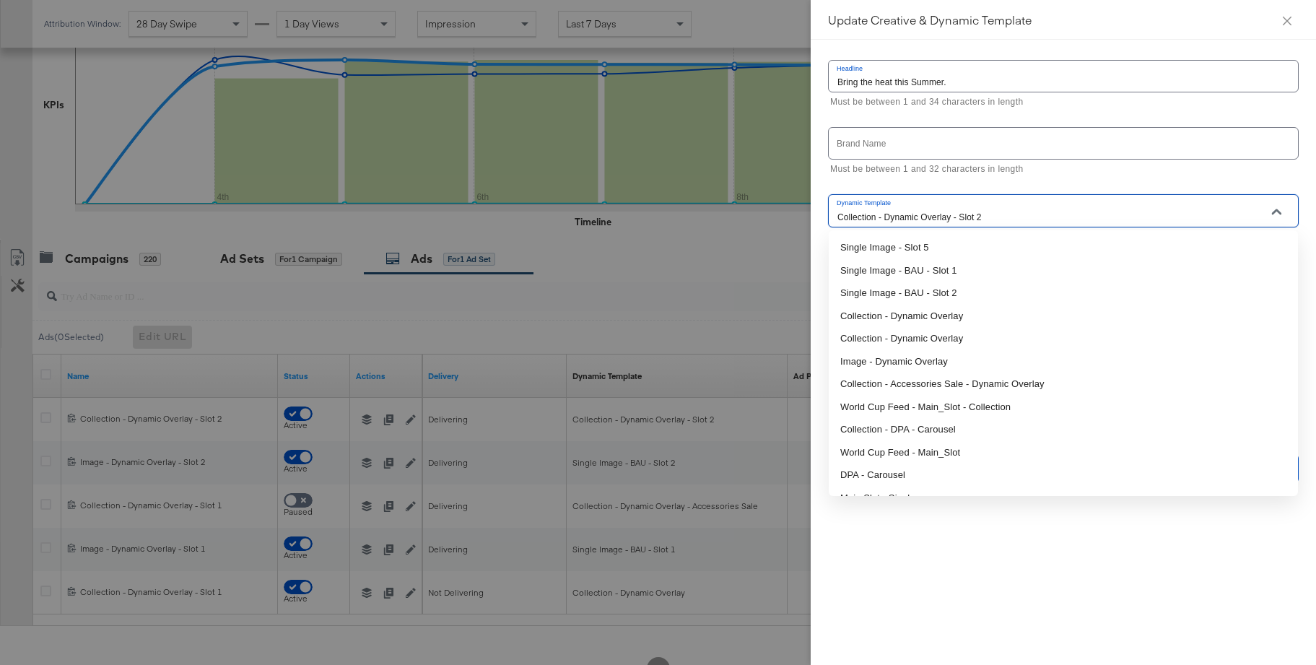
click at [958, 211] on input "Collection - Dynamic Overlay - Slot 2" at bounding box center [1051, 217] width 435 height 17
click at [944, 311] on li "Collection - Dynamic Overlay" at bounding box center [1063, 316] width 469 height 23
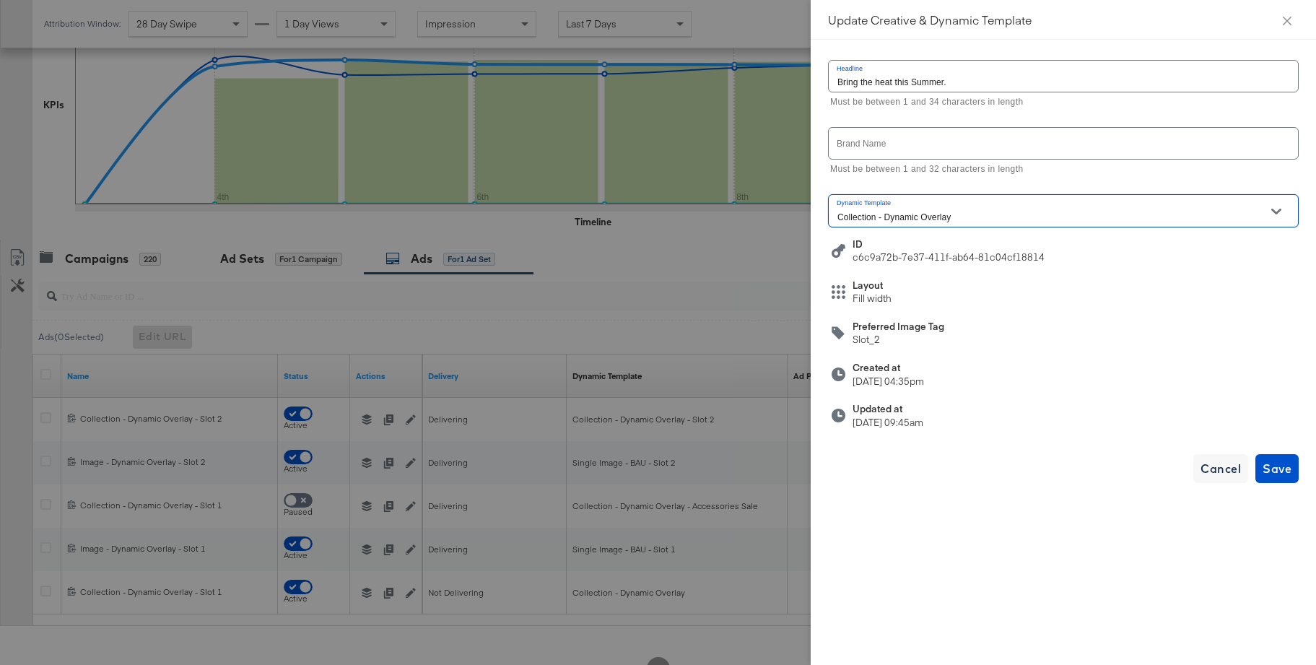
type input "Collection - Dynamic Overlay"
click at [1269, 460] on span "Save" at bounding box center [1276, 468] width 29 height 20
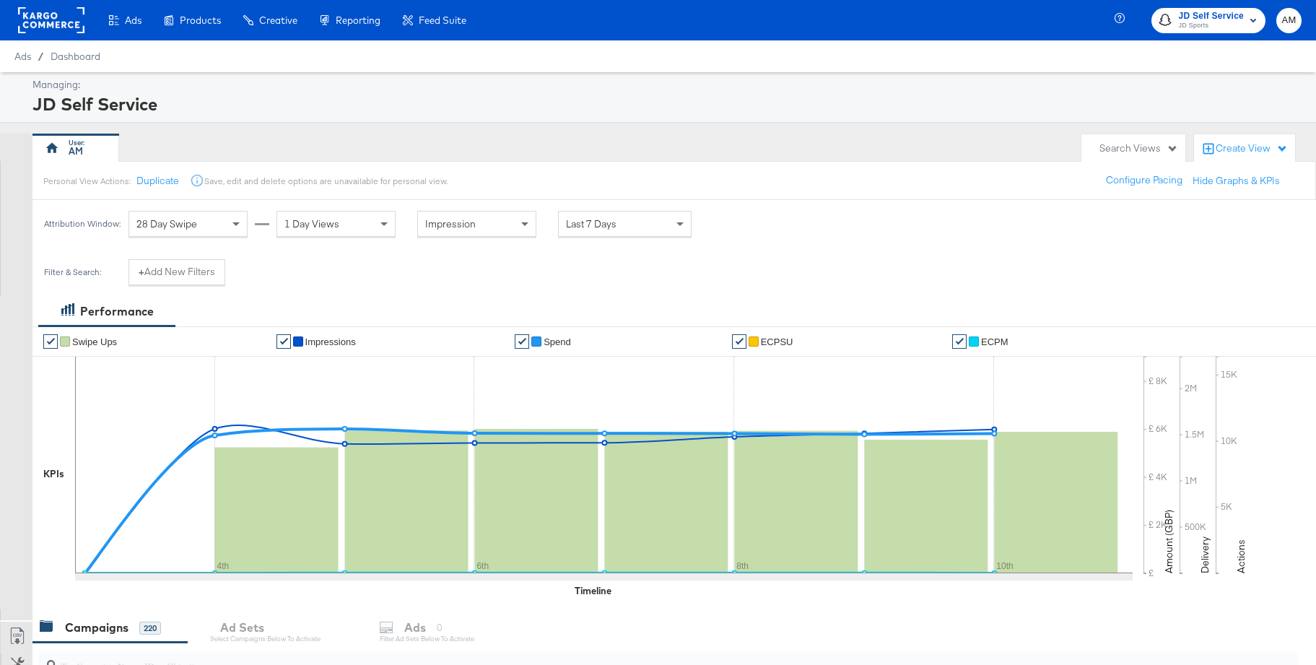
click at [56, 23] on rect at bounding box center [51, 20] width 66 height 26
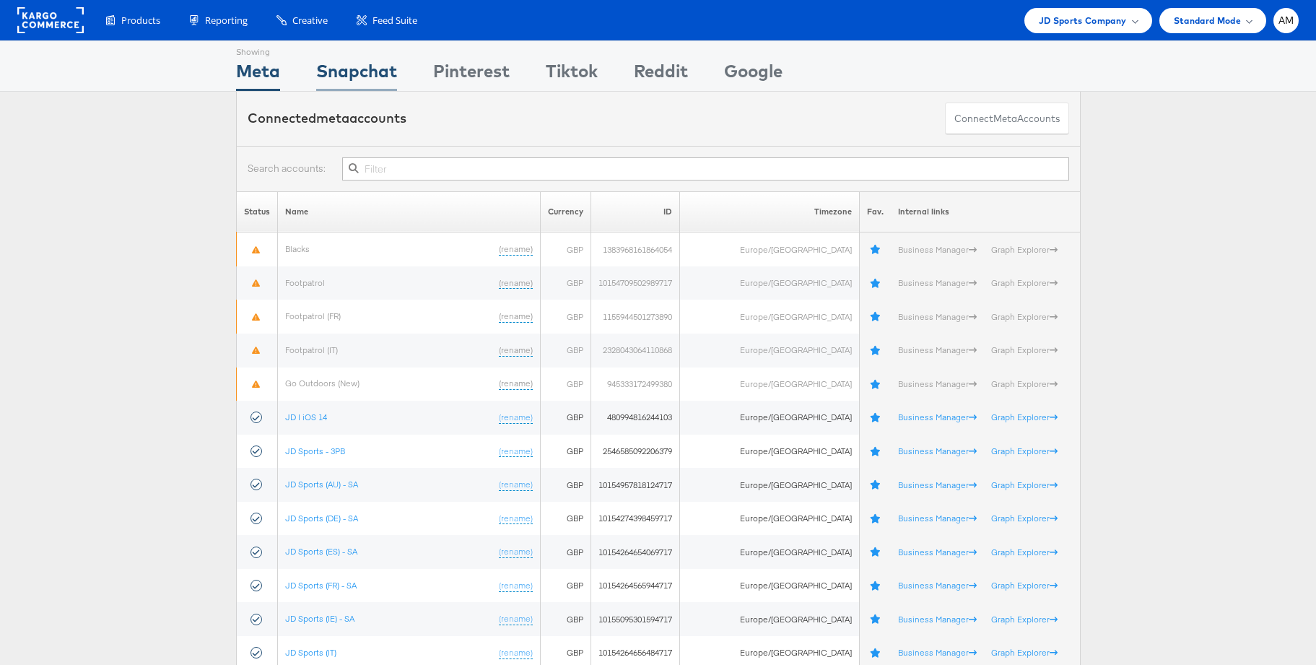
click at [351, 74] on div "Snapchat" at bounding box center [356, 74] width 81 height 32
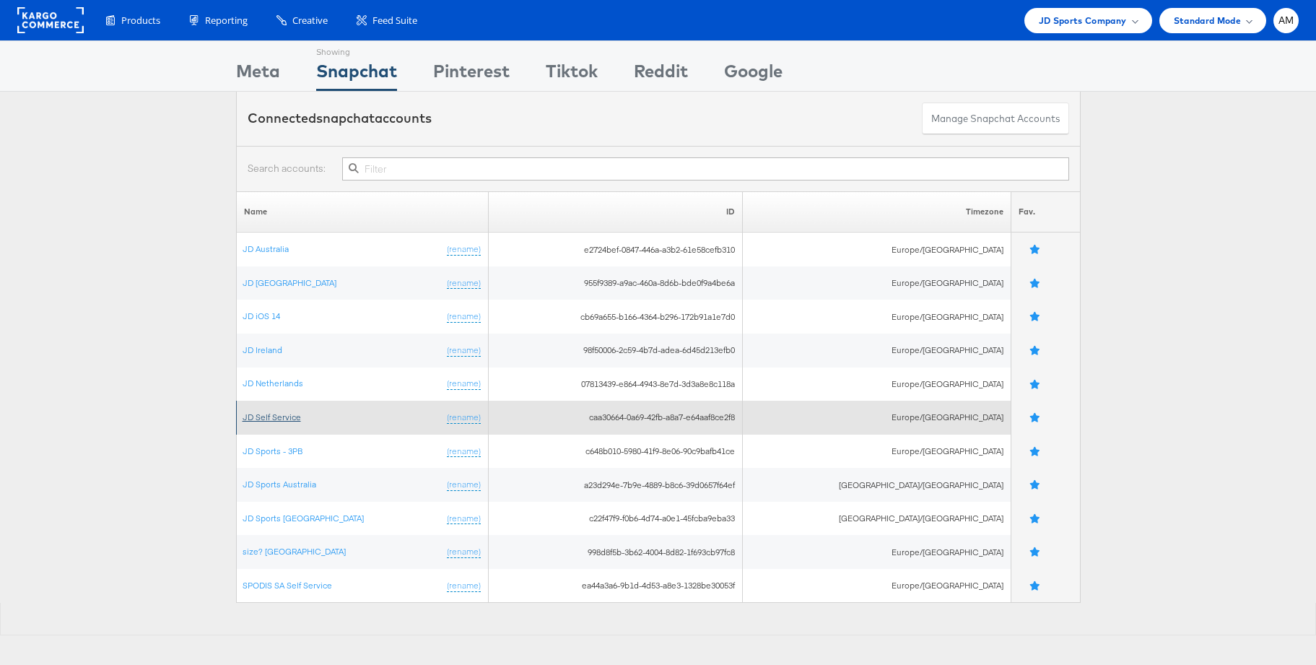
click at [274, 412] on link "JD Self Service" at bounding box center [272, 416] width 58 height 11
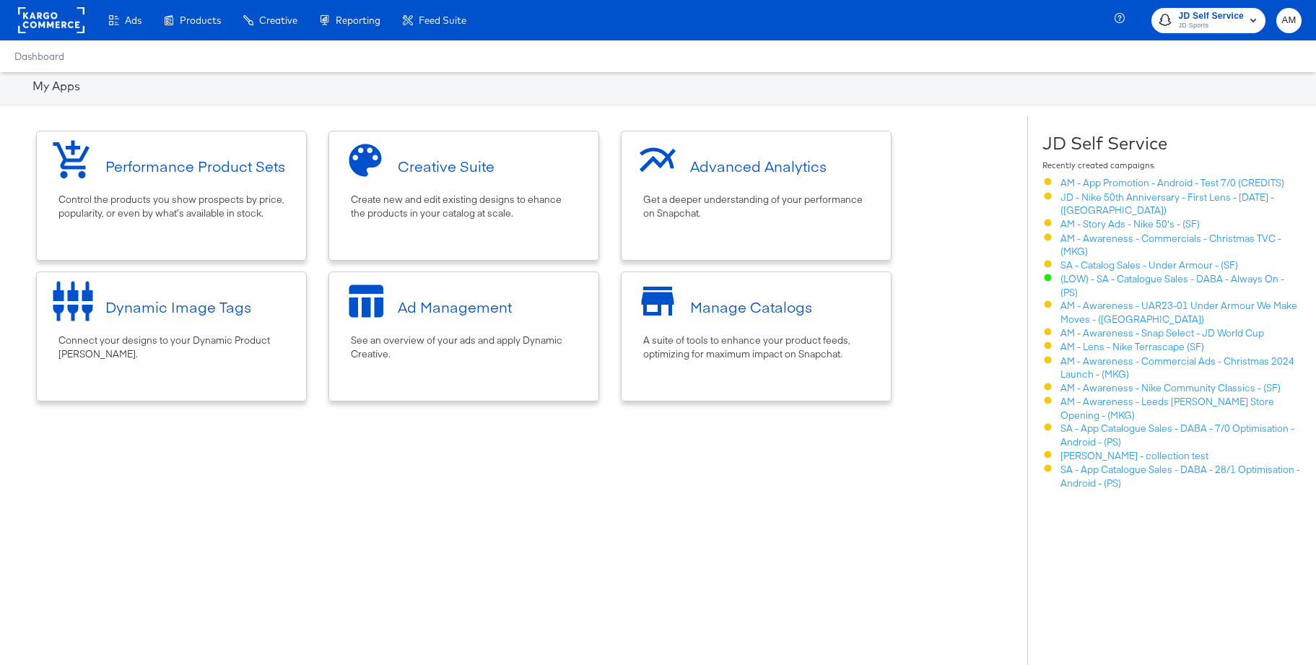
click at [162, 305] on div "Dynamic Image Tags" at bounding box center [178, 307] width 146 height 21
